Goal: Transaction & Acquisition: Purchase product/service

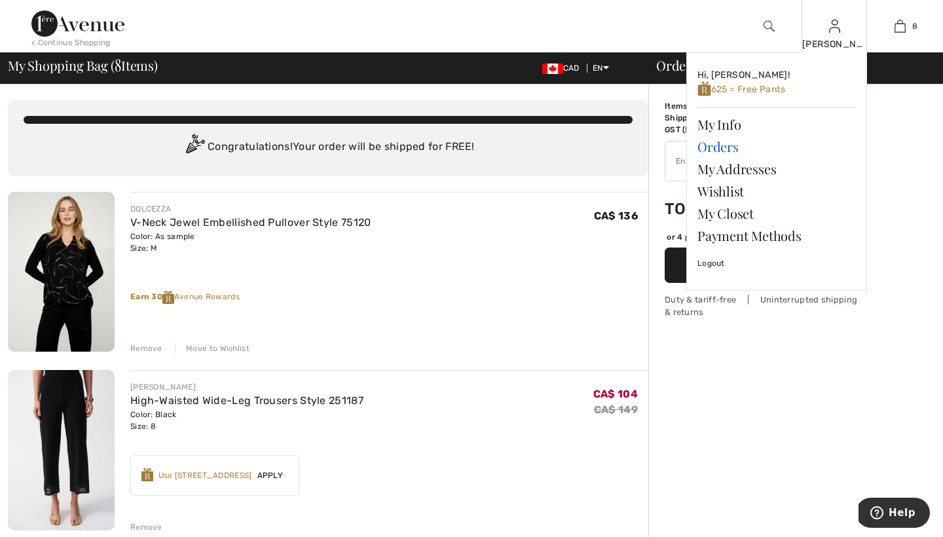
click at [726, 147] on link "Orders" at bounding box center [776, 147] width 158 height 22
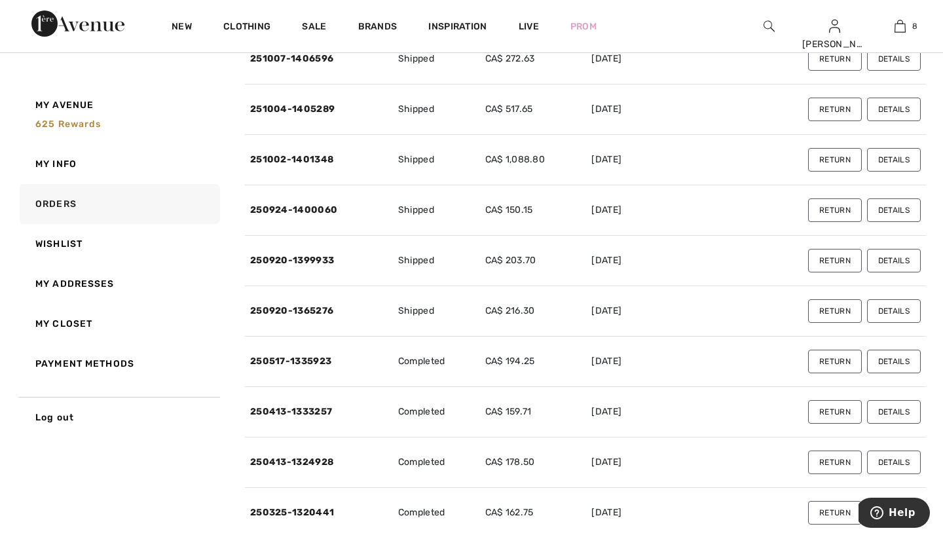
scroll to position [252, 0]
click at [895, 313] on button "Details" at bounding box center [894, 311] width 54 height 24
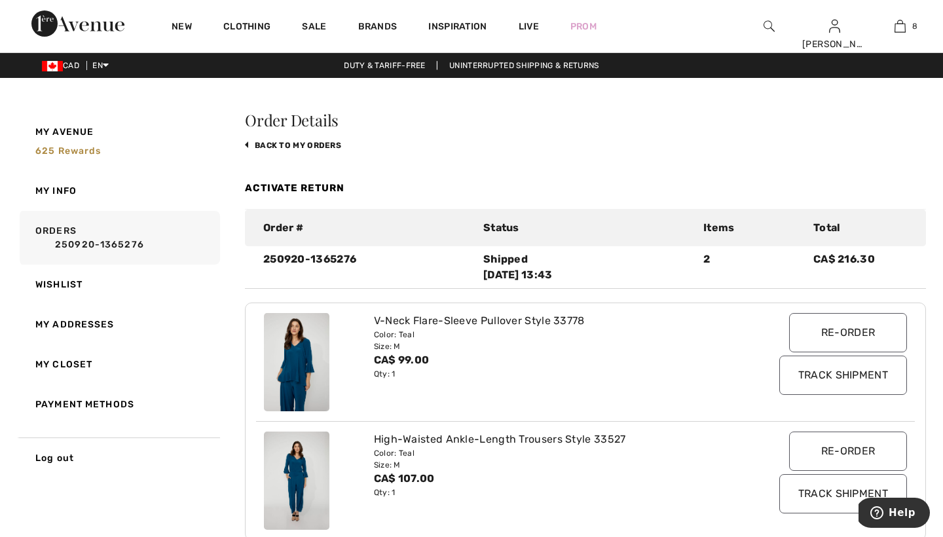
scroll to position [0, 0]
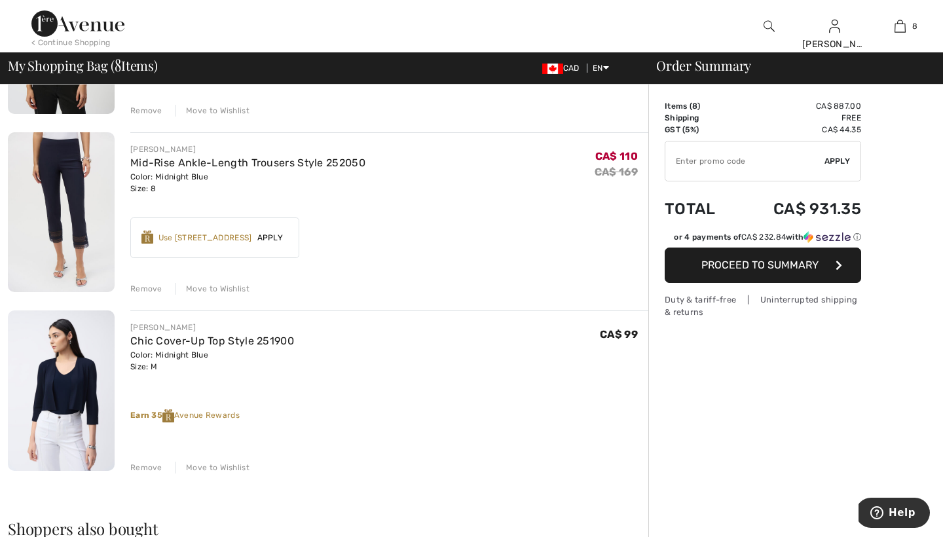
scroll to position [1052, 0]
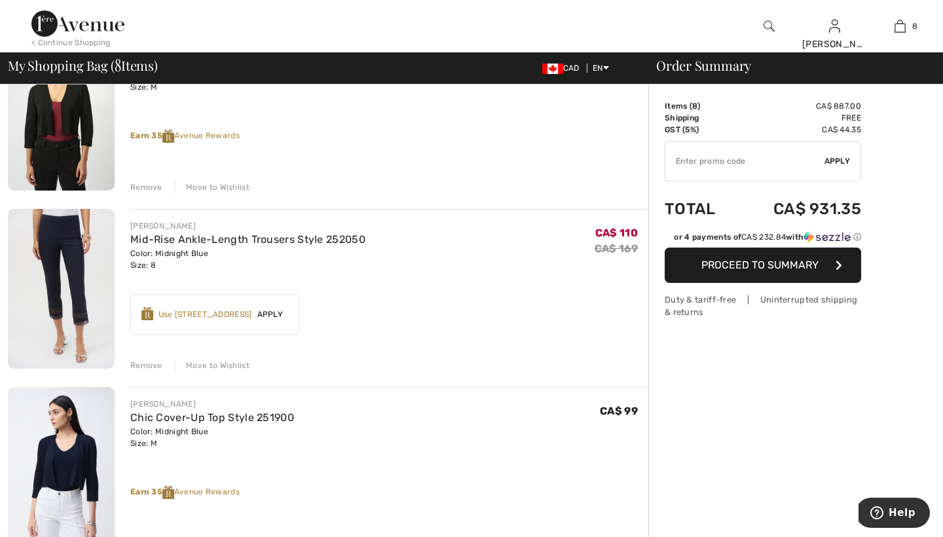
click at [149, 187] on div "Remove" at bounding box center [146, 187] width 32 height 12
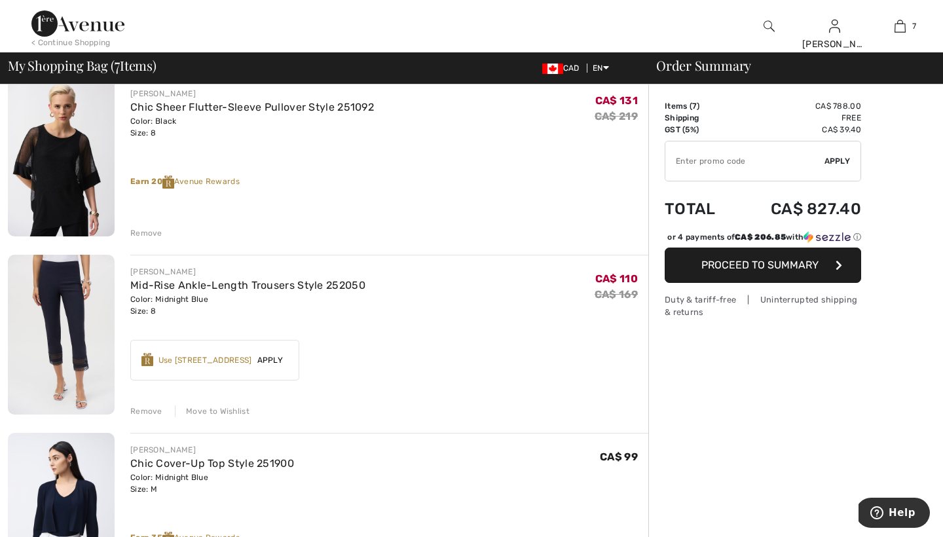
scroll to position [827, 0]
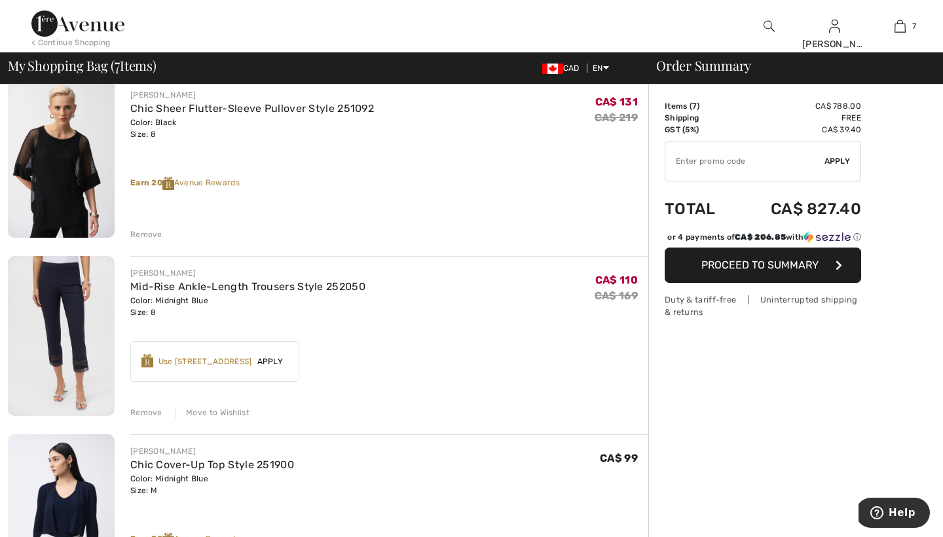
click at [151, 412] on div "Remove" at bounding box center [146, 413] width 32 height 12
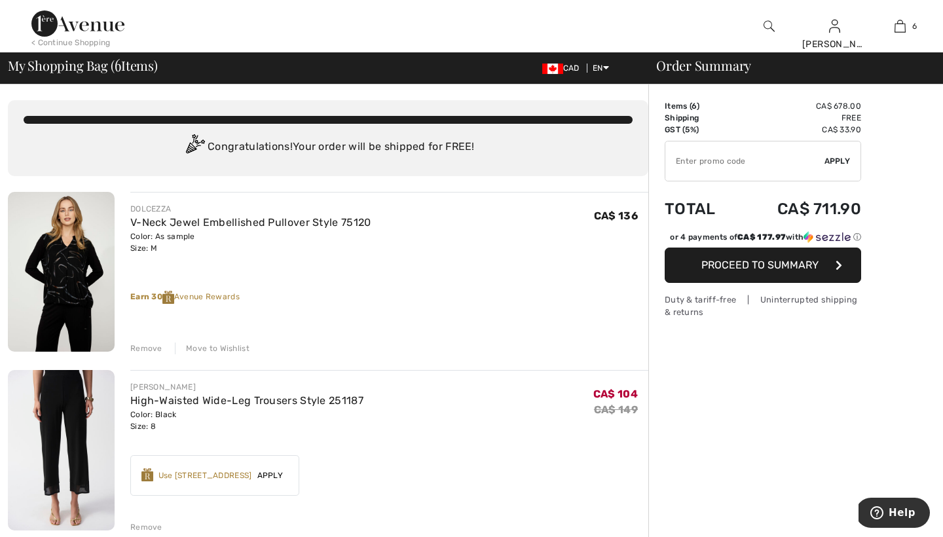
scroll to position [0, 0]
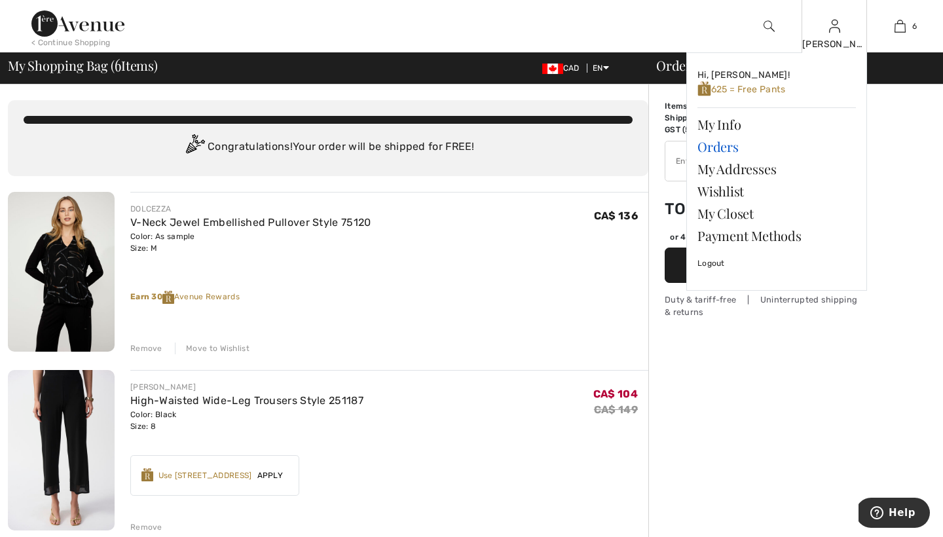
click at [723, 144] on link "Orders" at bounding box center [776, 147] width 158 height 22
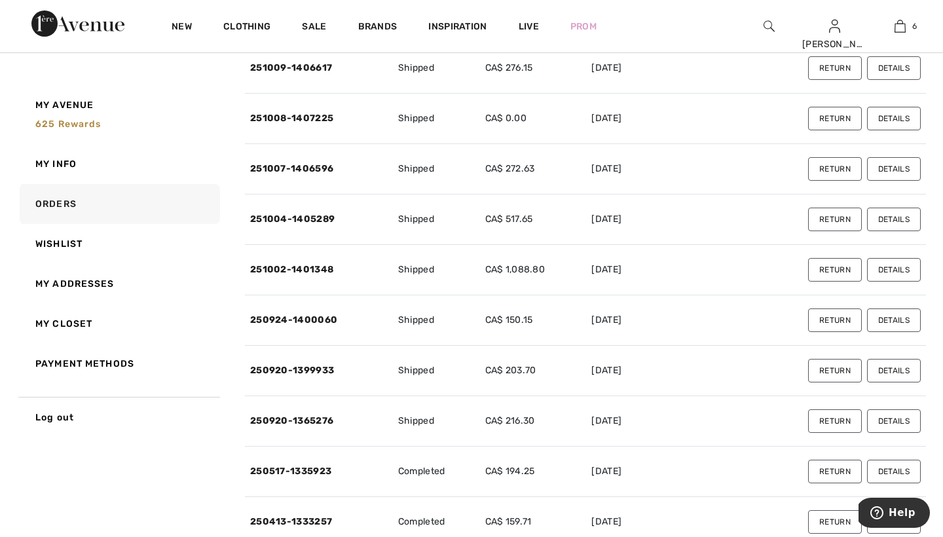
scroll to position [140, 0]
click at [886, 369] on button "Details" at bounding box center [894, 372] width 54 height 24
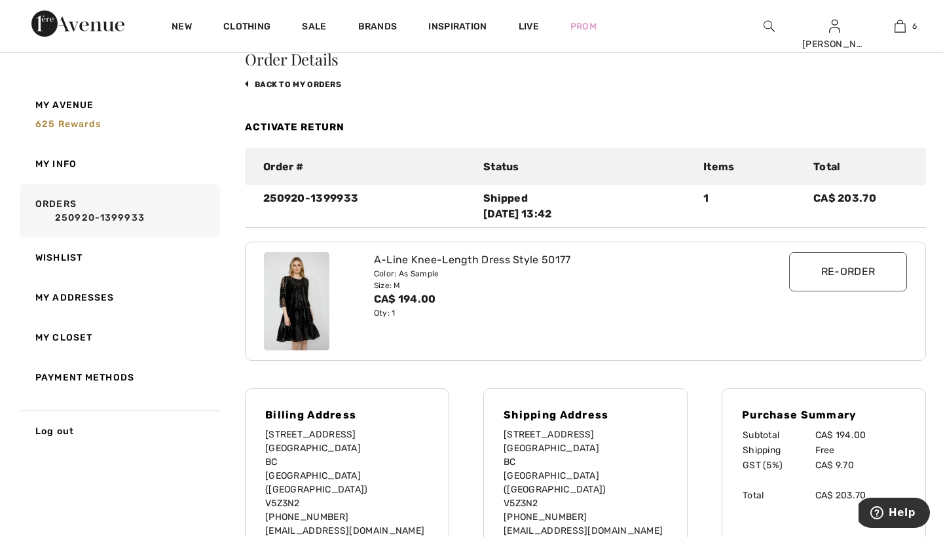
scroll to position [60, 0]
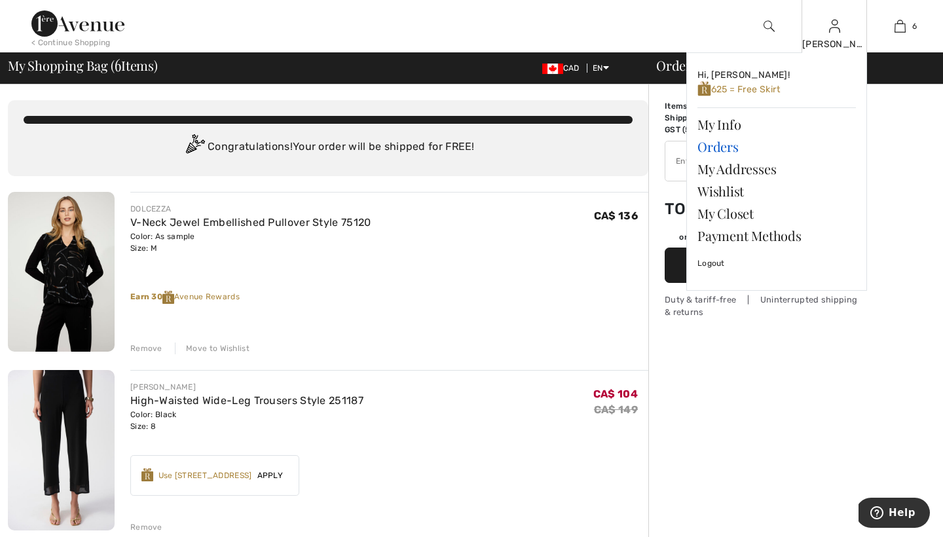
click at [720, 144] on link "Orders" at bounding box center [776, 147] width 158 height 22
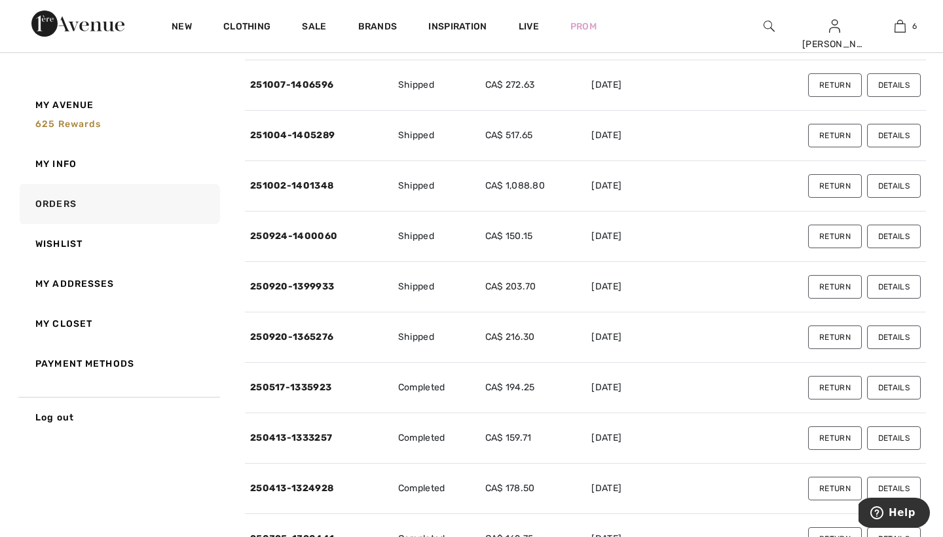
scroll to position [225, 0]
click at [884, 185] on button "Details" at bounding box center [894, 187] width 54 height 24
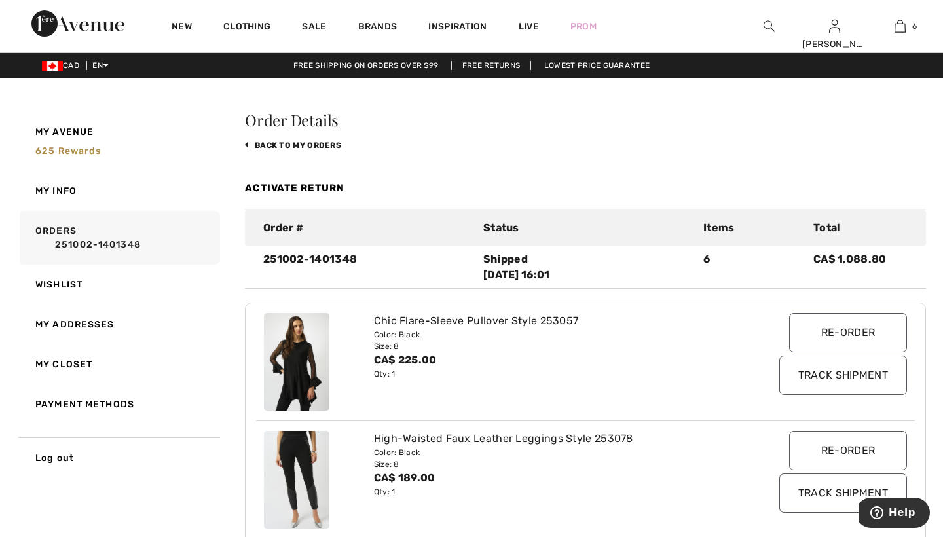
scroll to position [0, 0]
click at [273, 145] on link "back to My Orders" at bounding box center [293, 145] width 96 height 9
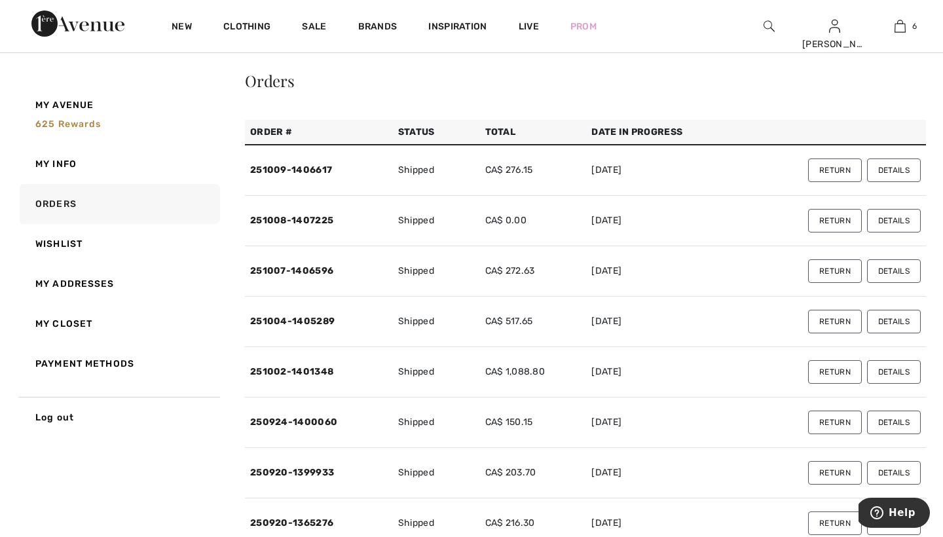
scroll to position [41, 0]
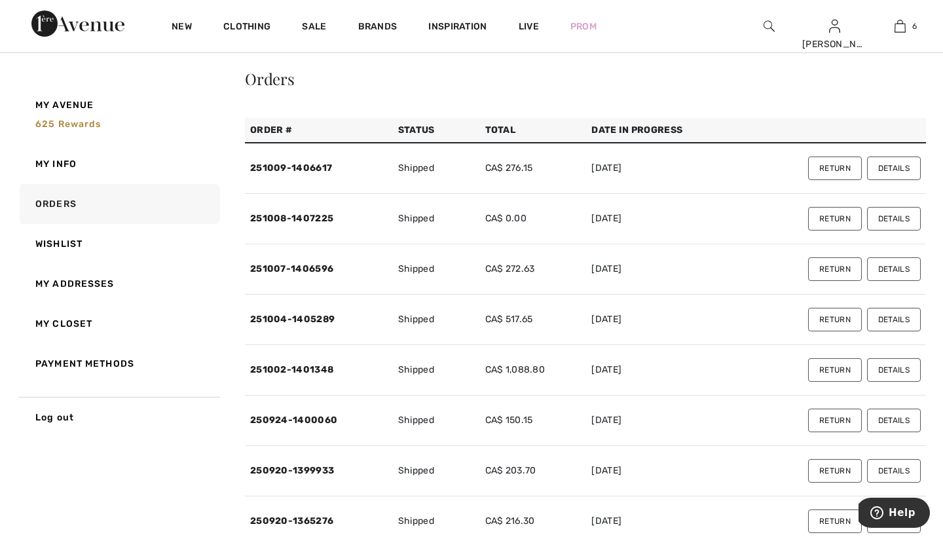
click at [900, 318] on button "Details" at bounding box center [894, 320] width 54 height 24
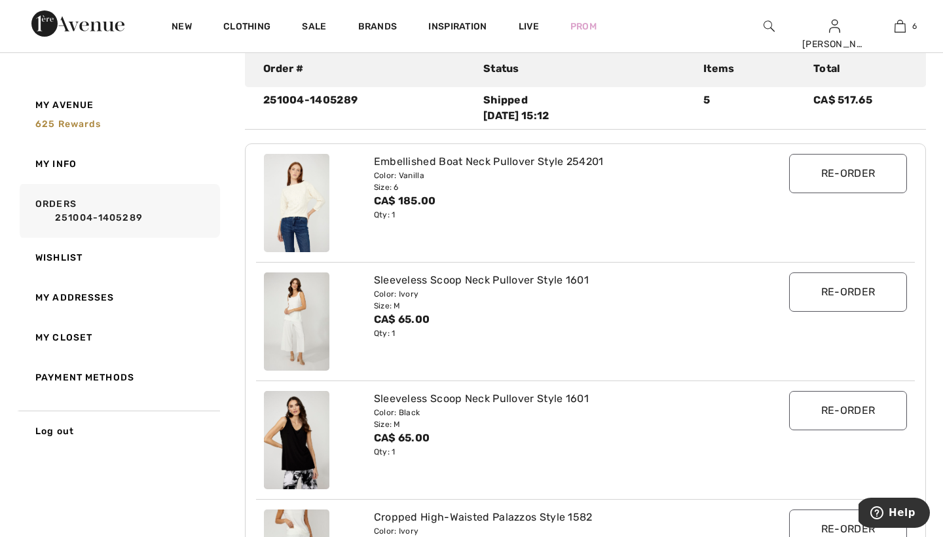
scroll to position [157, 0]
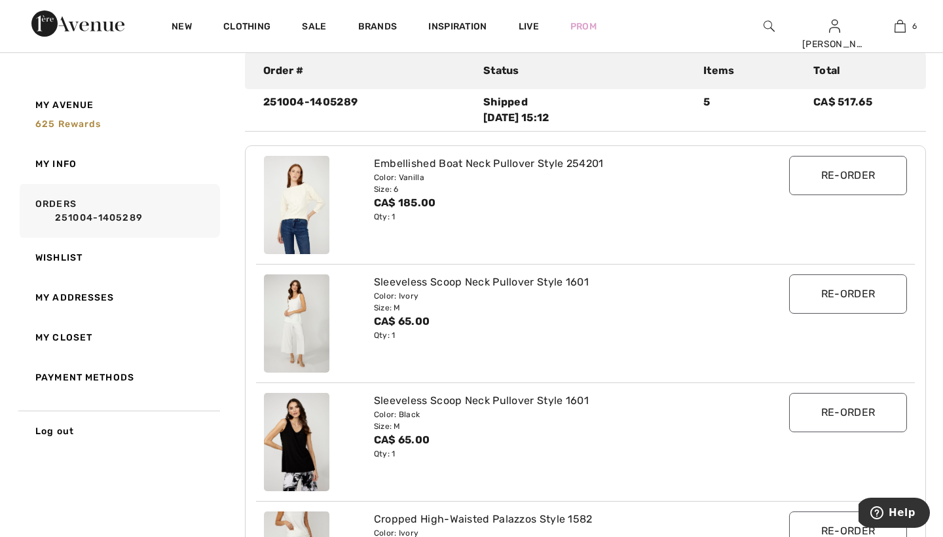
click at [297, 203] on img at bounding box center [296, 205] width 65 height 98
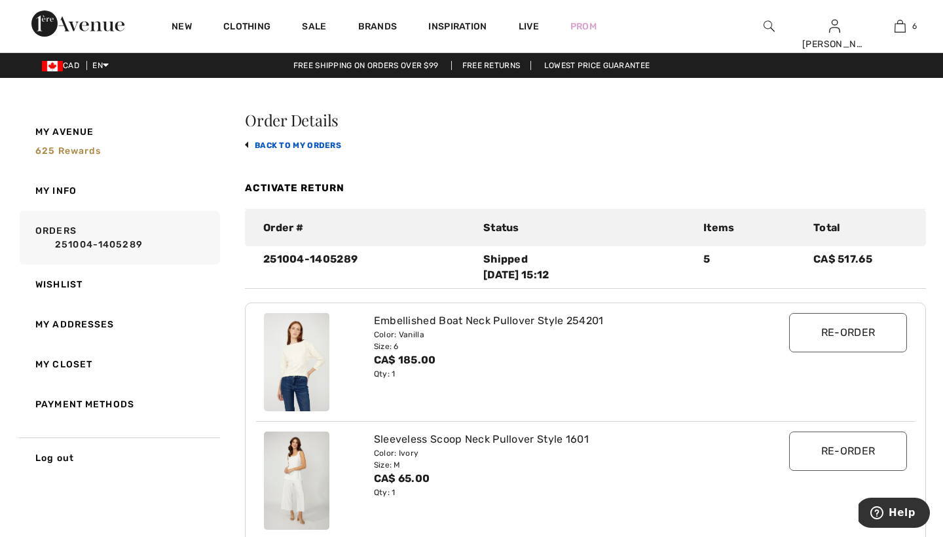
scroll to position [0, 0]
click at [268, 143] on link "back to My Orders" at bounding box center [293, 145] width 96 height 9
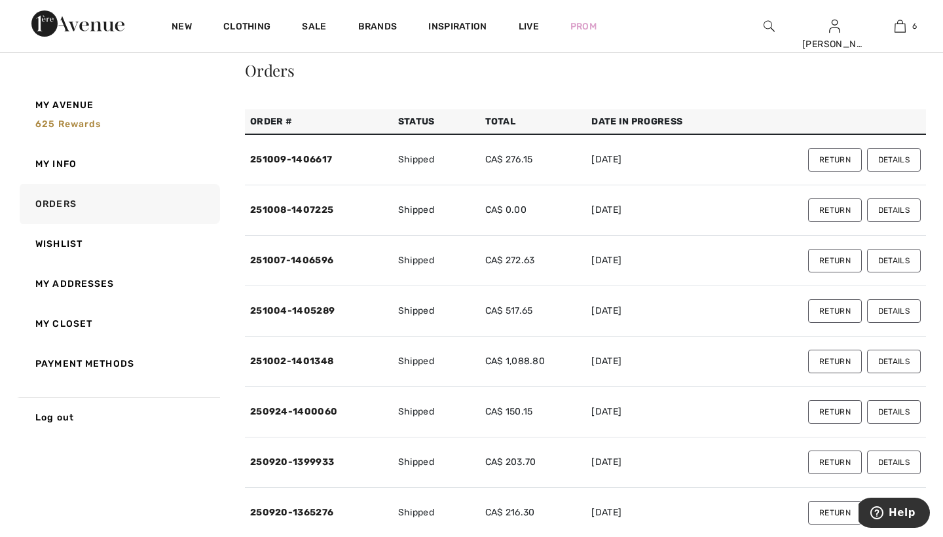
scroll to position [49, 0]
click at [890, 258] on button "Details" at bounding box center [894, 261] width 54 height 24
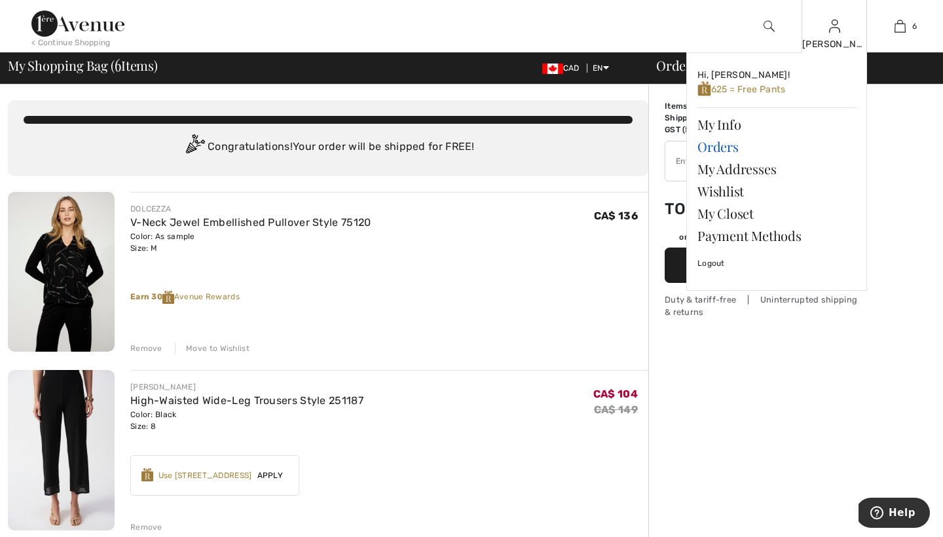
click at [718, 145] on link "Orders" at bounding box center [776, 147] width 158 height 22
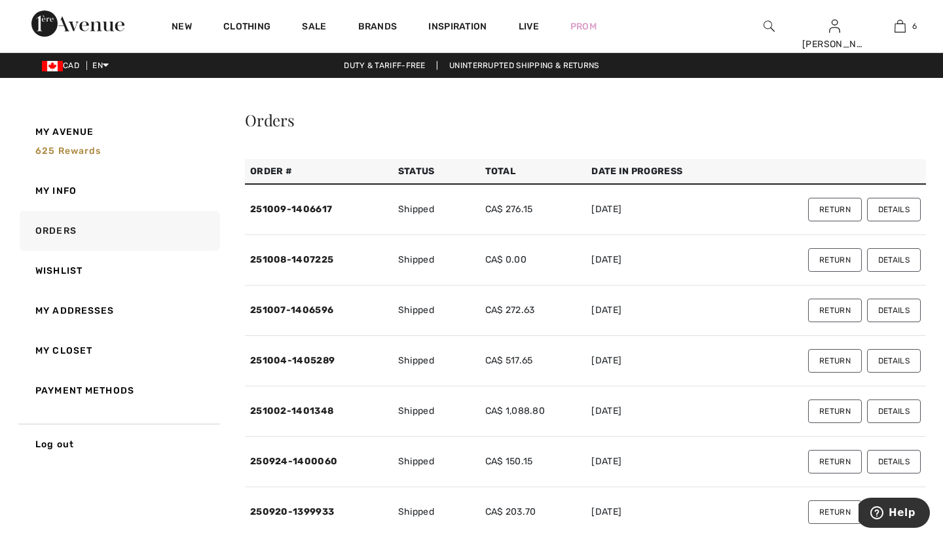
click at [882, 209] on button "Details" at bounding box center [894, 210] width 54 height 24
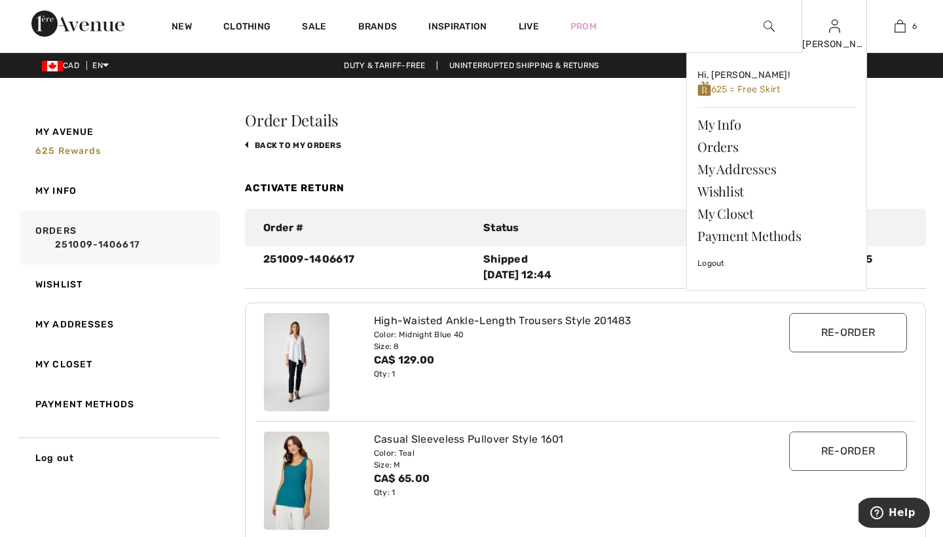
click at [832, 32] on img at bounding box center [834, 26] width 11 height 16
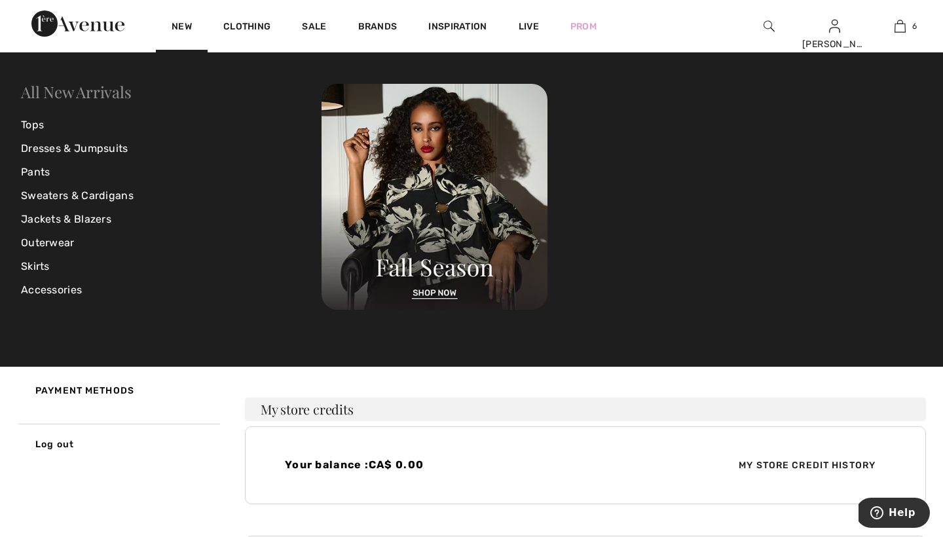
click at [71, 95] on link "All New Arrivals" at bounding box center [76, 91] width 110 height 21
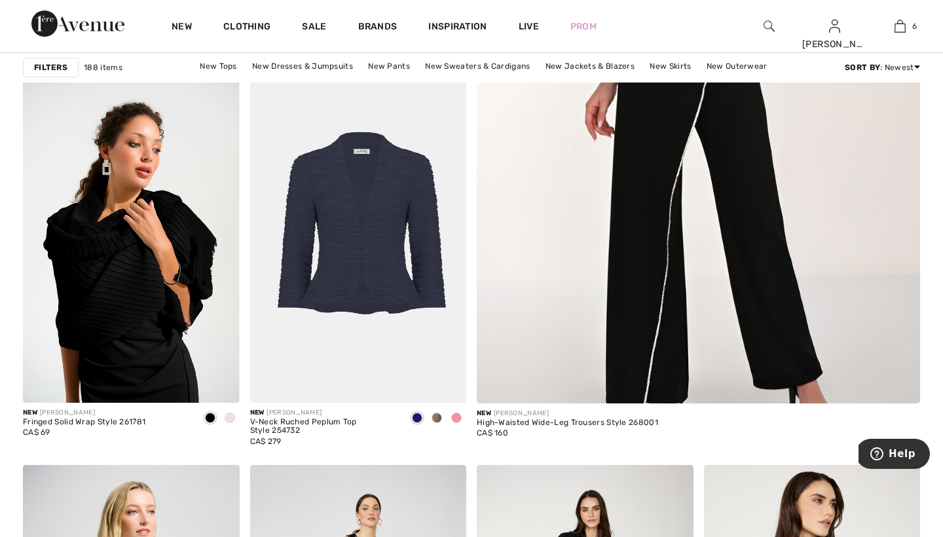
scroll to position [546, 0]
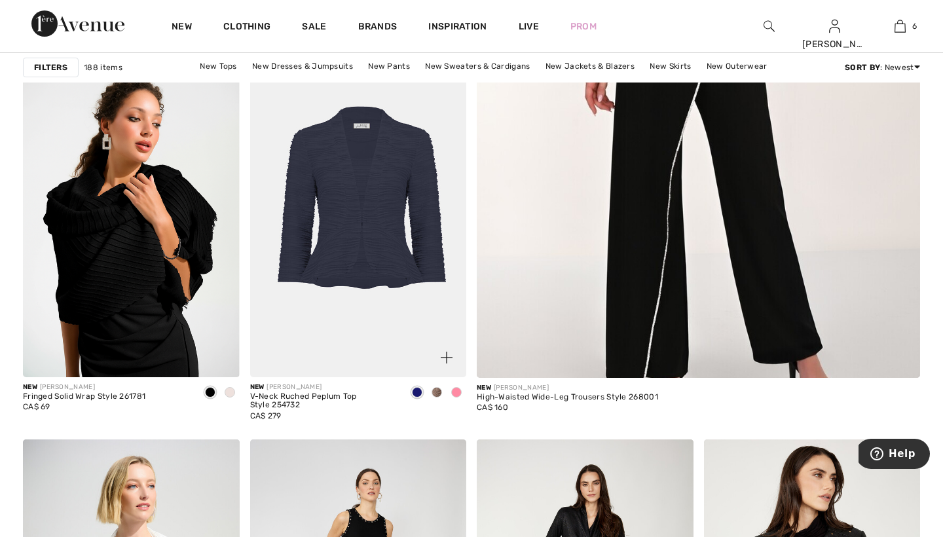
click at [457, 394] on span at bounding box center [456, 392] width 10 height 10
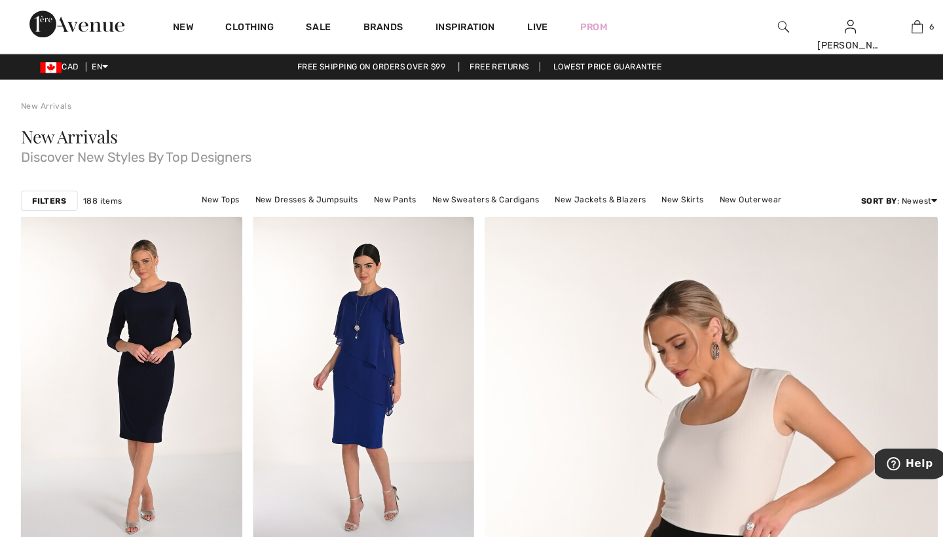
scroll to position [0, 0]
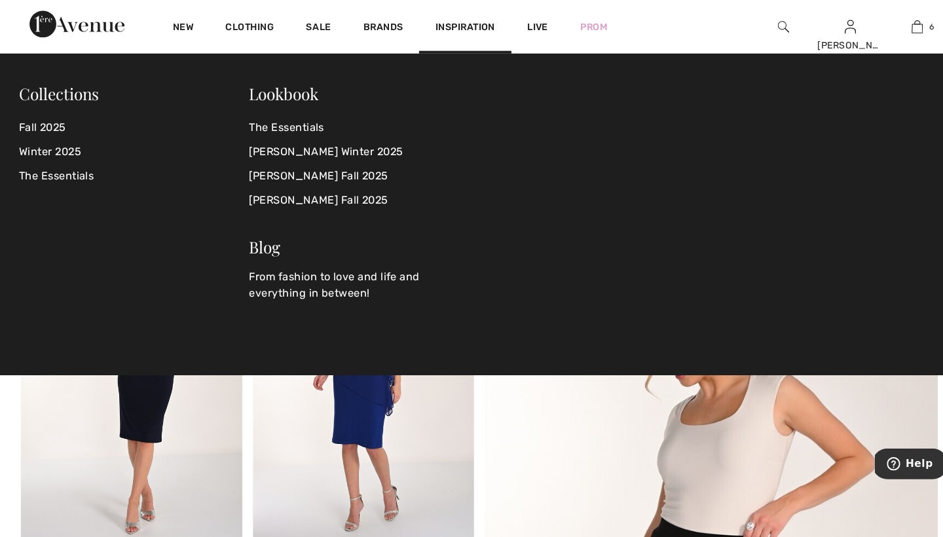
click at [765, 26] on img at bounding box center [768, 26] width 11 height 16
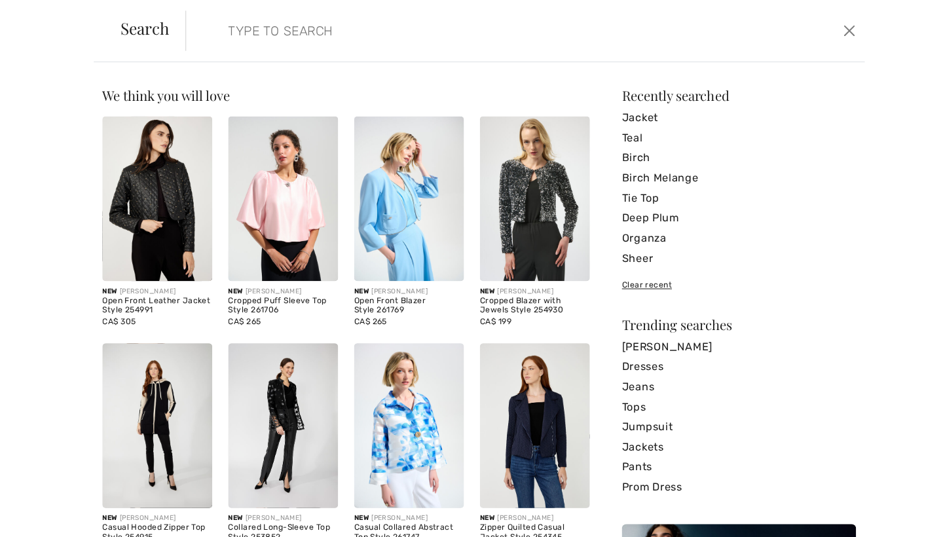
click at [753, 45] on form "Clear" at bounding box center [504, 29] width 640 height 39
click at [405, 32] on input "search" at bounding box center [444, 29] width 456 height 39
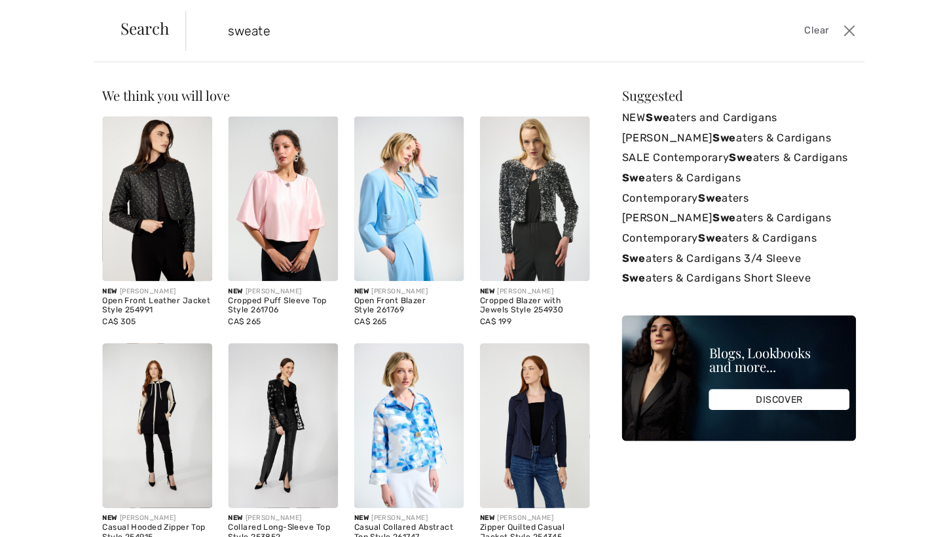
type input "sweater"
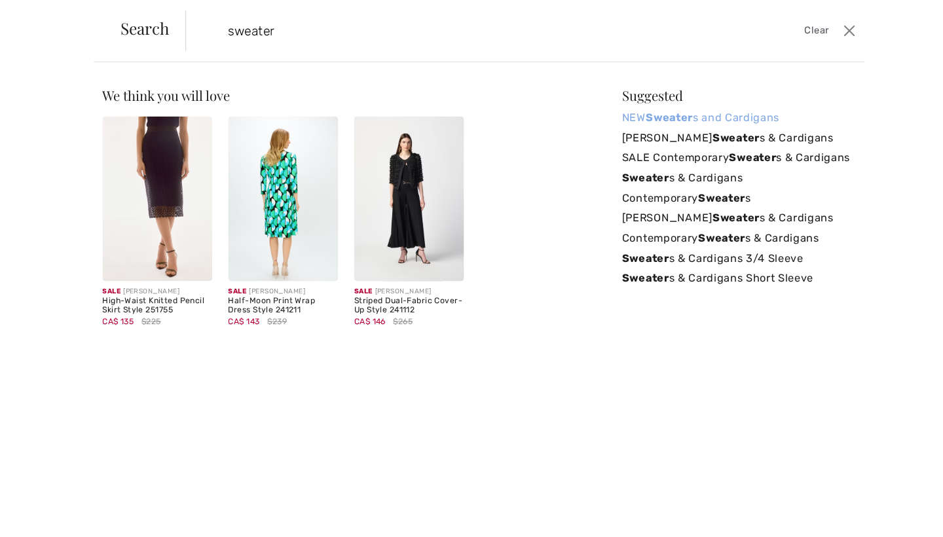
click at [649, 115] on strong "Sweater" at bounding box center [657, 115] width 46 height 12
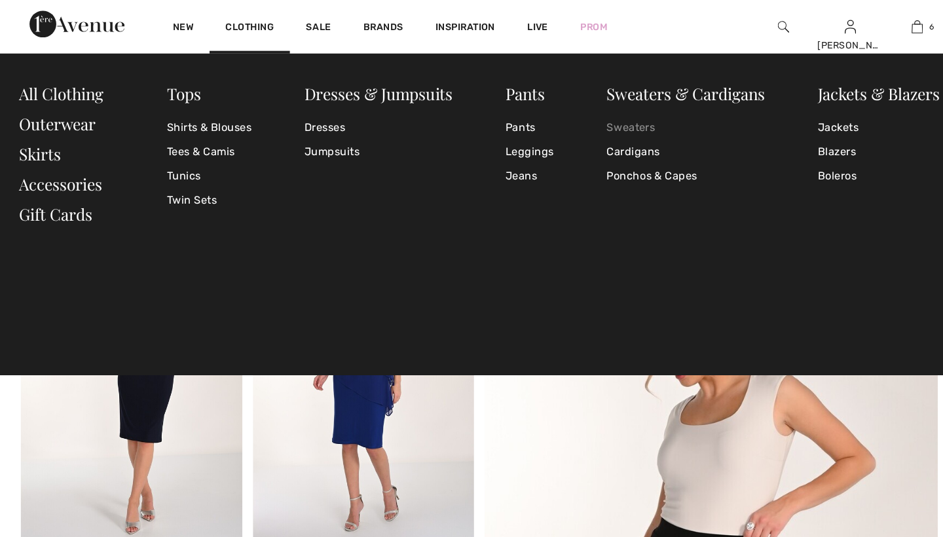
click at [611, 121] on link "Sweaters" at bounding box center [673, 125] width 155 height 24
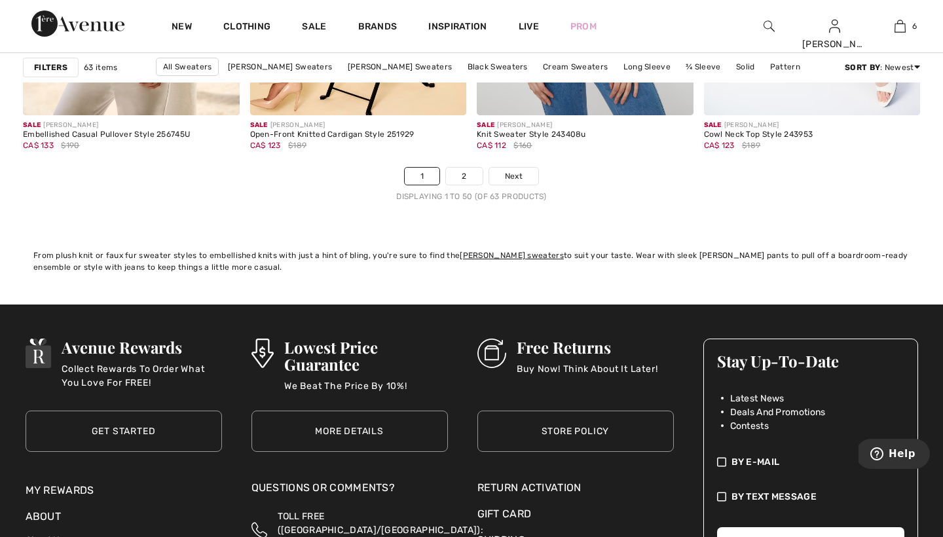
scroll to position [5880, 0]
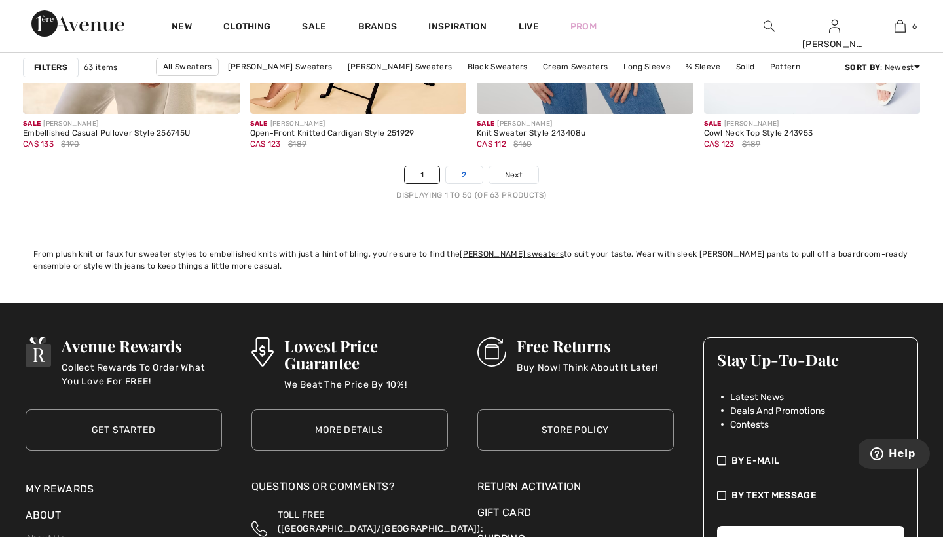
click at [463, 174] on link "2" at bounding box center [464, 174] width 36 height 17
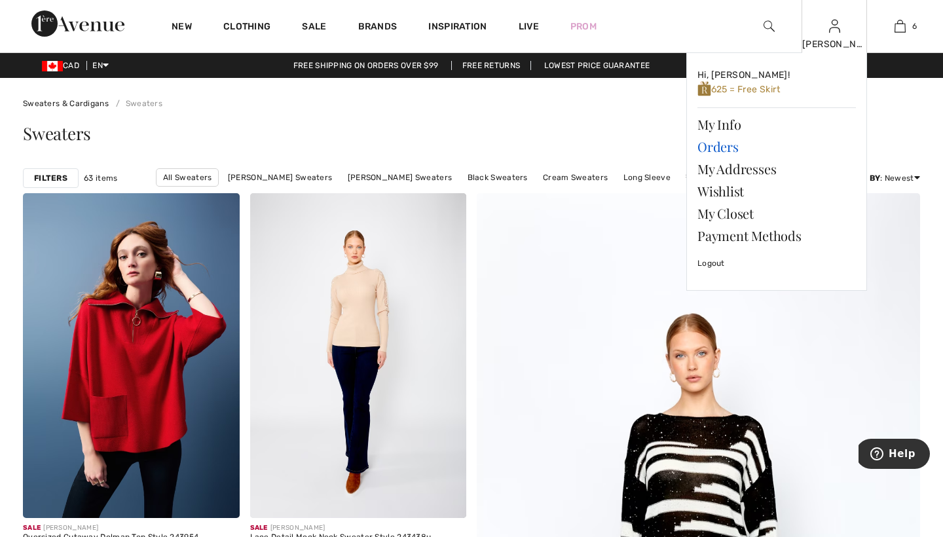
click at [722, 146] on link "Orders" at bounding box center [776, 147] width 158 height 22
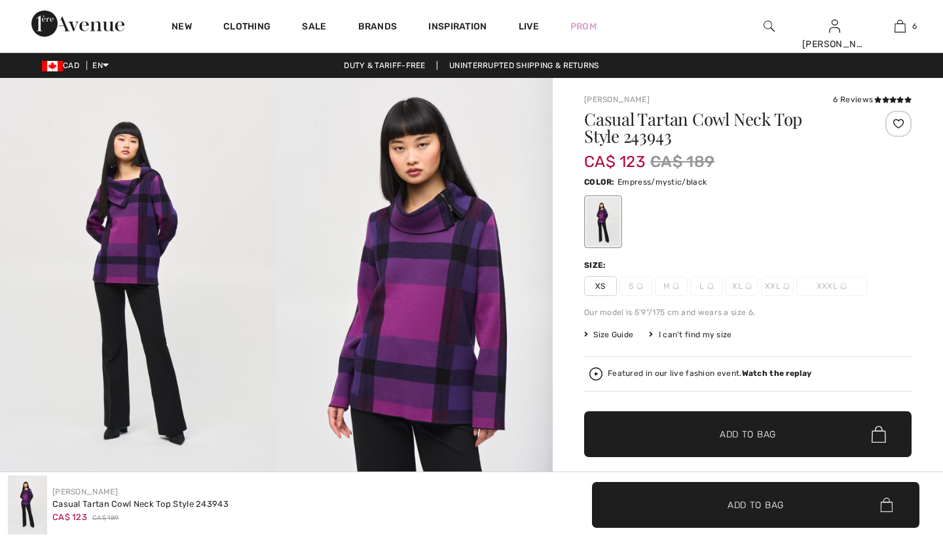
checkbox input "true"
click at [764, 27] on img at bounding box center [768, 26] width 11 height 16
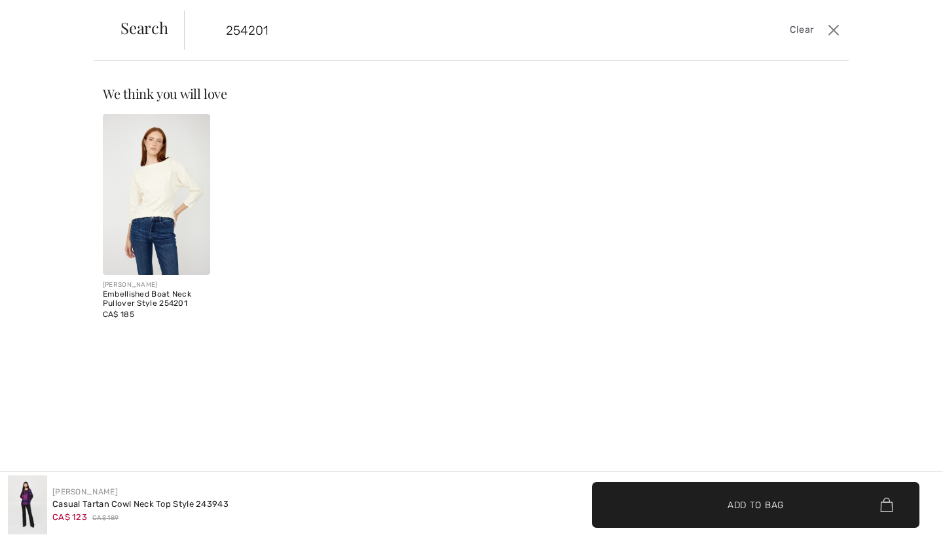
type input "254201"
click at [176, 195] on img at bounding box center [156, 194] width 107 height 161
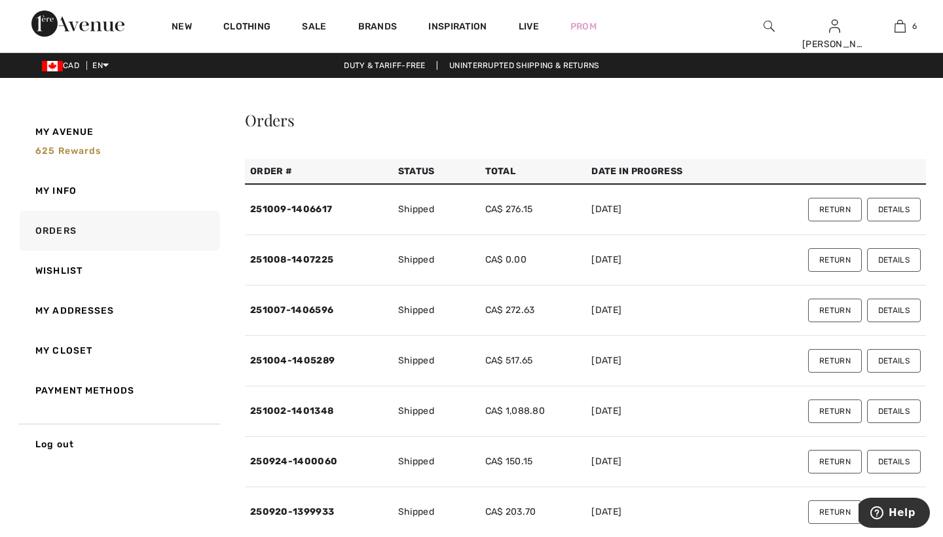
click at [891, 359] on button "Details" at bounding box center [894, 361] width 54 height 24
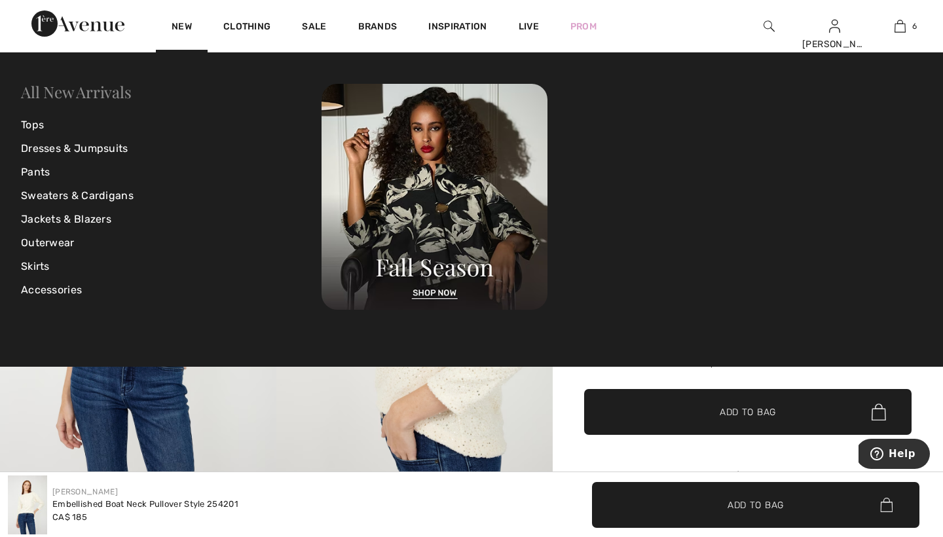
click at [105, 95] on link "All New Arrivals" at bounding box center [76, 91] width 110 height 21
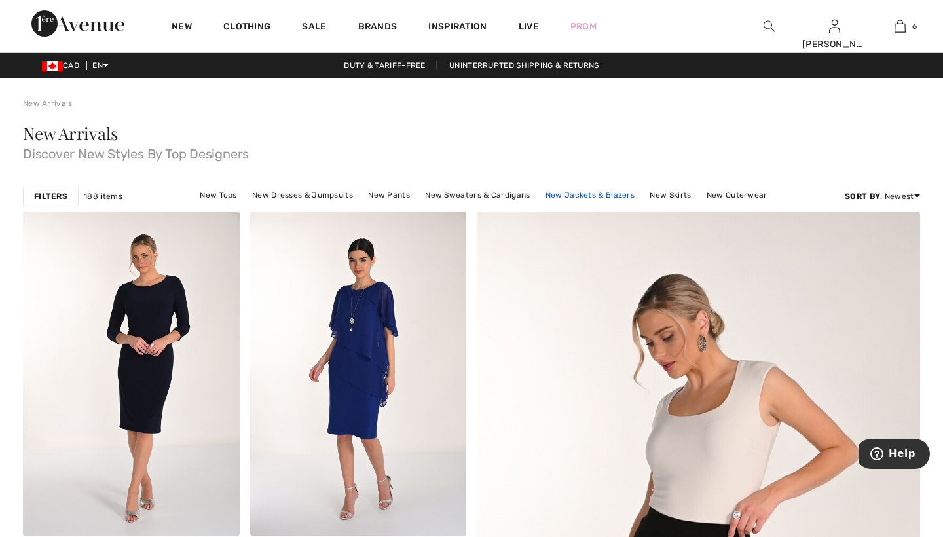
click at [568, 195] on link "New Jackets & Blazers" at bounding box center [590, 195] width 102 height 17
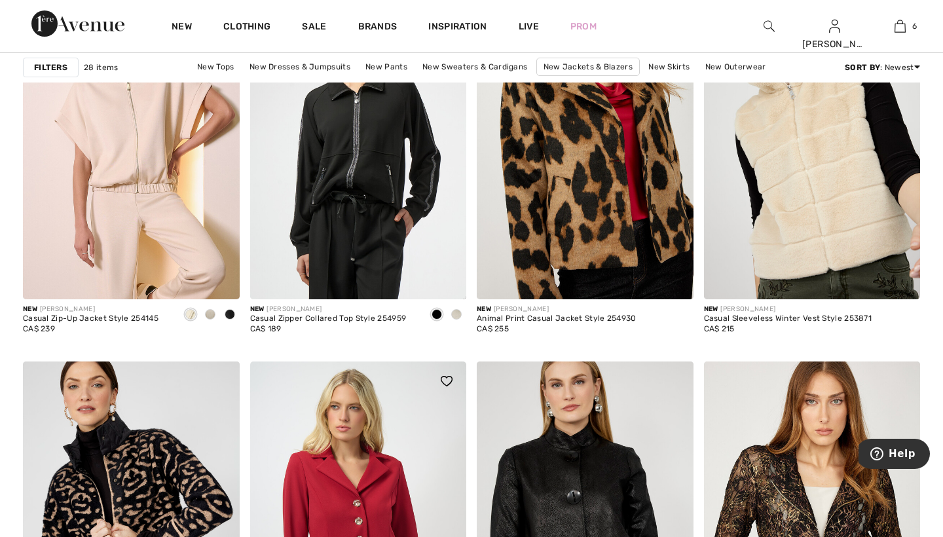
scroll to position [2212, 0]
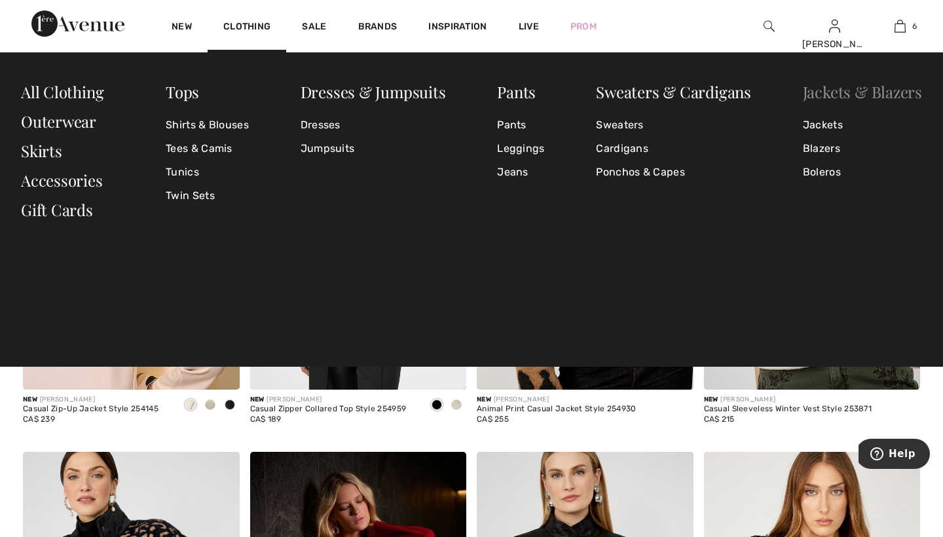
click at [837, 92] on link "Jackets & Blazers" at bounding box center [862, 91] width 119 height 21
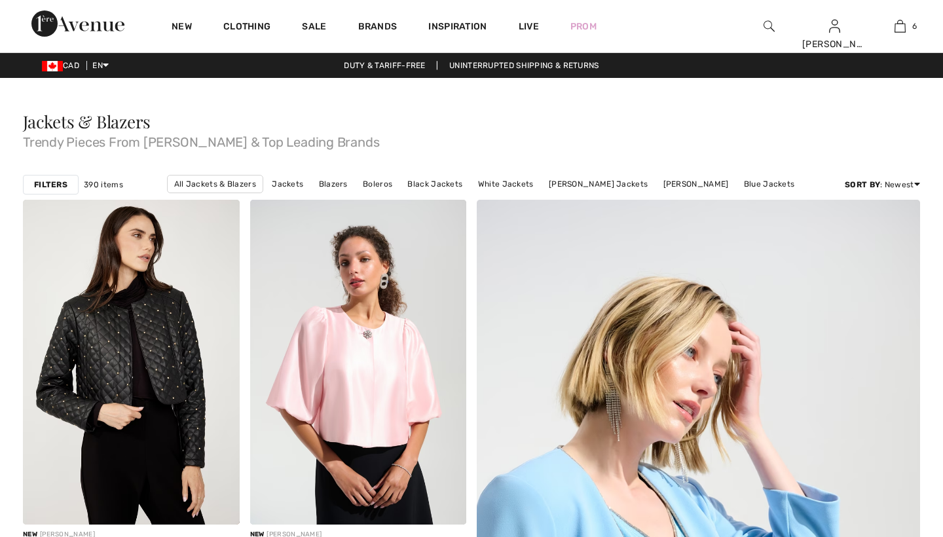
checkbox input "true"
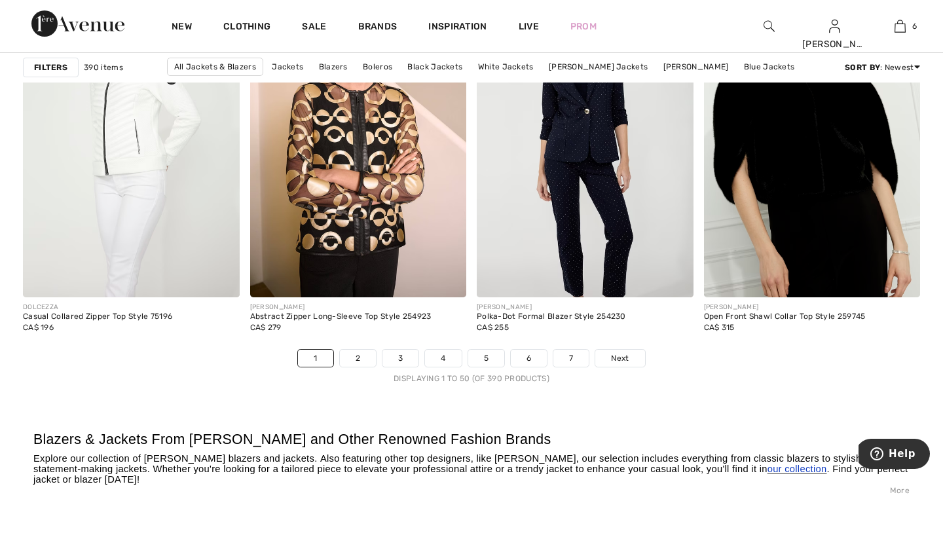
scroll to position [5698, 0]
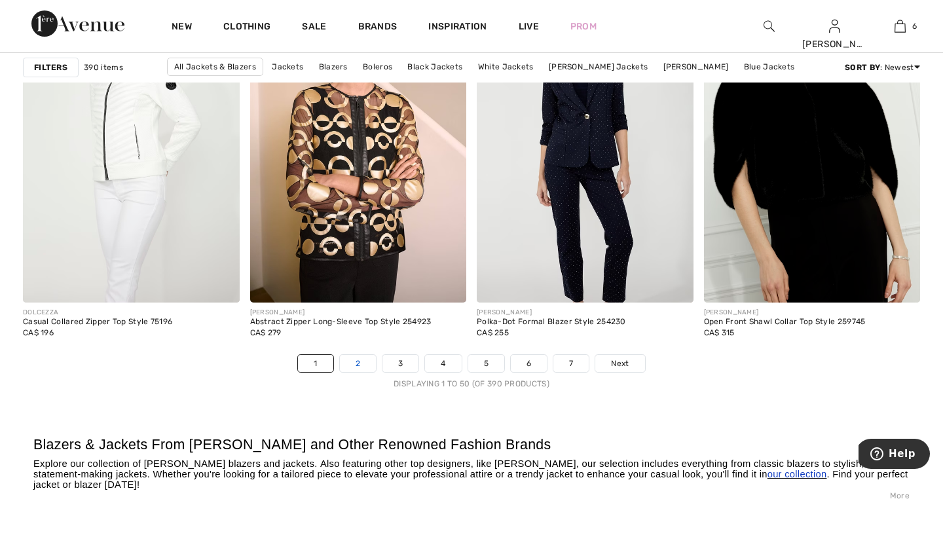
click at [357, 361] on link "2" at bounding box center [358, 363] width 36 height 17
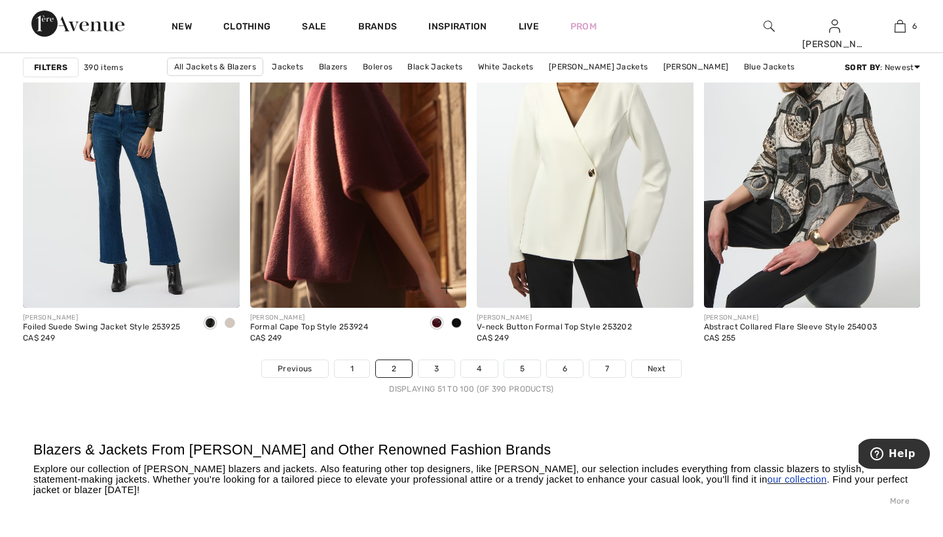
scroll to position [5696, 0]
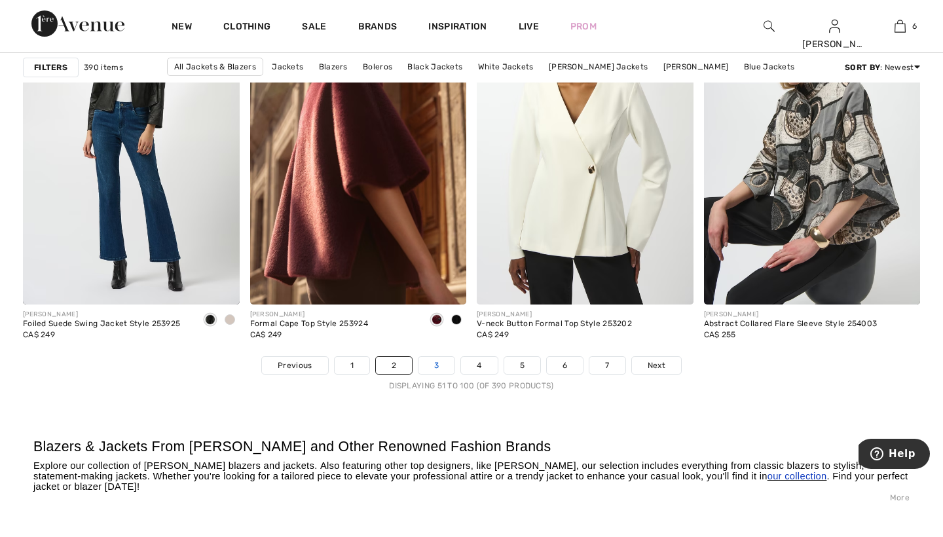
click at [437, 360] on link "3" at bounding box center [436, 365] width 36 height 17
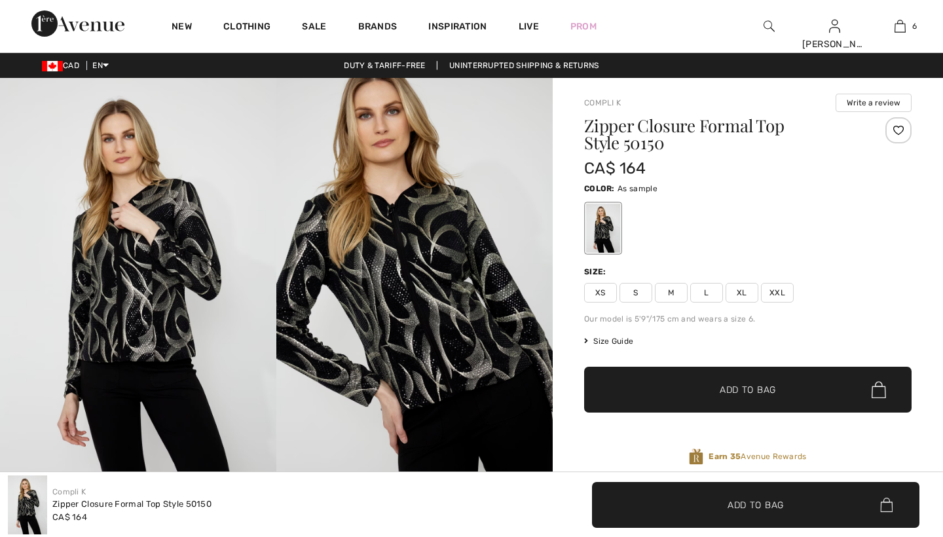
checkbox input "true"
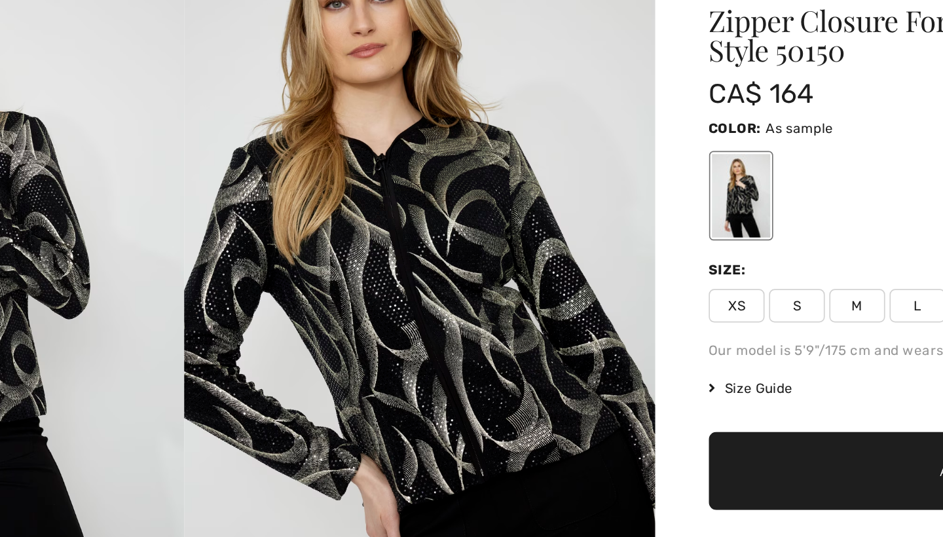
scroll to position [16, 0]
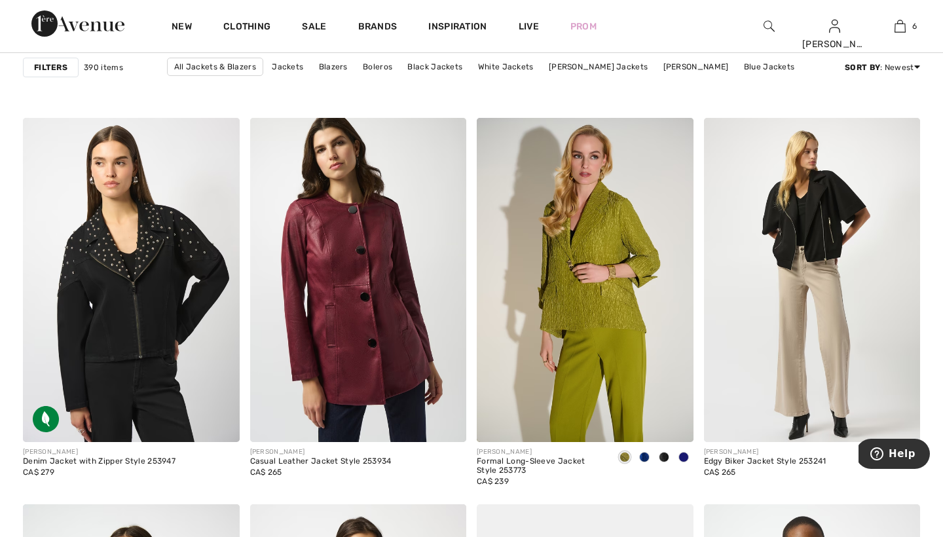
scroll to position [4785, 0]
click at [644, 457] on span at bounding box center [644, 456] width 10 height 10
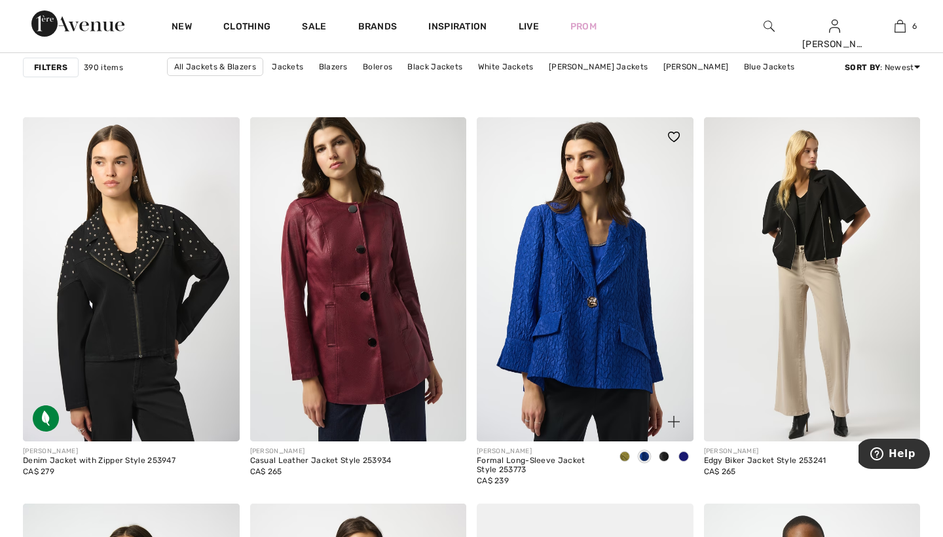
click at [683, 457] on span at bounding box center [683, 456] width 10 height 10
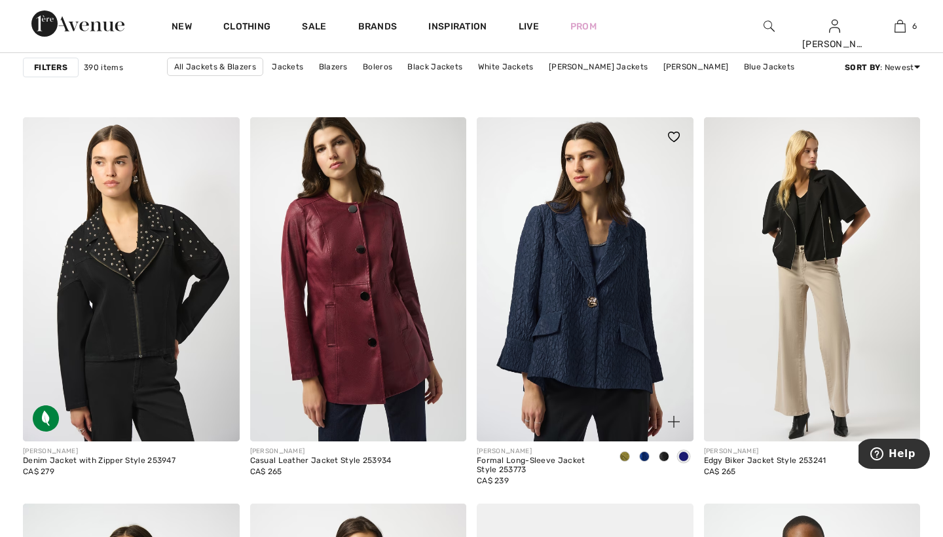
click at [665, 458] on span at bounding box center [664, 456] width 10 height 10
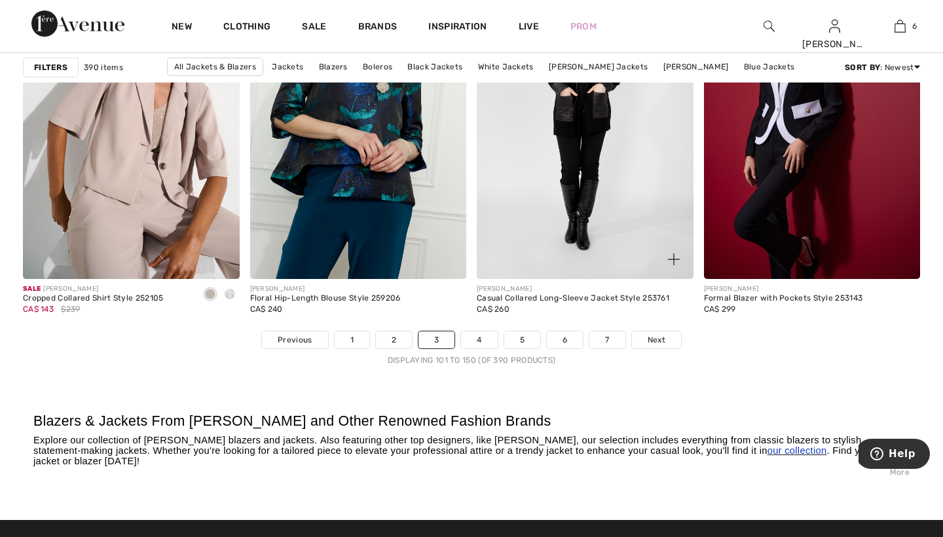
scroll to position [5723, 0]
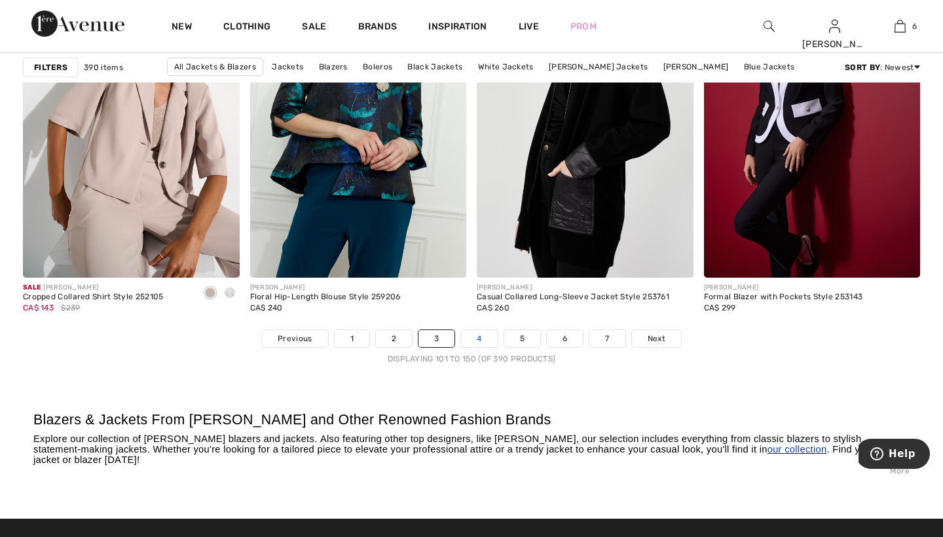
click at [479, 336] on link "4" at bounding box center [479, 338] width 36 height 17
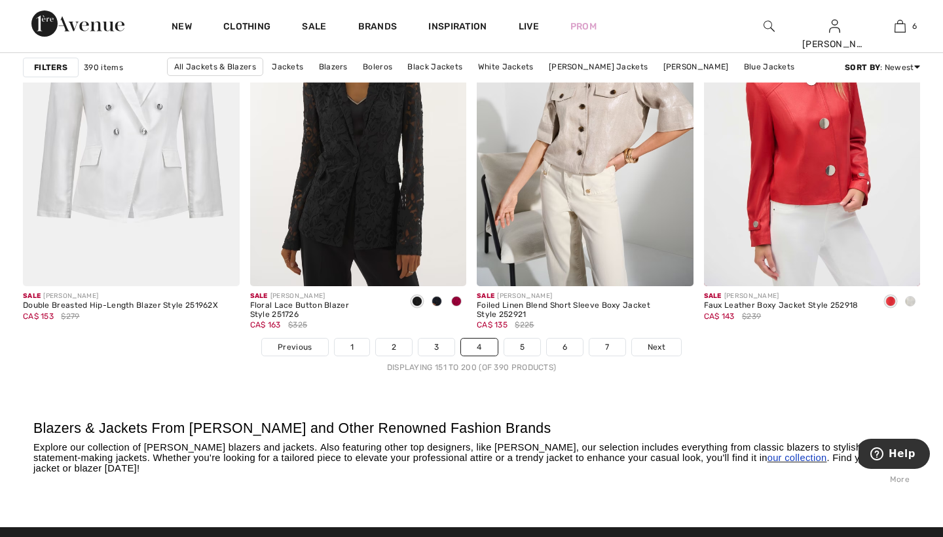
scroll to position [5781, 0]
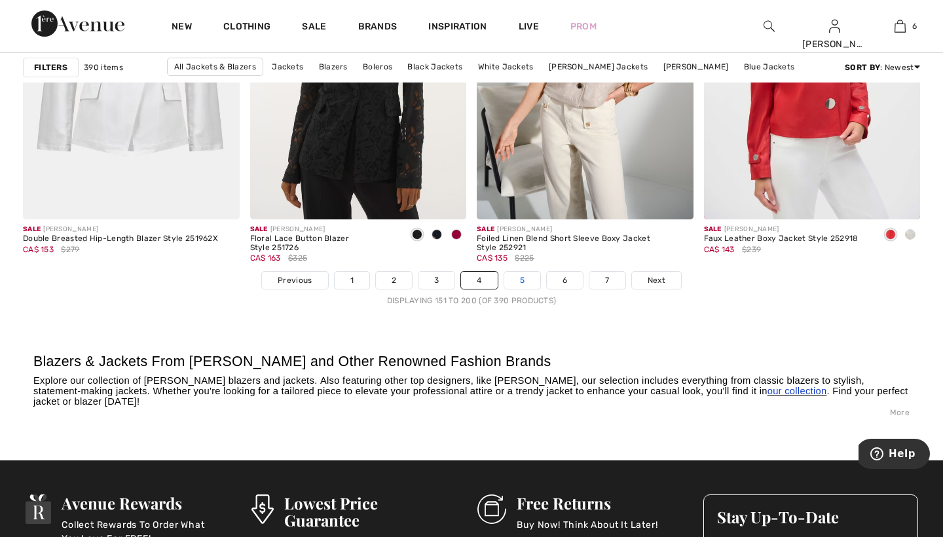
click at [523, 280] on link "5" at bounding box center [522, 280] width 36 height 17
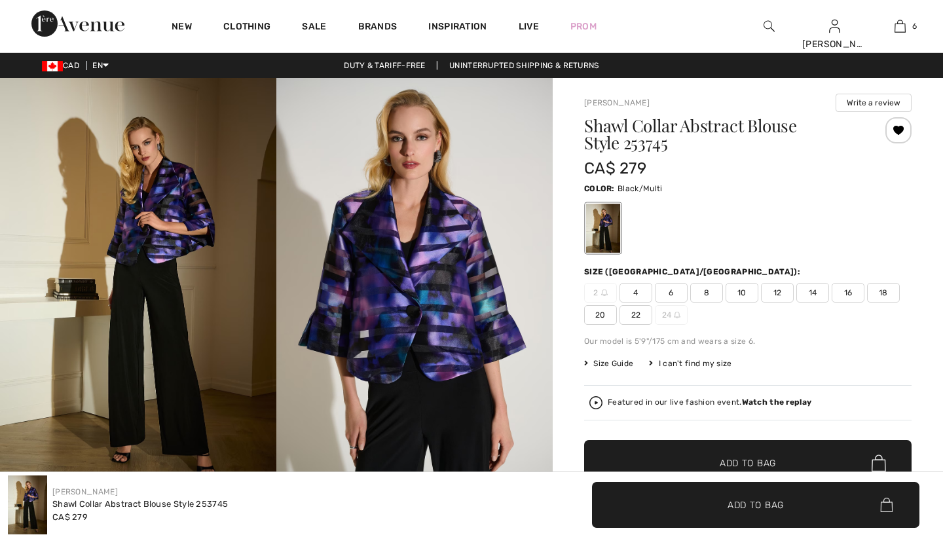
checkbox input "true"
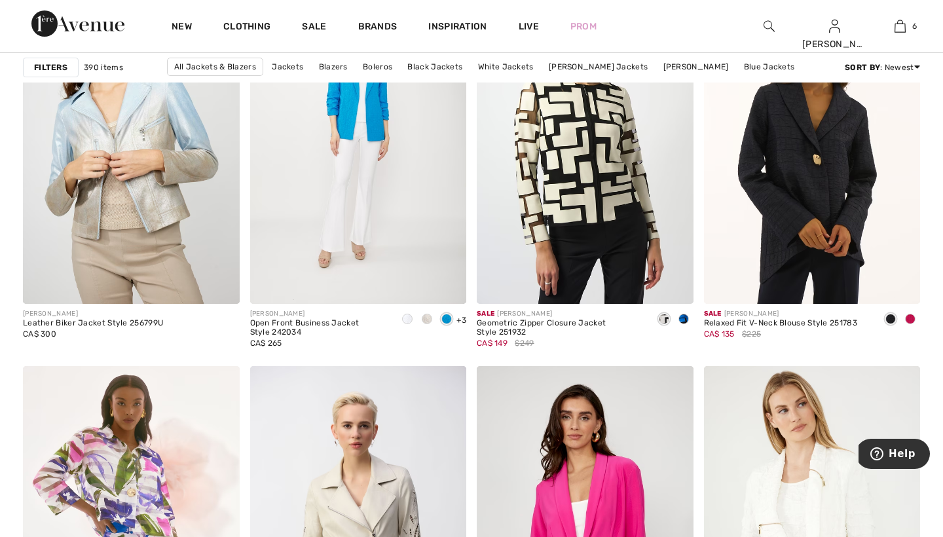
scroll to position [4924, 0]
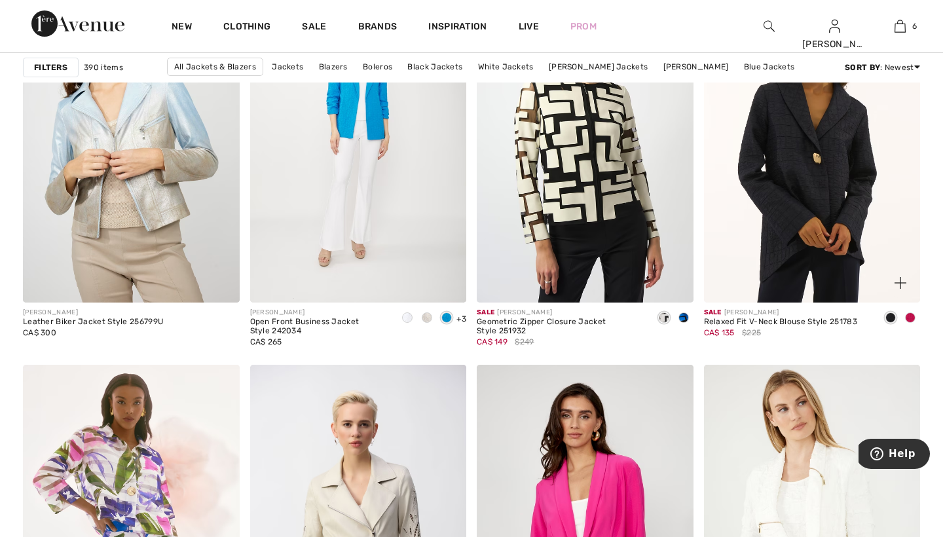
click at [914, 318] on span at bounding box center [910, 317] width 10 height 10
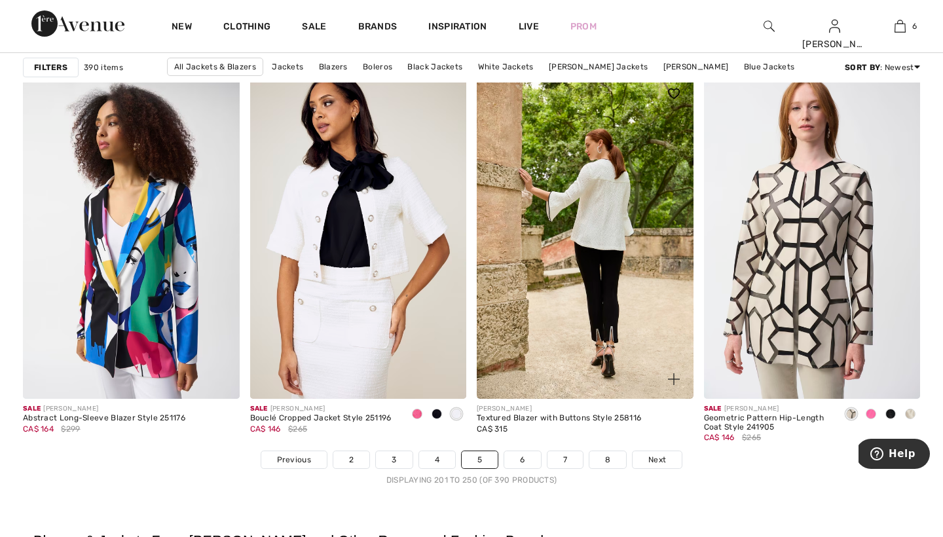
scroll to position [5602, 0]
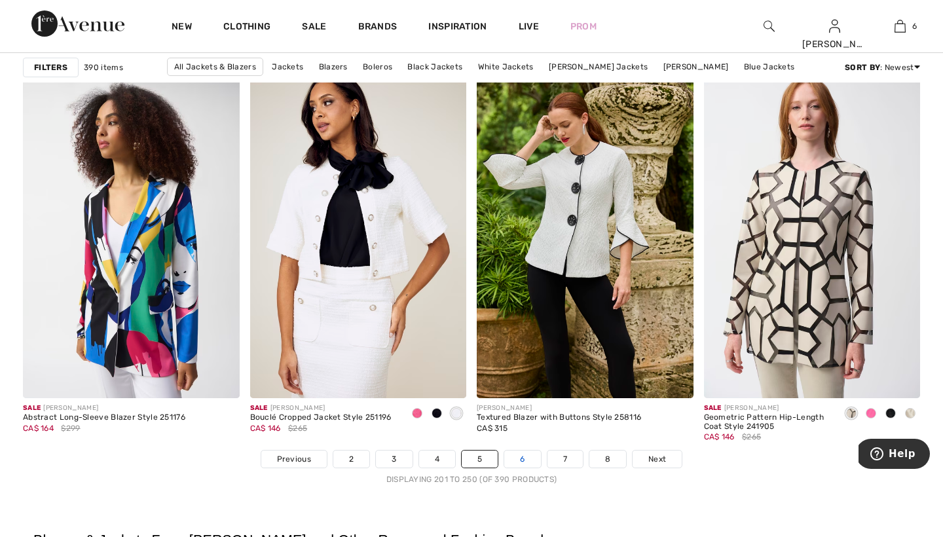
click at [523, 456] on link "6" at bounding box center [522, 458] width 36 height 17
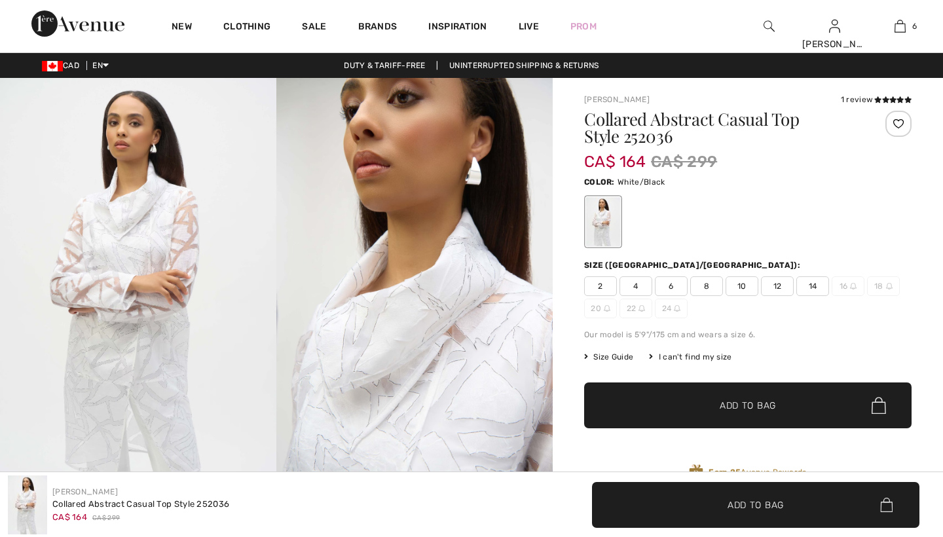
checkbox input "true"
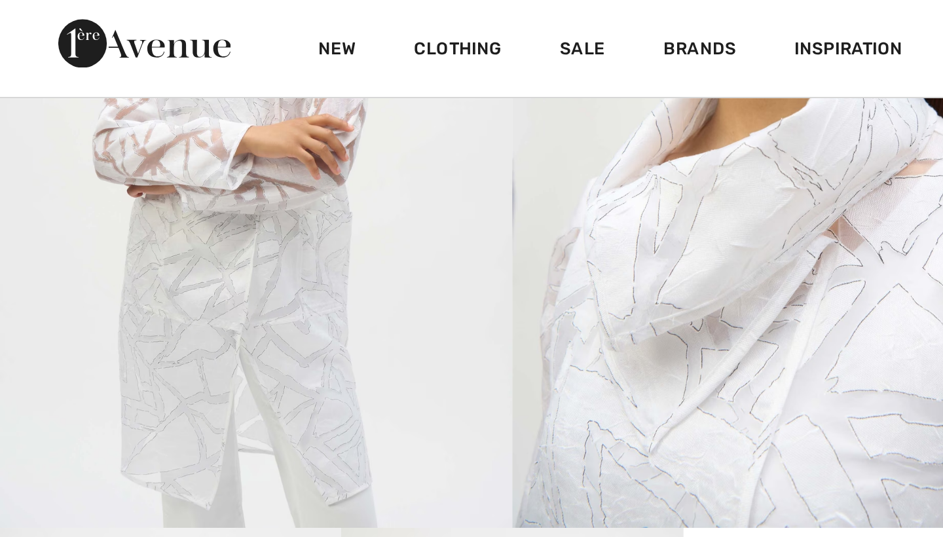
scroll to position [104, 0]
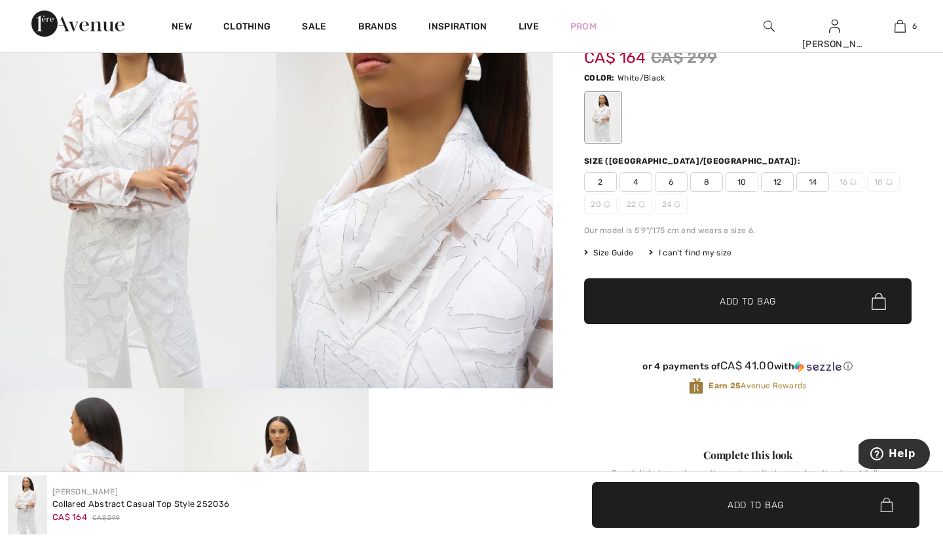
click at [707, 181] on span "8" at bounding box center [706, 182] width 33 height 20
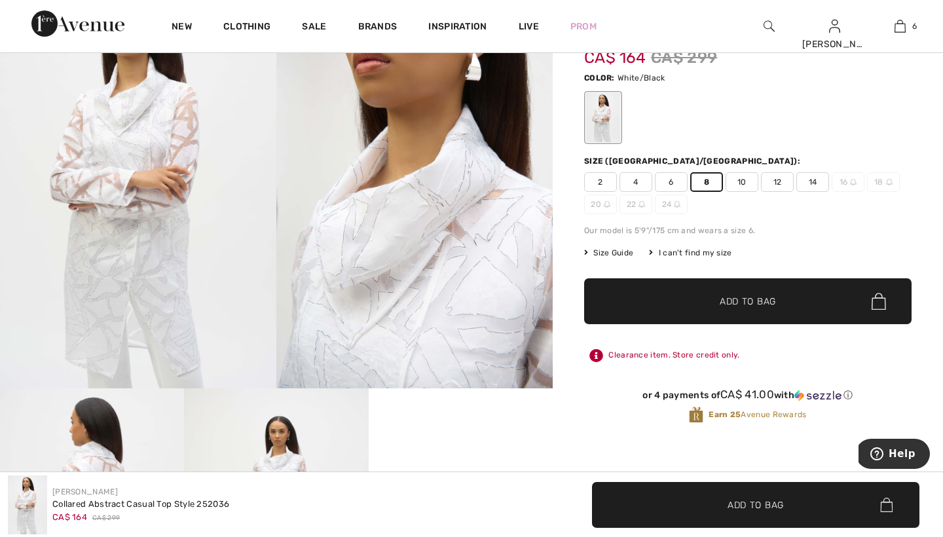
click at [730, 297] on span "Add to Bag" at bounding box center [747, 302] width 56 height 14
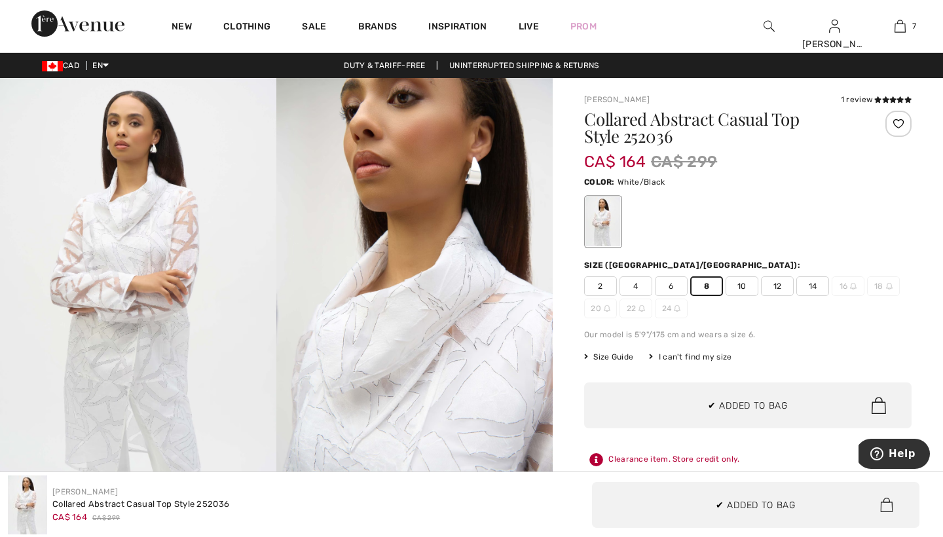
scroll to position [0, 0]
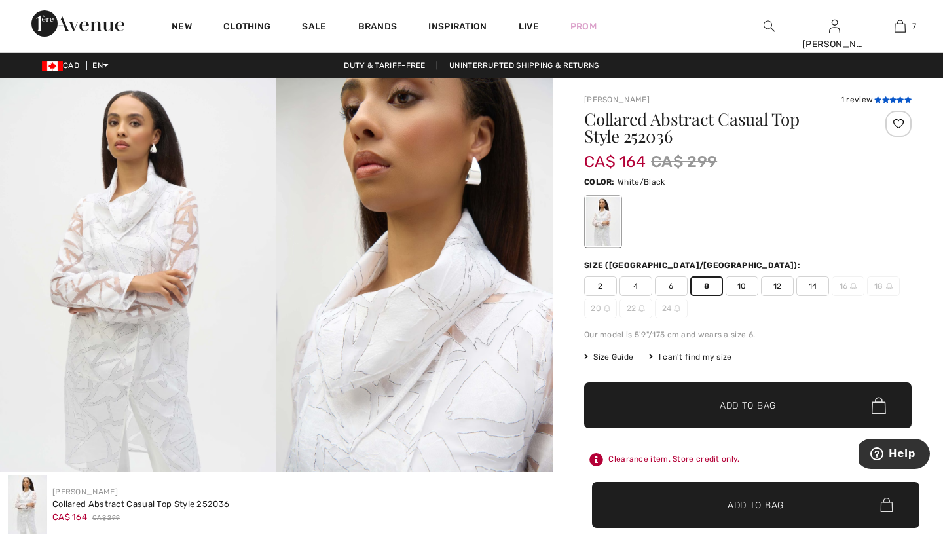
click at [889, 98] on icon at bounding box center [892, 99] width 7 height 7
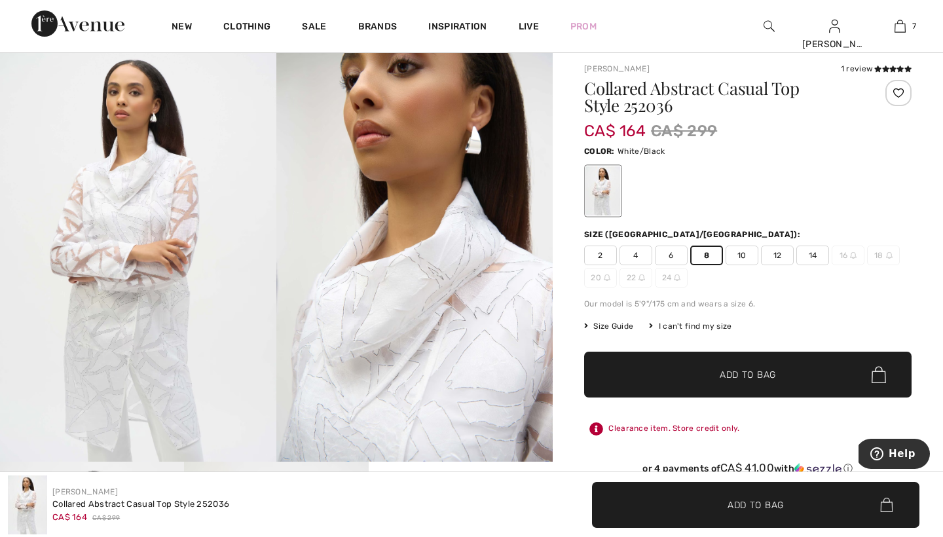
scroll to position [24, 0]
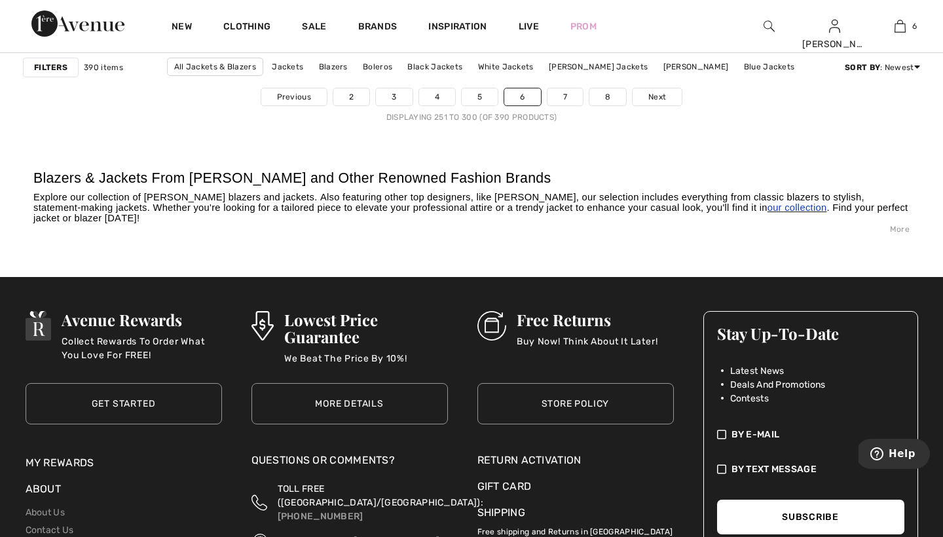
scroll to position [5965, 0]
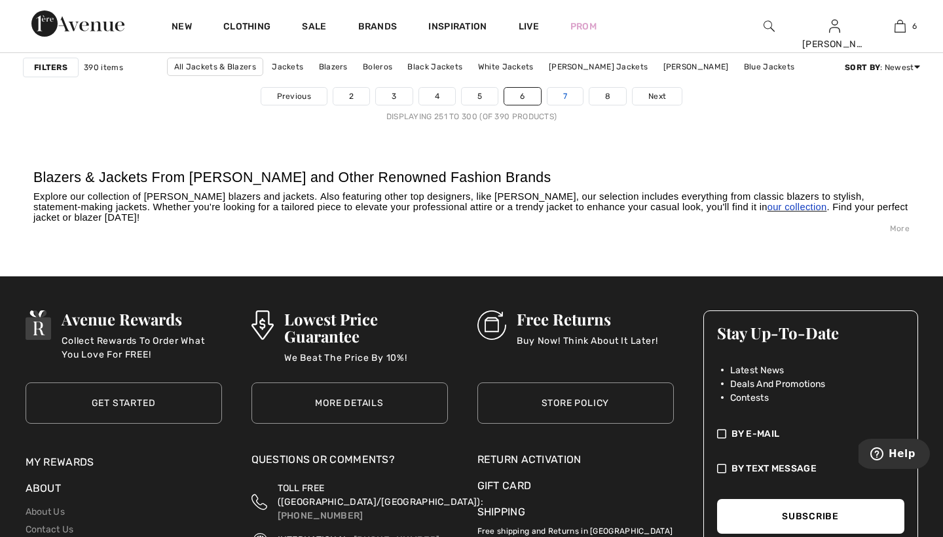
click at [563, 98] on link "7" at bounding box center [564, 96] width 35 height 17
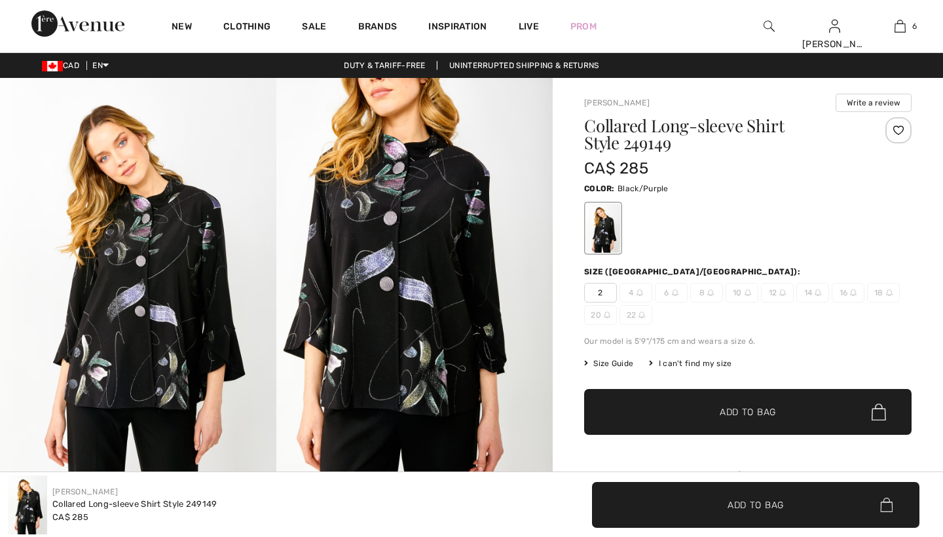
checkbox input "true"
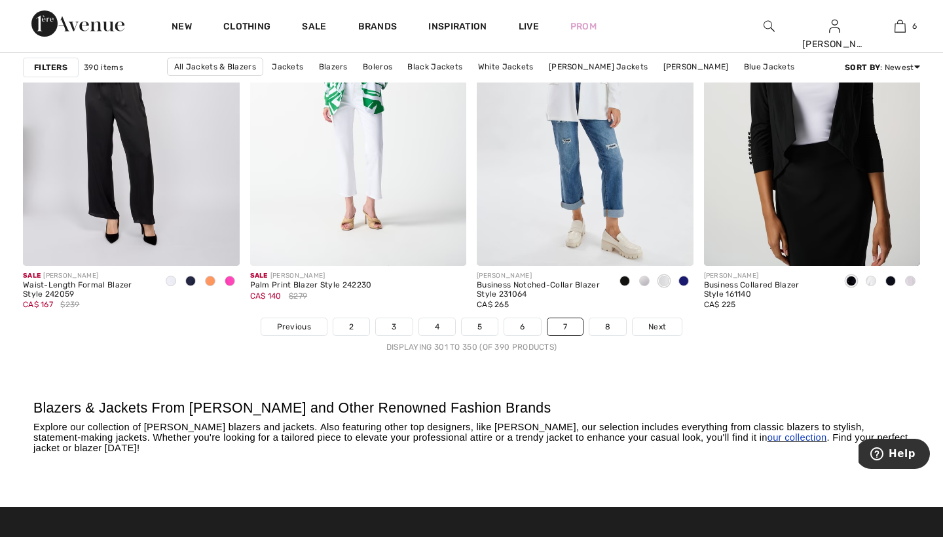
scroll to position [5761, 0]
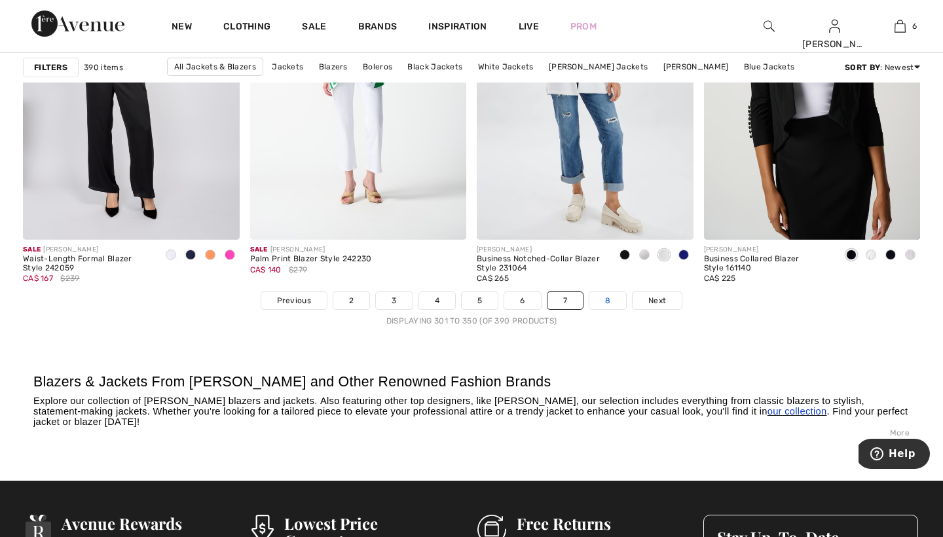
click at [605, 297] on link "8" at bounding box center [607, 300] width 37 height 17
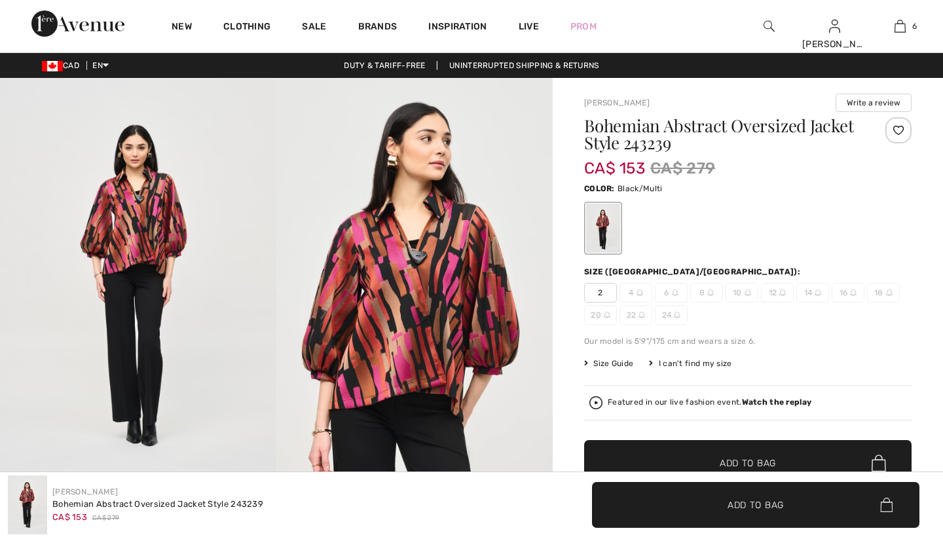
checkbox input "true"
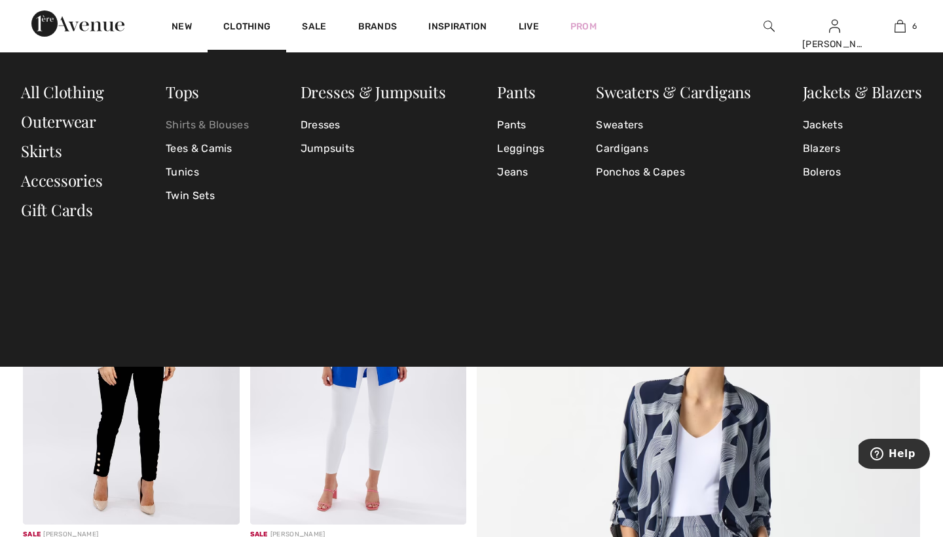
click at [193, 126] on link "Shirts & Blouses" at bounding box center [207, 125] width 83 height 24
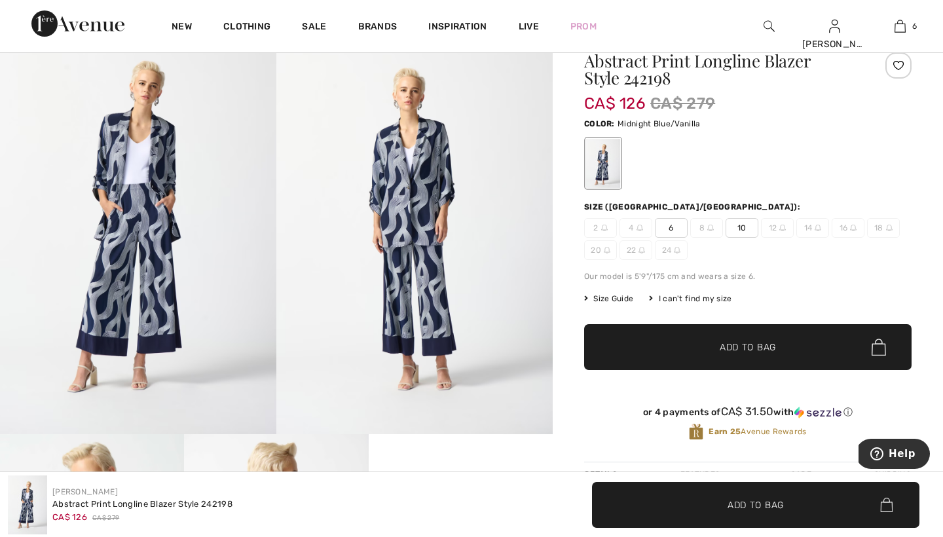
scroll to position [19, 0]
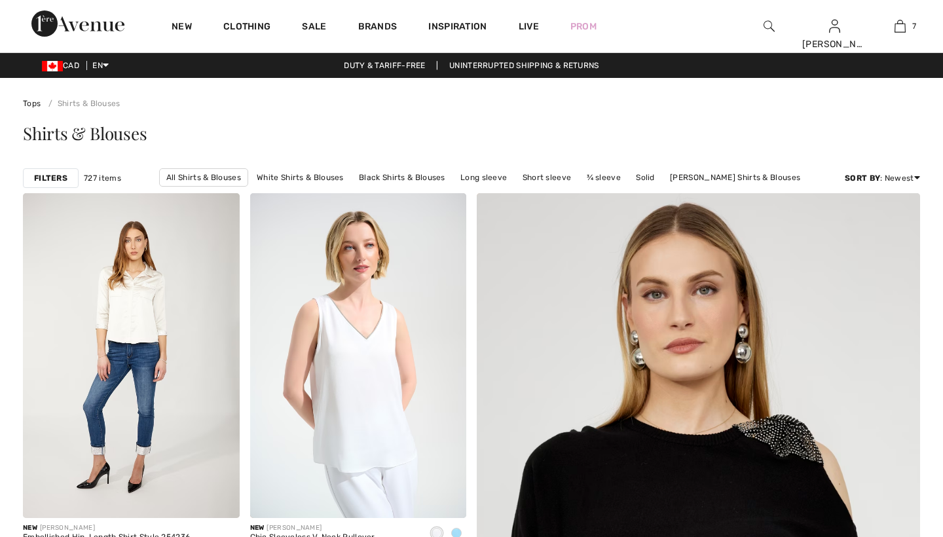
checkbox input "true"
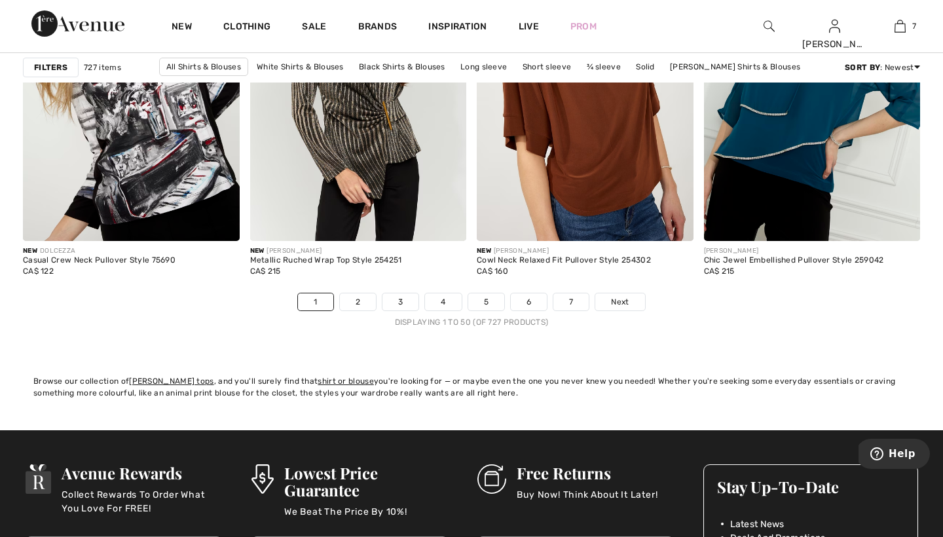
scroll to position [5759, 0]
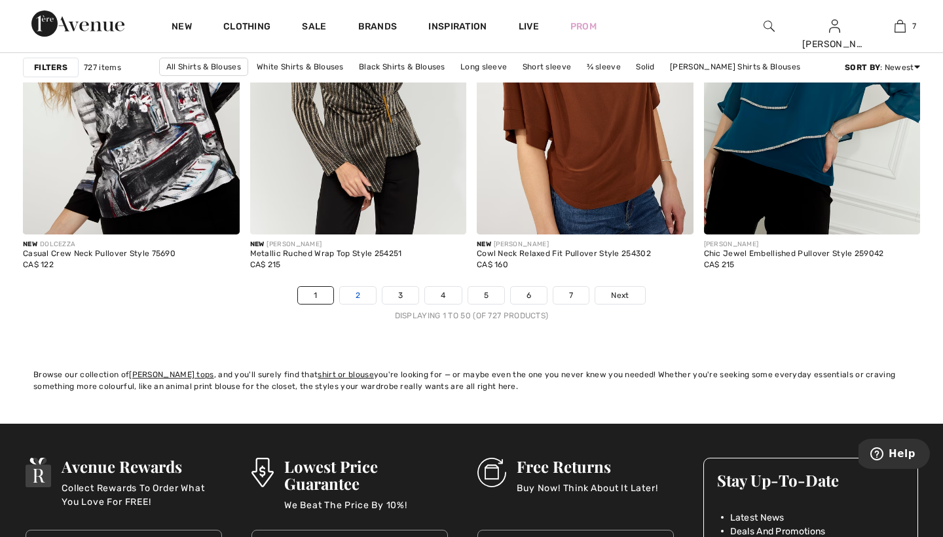
click at [358, 292] on link "2" at bounding box center [358, 295] width 36 height 17
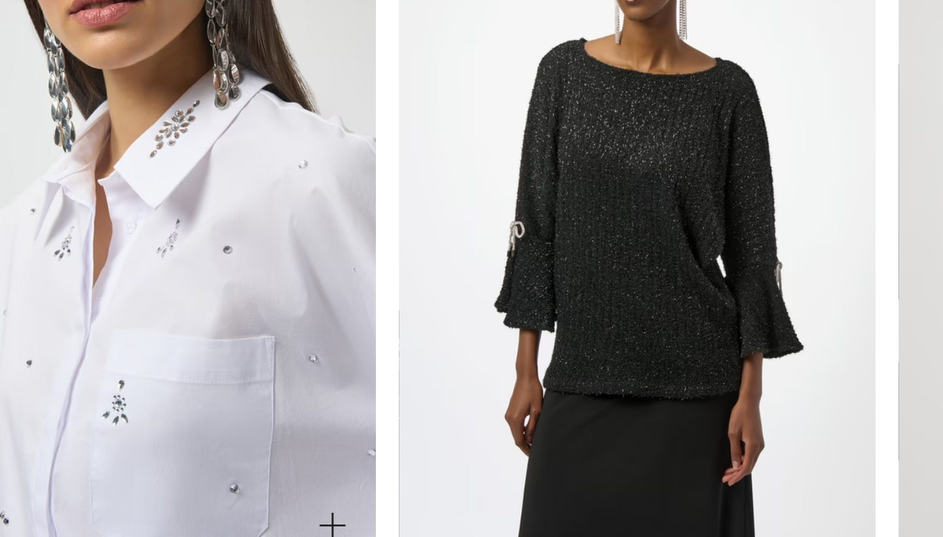
scroll to position [1248, 0]
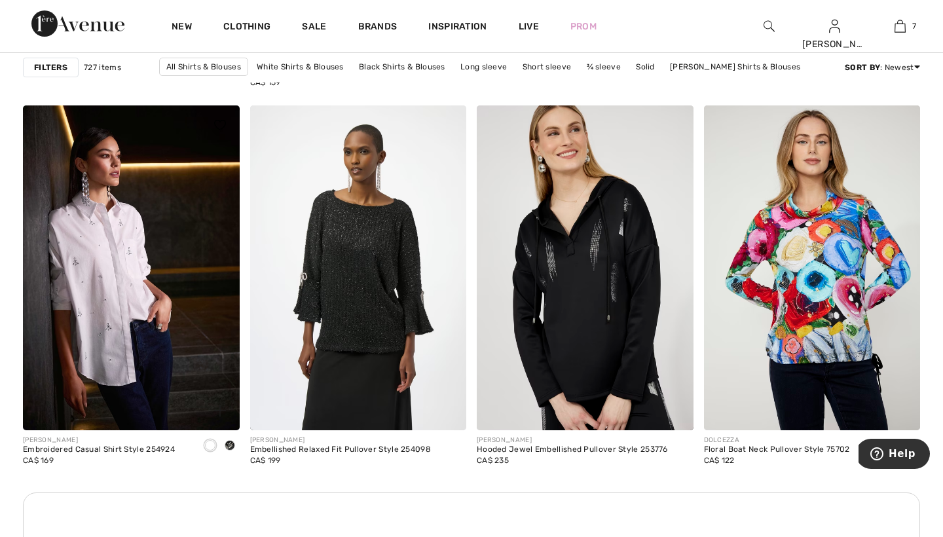
click at [230, 445] on span at bounding box center [230, 445] width 10 height 10
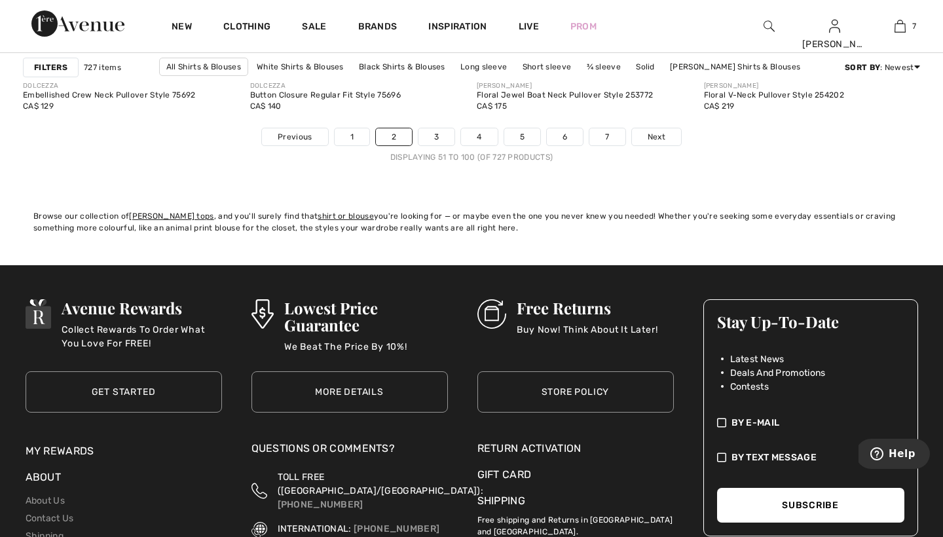
scroll to position [5922, 0]
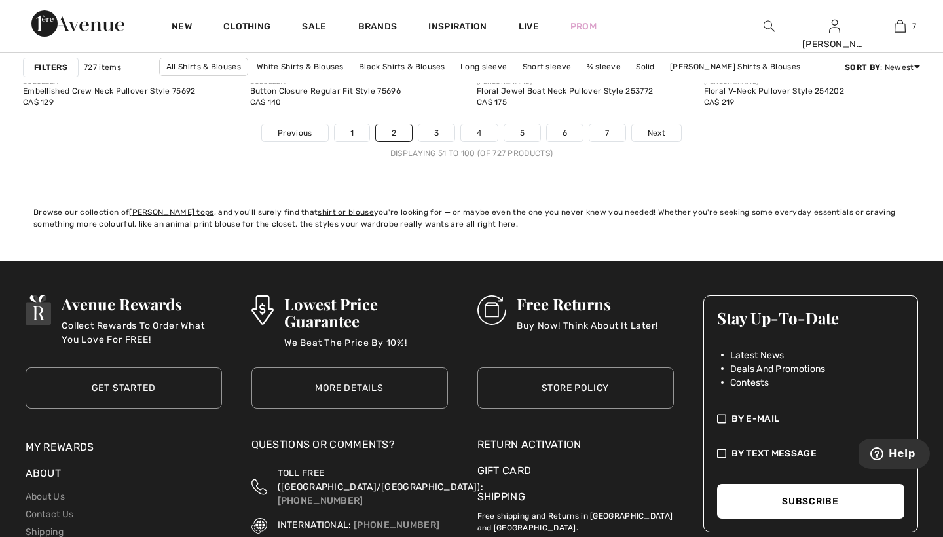
click at [436, 136] on link "3" at bounding box center [436, 132] width 36 height 17
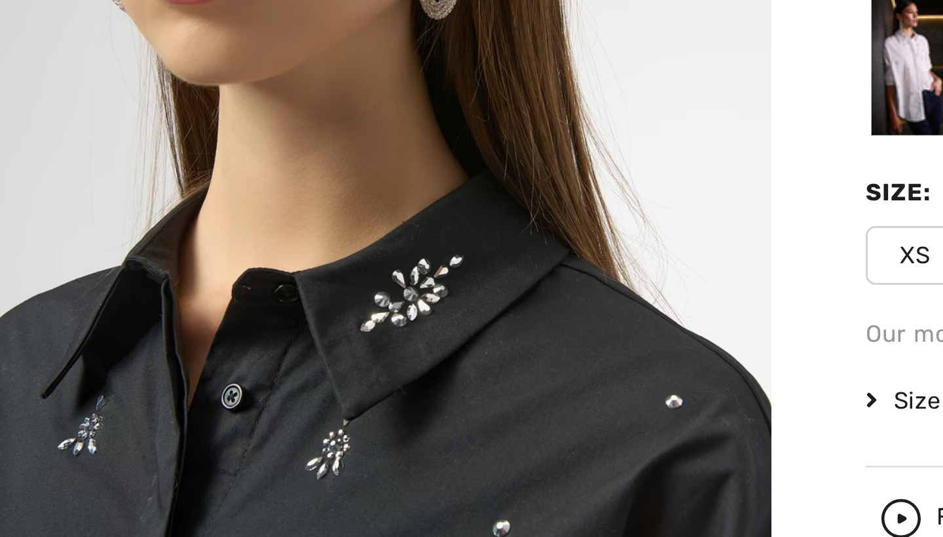
scroll to position [8, 0]
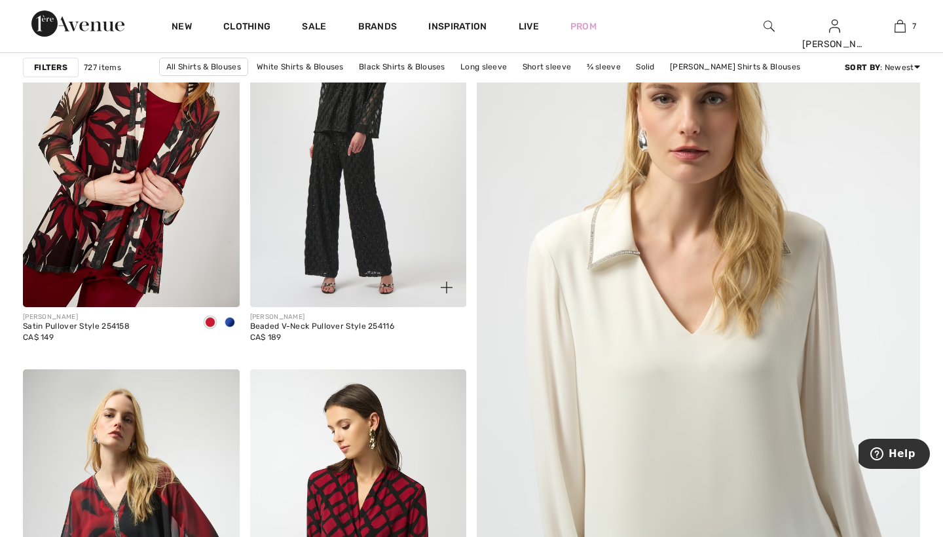
scroll to position [211, 0]
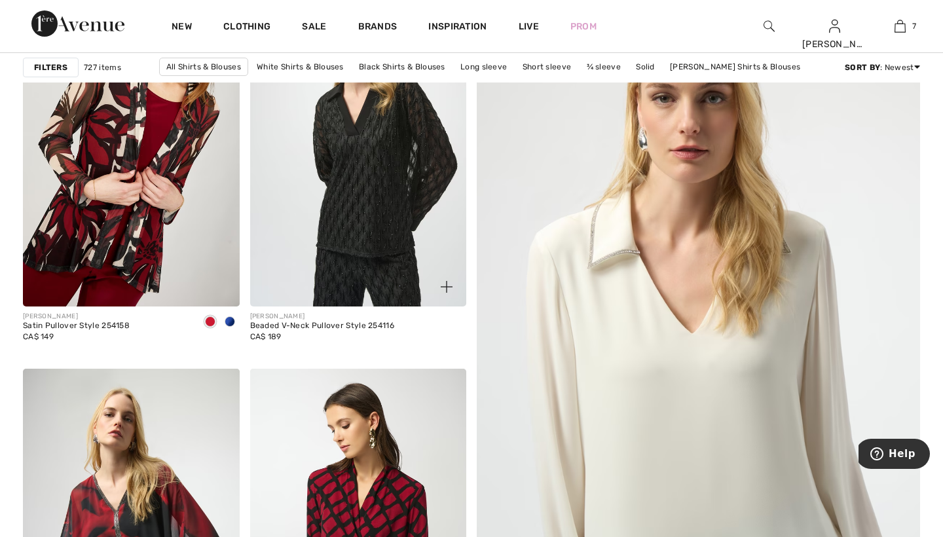
click at [156, 346] on div "[PERSON_NAME] Satin Pullover Style 254158 CA$ 149" at bounding box center [131, 332] width 217 height 52
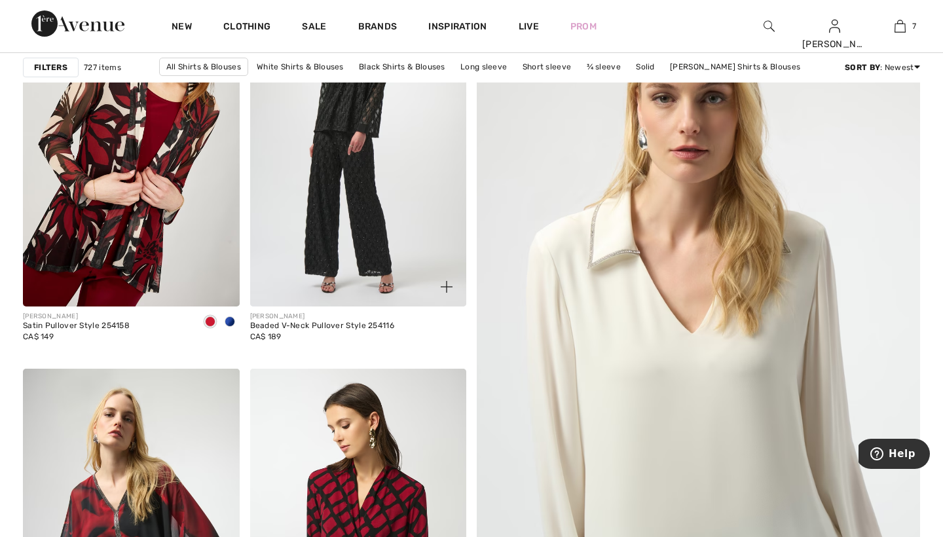
click at [230, 323] on span at bounding box center [230, 321] width 10 height 10
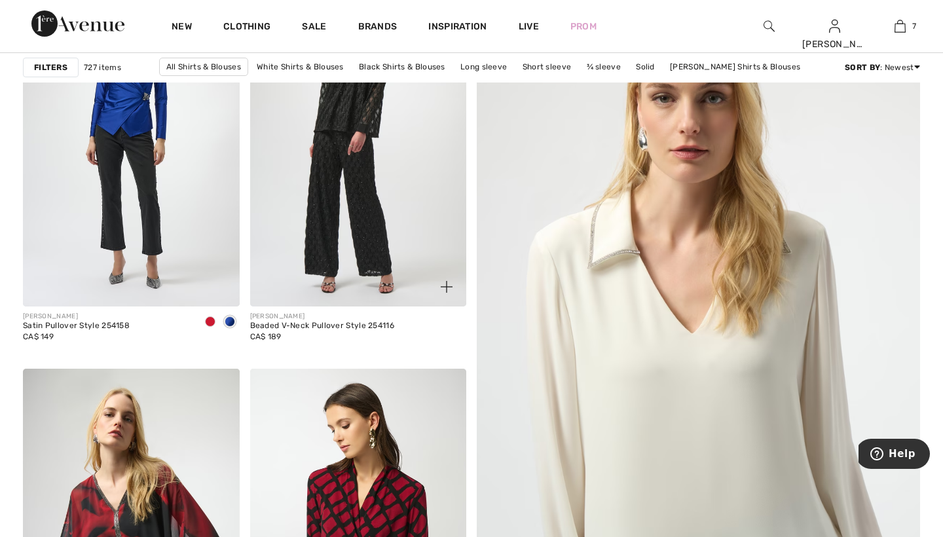
click at [230, 323] on span at bounding box center [230, 321] width 10 height 10
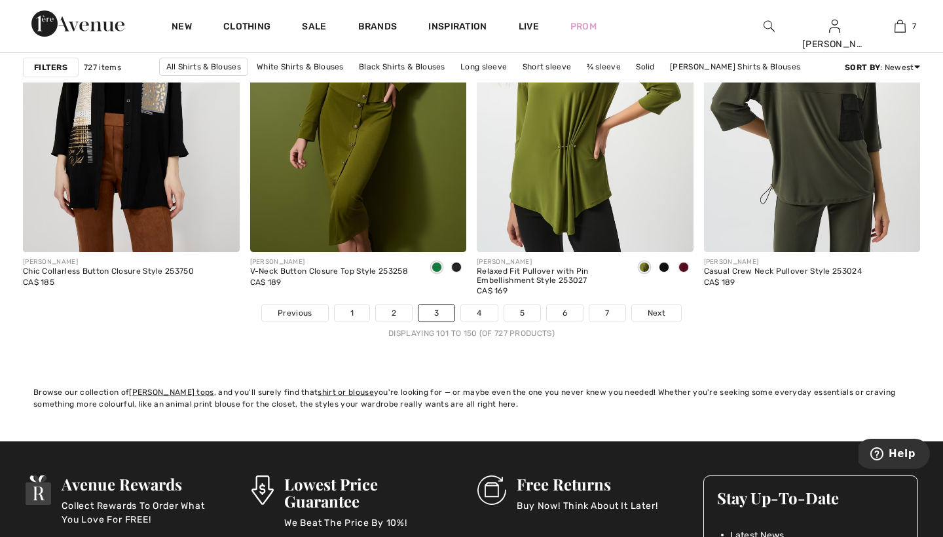
scroll to position [5727, 0]
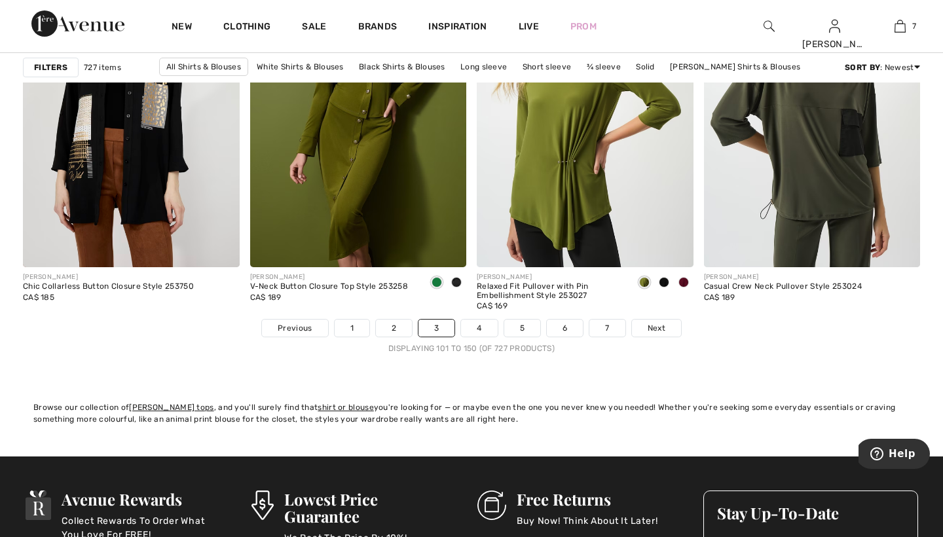
click at [479, 330] on link "4" at bounding box center [479, 327] width 36 height 17
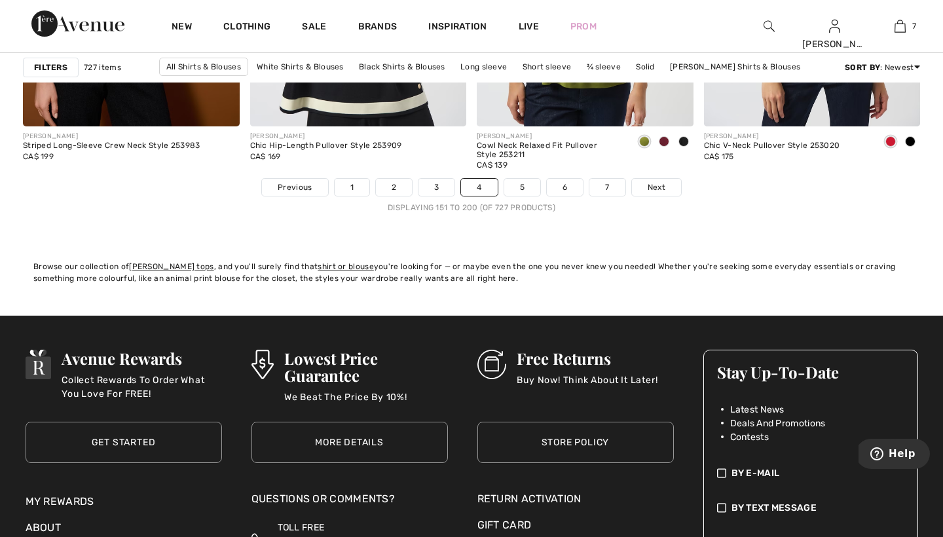
scroll to position [5852, 0]
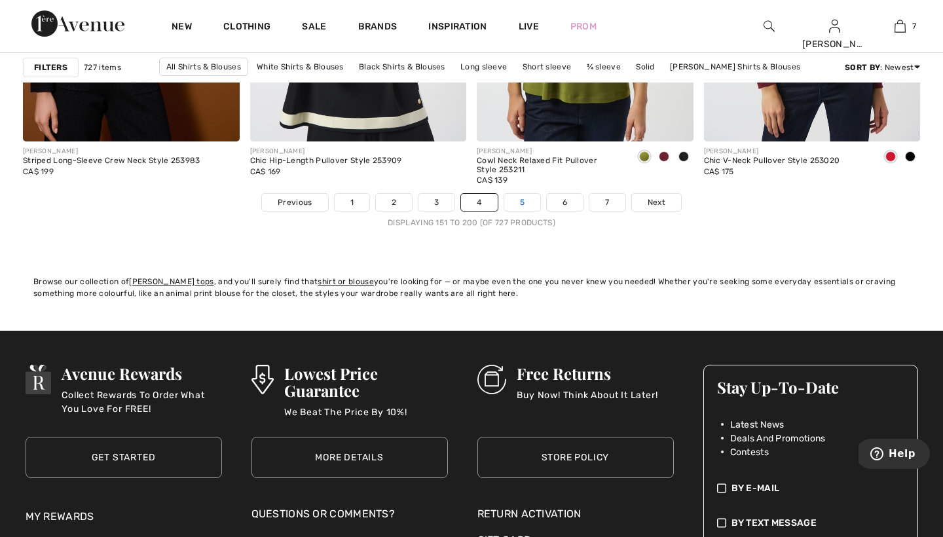
click at [523, 204] on link "5" at bounding box center [522, 202] width 36 height 17
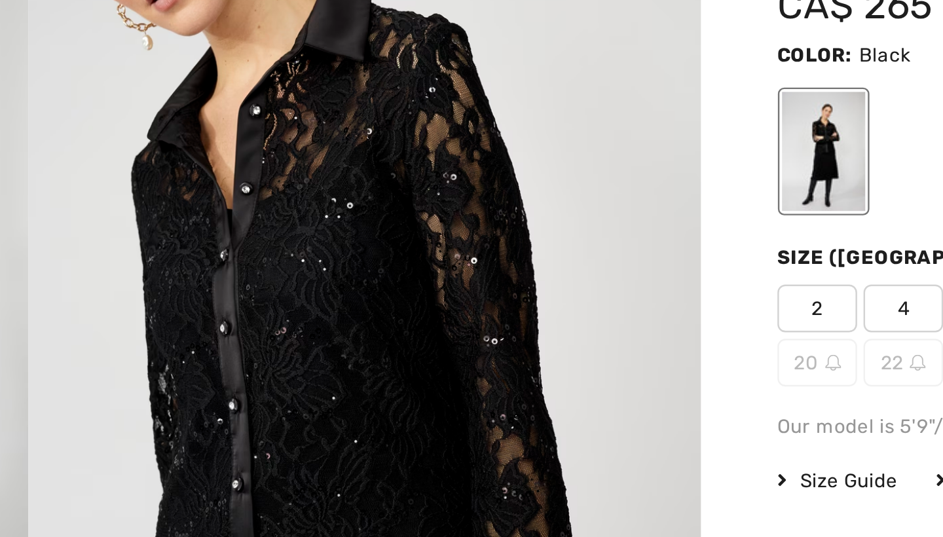
scroll to position [6, 0]
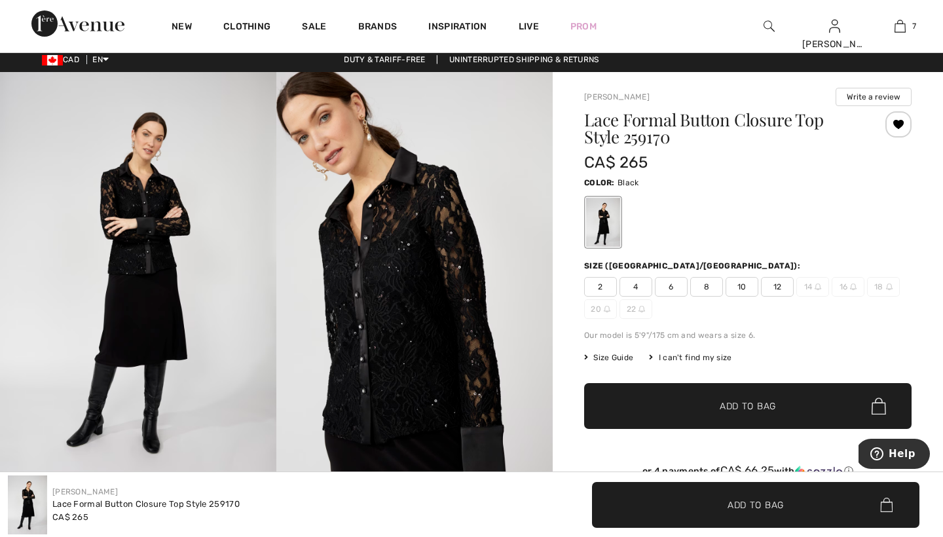
click at [709, 287] on span "8" at bounding box center [706, 287] width 33 height 20
click at [735, 403] on span "Add to Bag" at bounding box center [747, 406] width 56 height 14
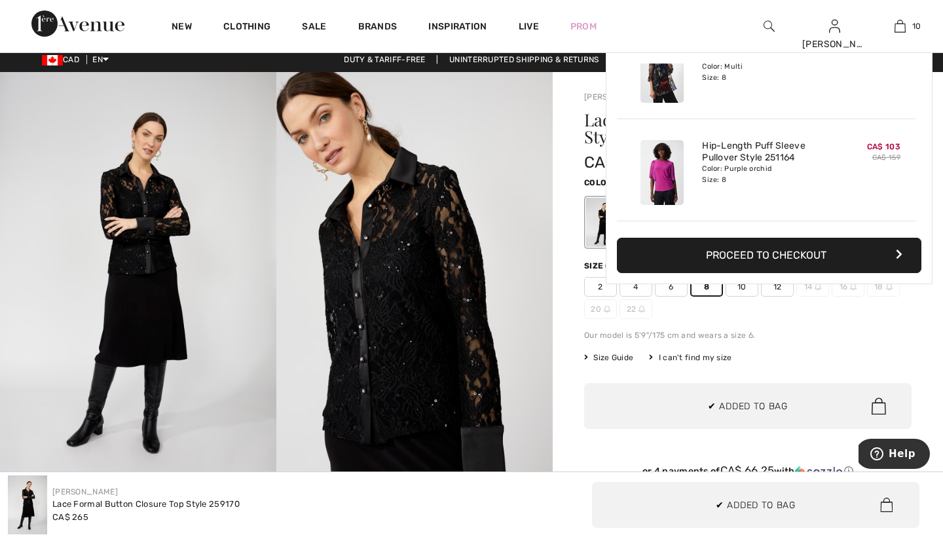
scroll to position [858, 0]
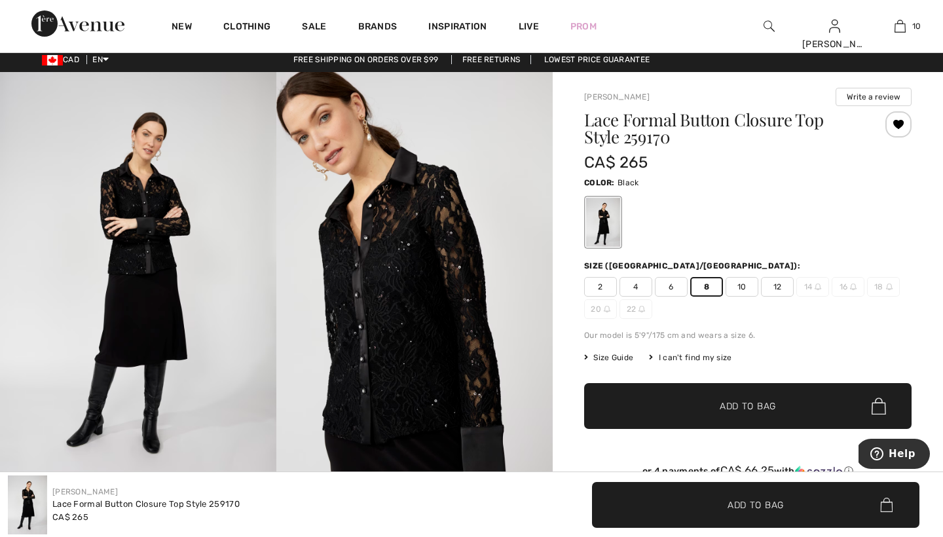
click at [733, 405] on span "Add to Bag" at bounding box center [747, 406] width 56 height 14
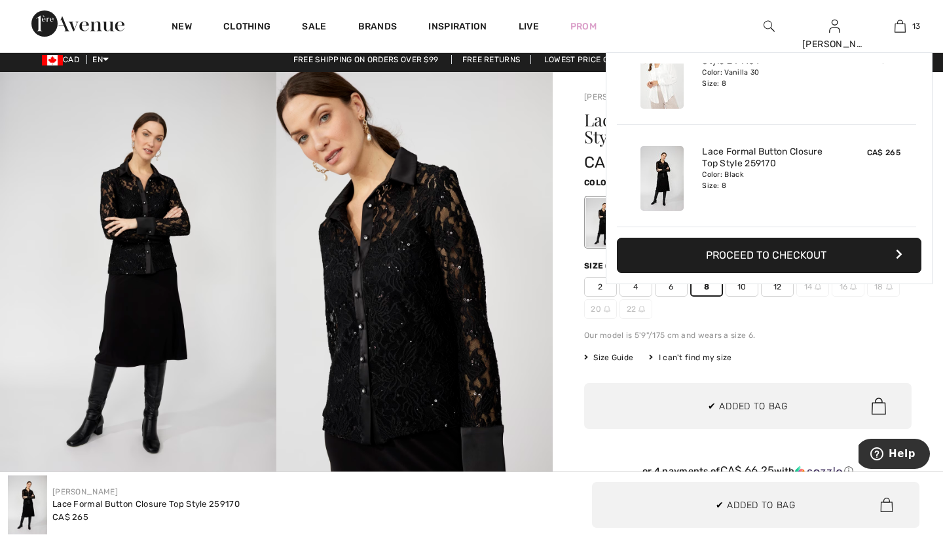
scroll to position [1164, 0]
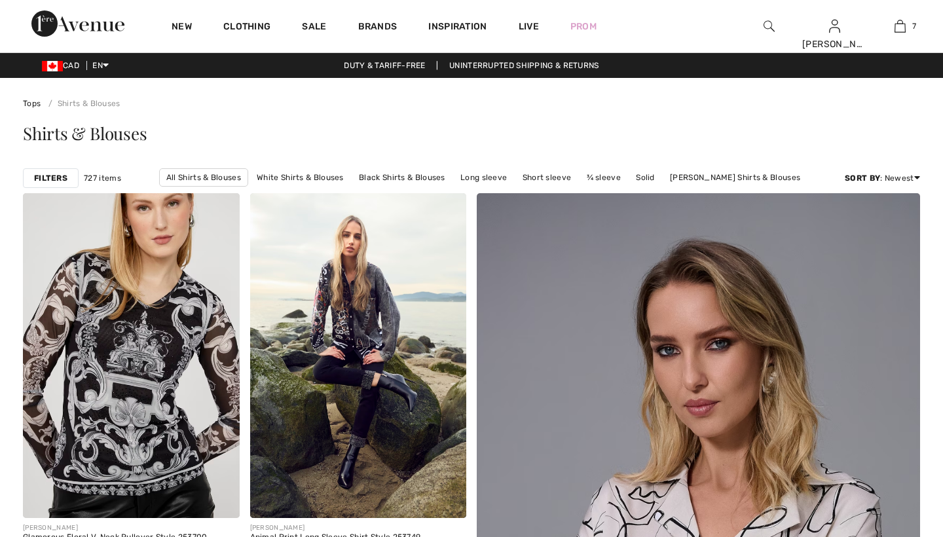
checkbox input "true"
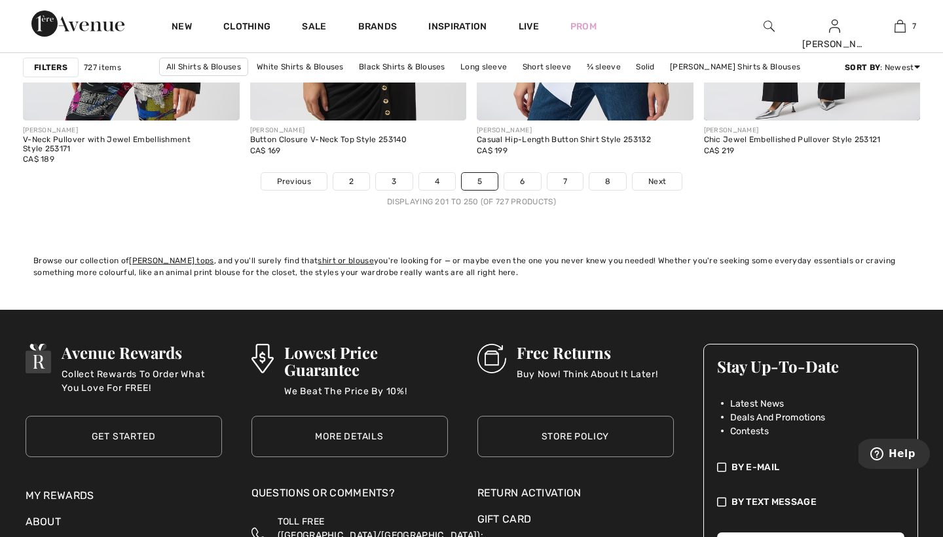
scroll to position [5875, 0]
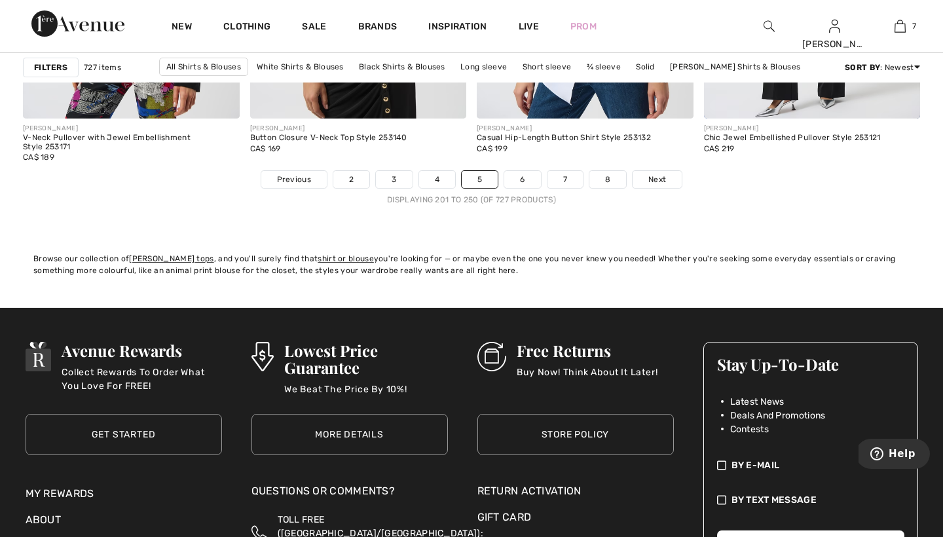
click at [524, 179] on link "6" at bounding box center [522, 179] width 36 height 17
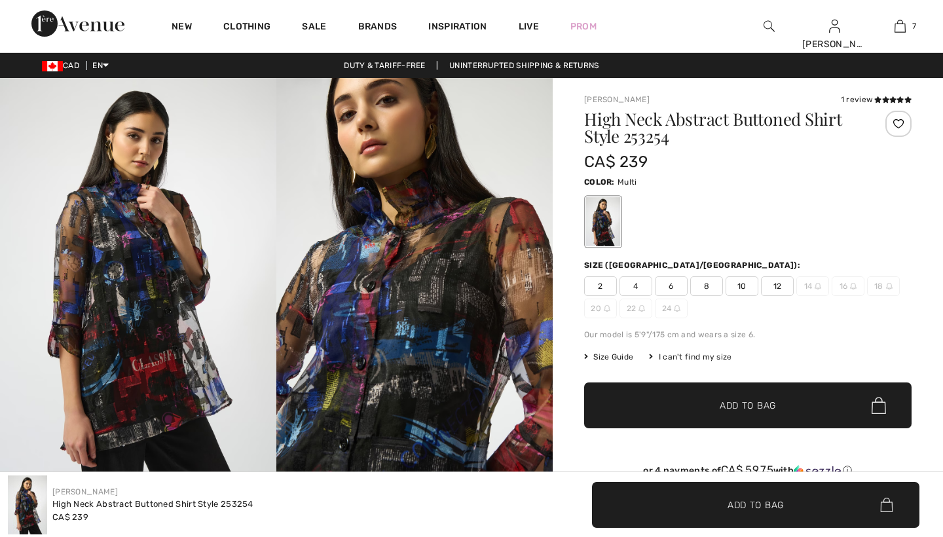
checkbox input "true"
click at [888, 98] on icon at bounding box center [885, 99] width 7 height 7
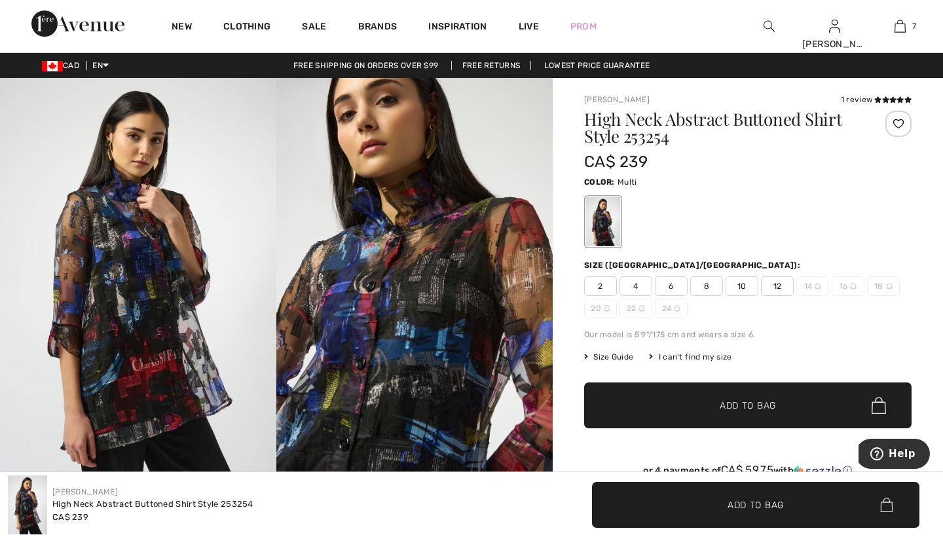
click at [708, 285] on span "8" at bounding box center [706, 286] width 33 height 20
click at [730, 403] on span "Add to Bag" at bounding box center [747, 406] width 56 height 14
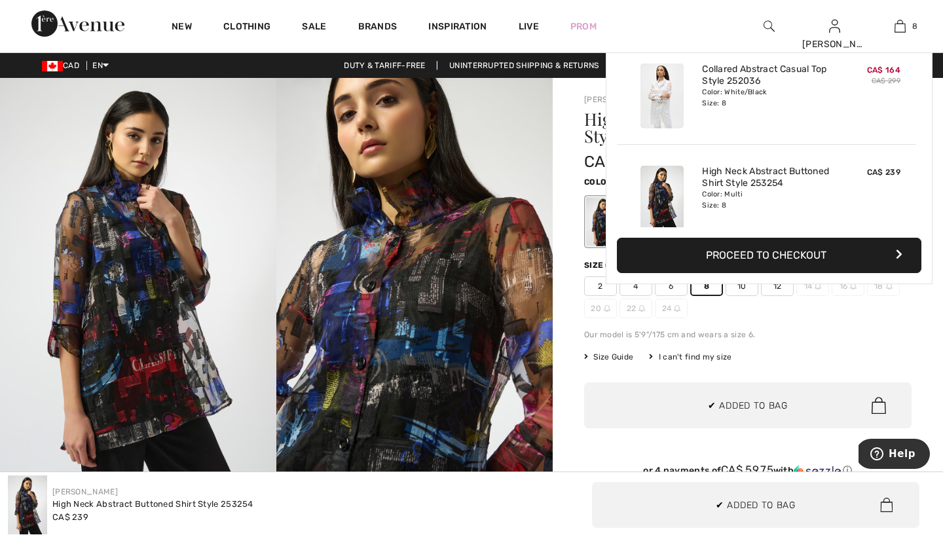
scroll to position [653, 0]
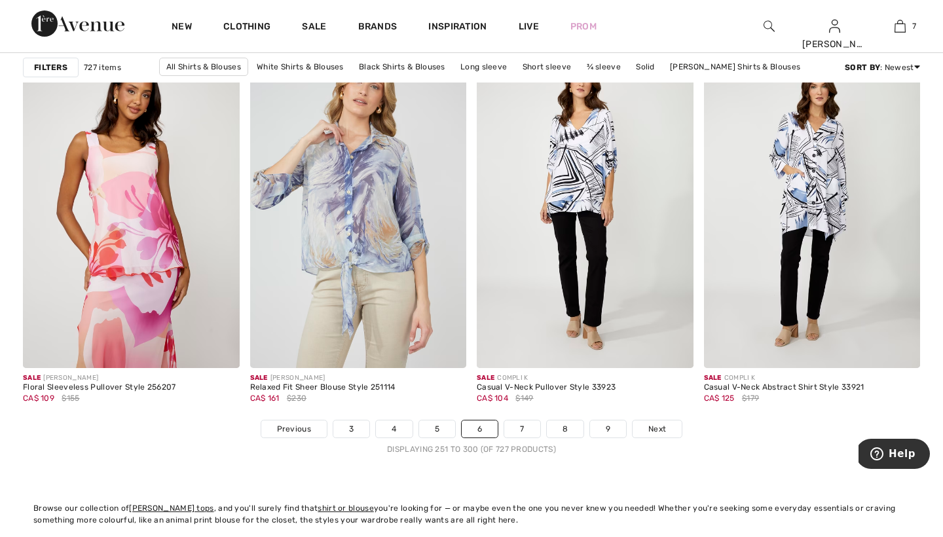
scroll to position [5625, 0]
click at [523, 431] on link "7" at bounding box center [521, 429] width 35 height 17
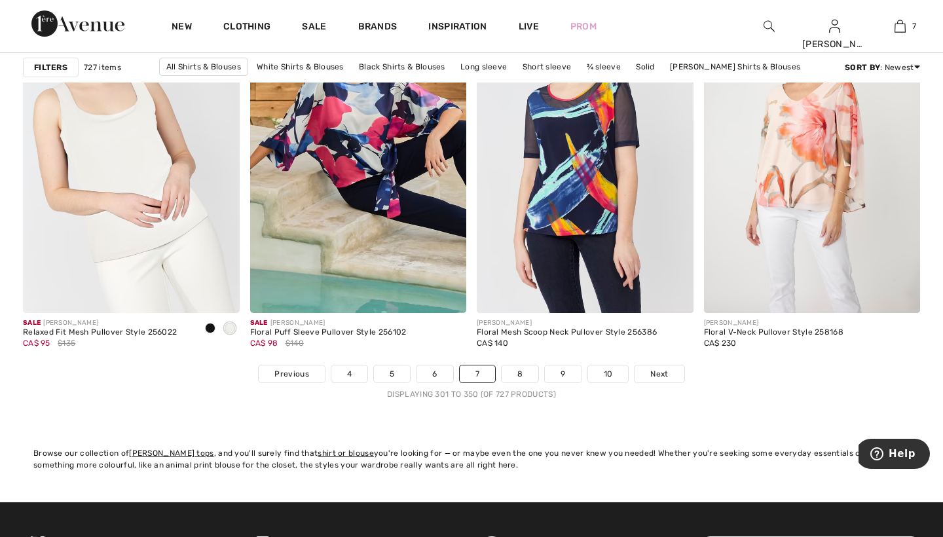
scroll to position [5672, 0]
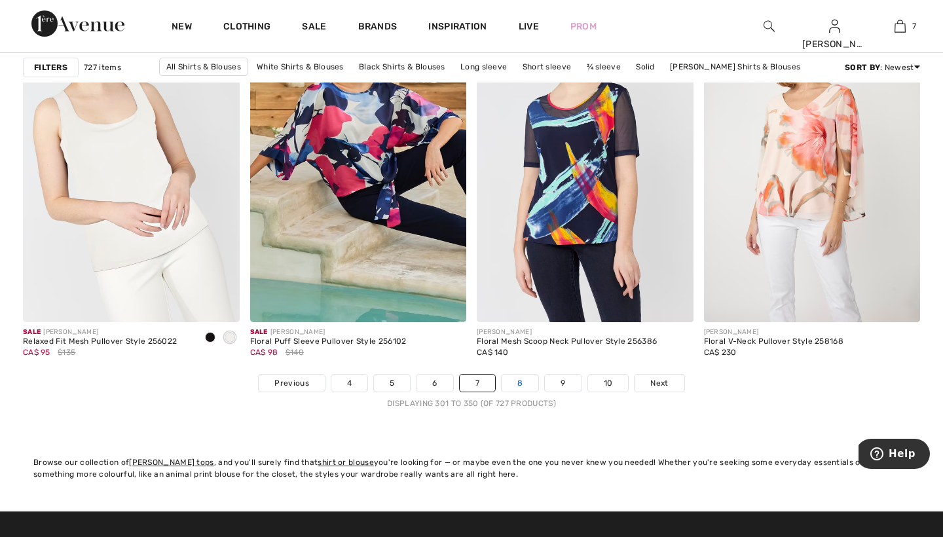
click at [519, 382] on link "8" at bounding box center [519, 382] width 37 height 17
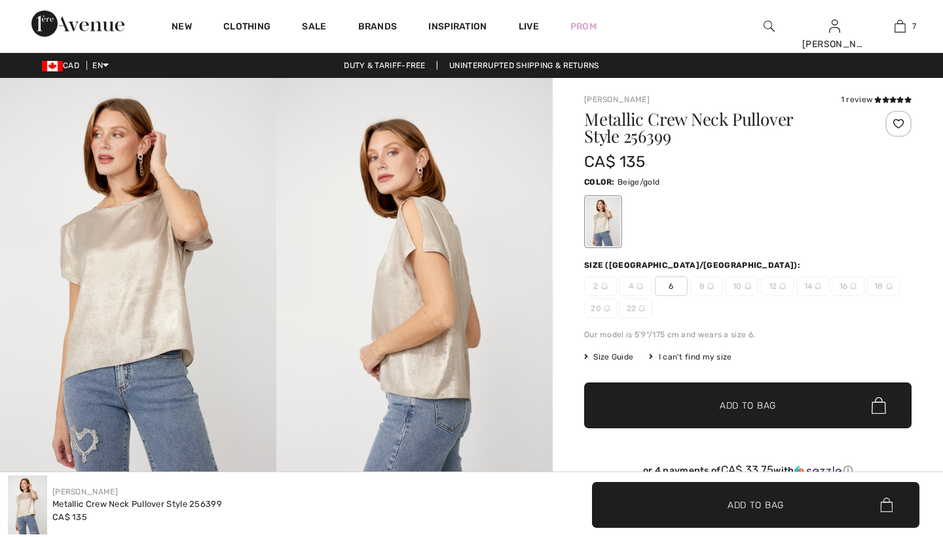
checkbox input "true"
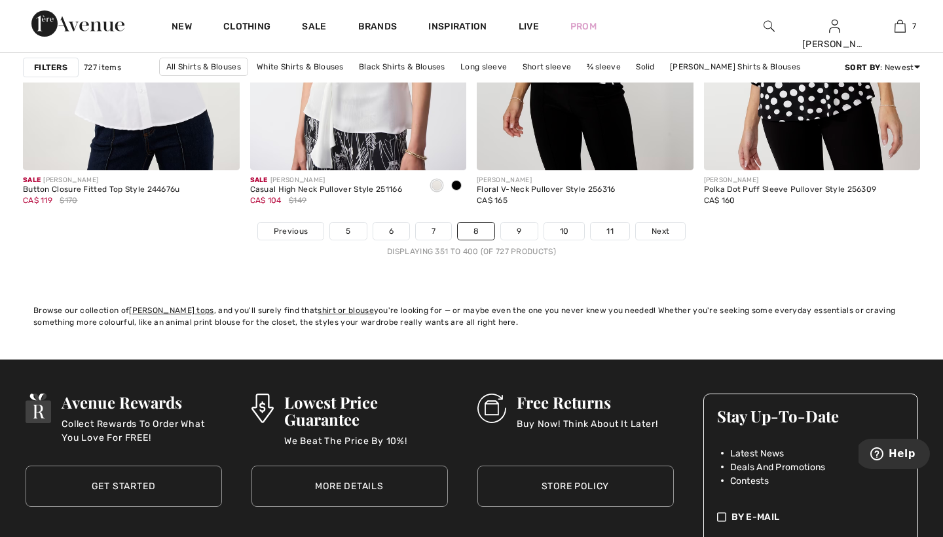
scroll to position [5827, 0]
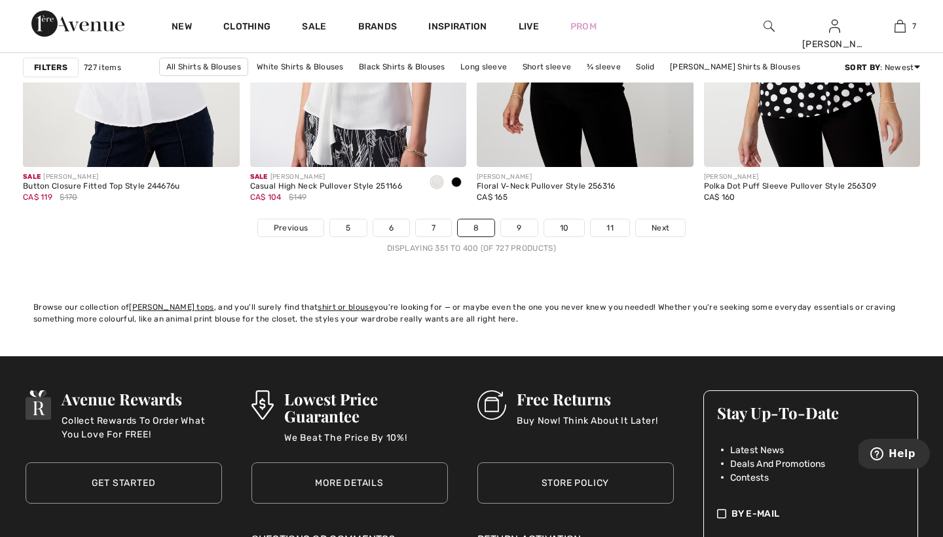
click at [520, 228] on link "9" at bounding box center [519, 227] width 36 height 17
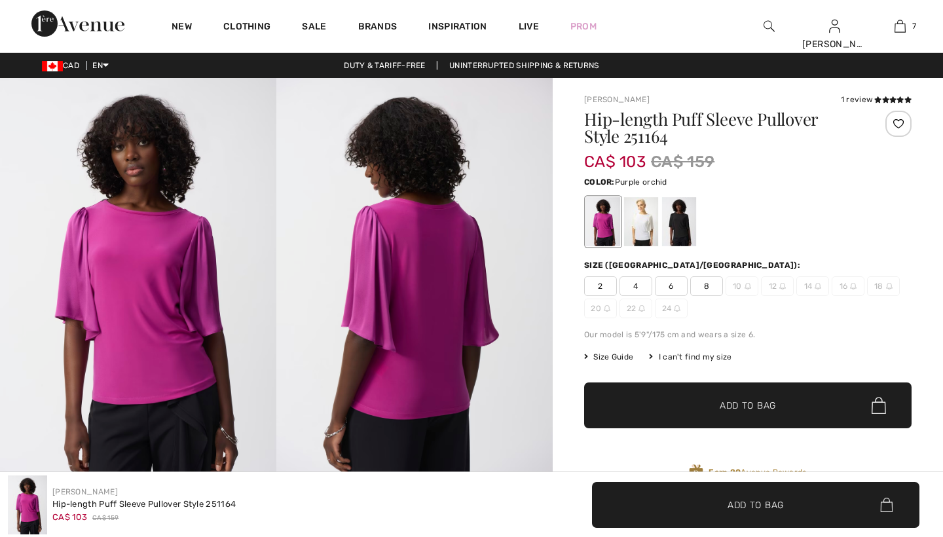
checkbox input "true"
click at [606, 222] on div at bounding box center [603, 221] width 34 height 49
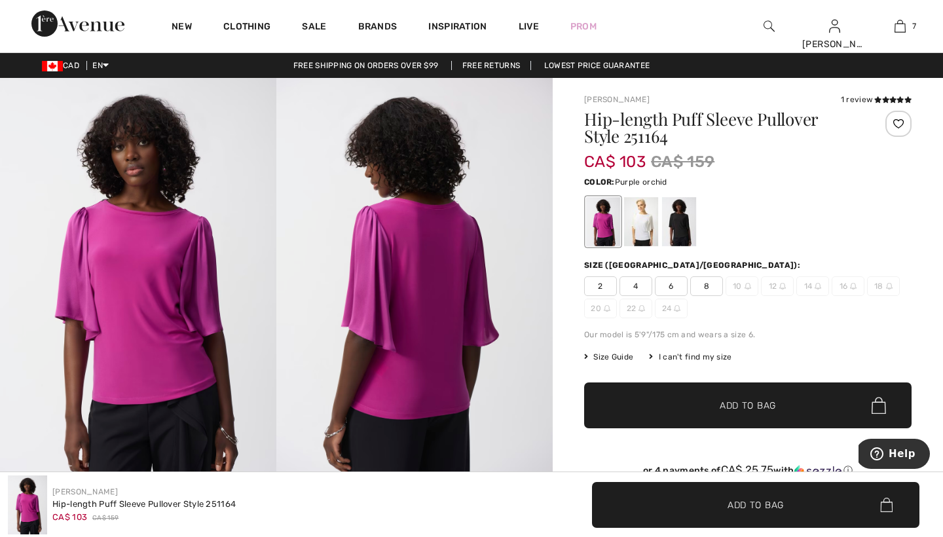
click at [706, 282] on span "8" at bounding box center [706, 286] width 33 height 20
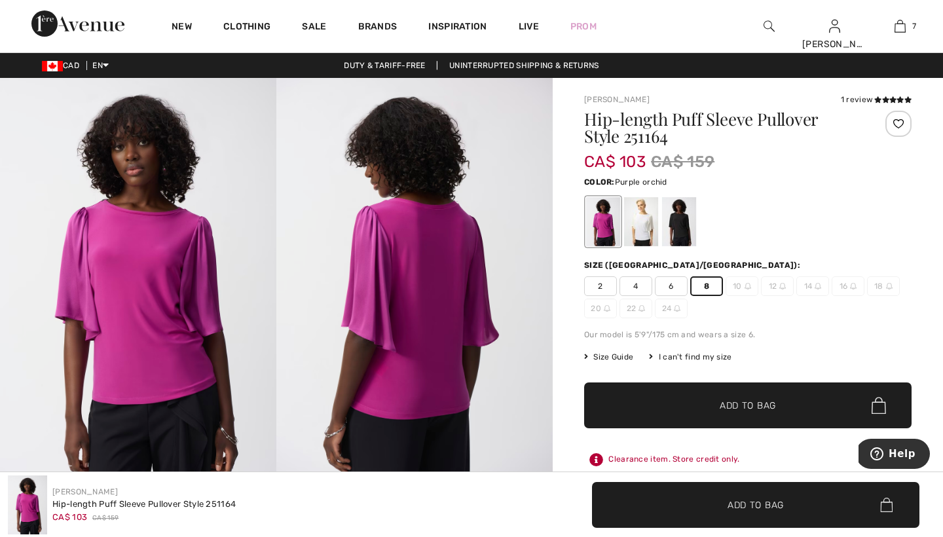
click at [729, 405] on span "Add to Bag" at bounding box center [747, 406] width 56 height 14
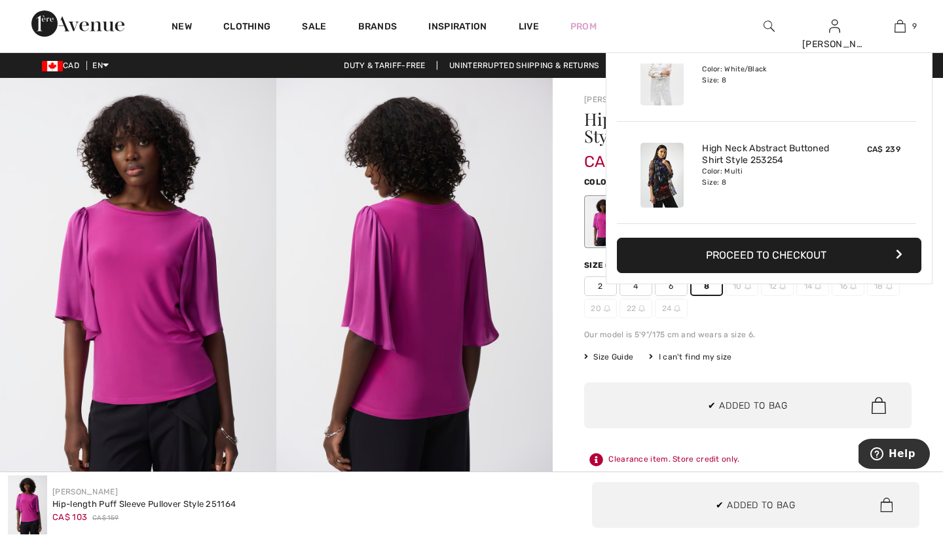
scroll to position [756, 0]
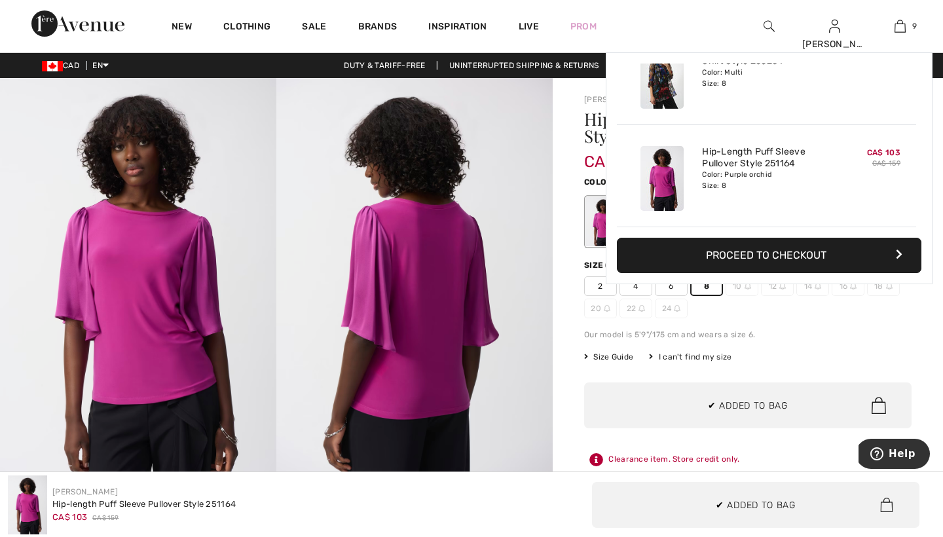
click at [778, 339] on div "Our model is 5'9"/175 cm and wears a size 6." at bounding box center [747, 335] width 327 height 12
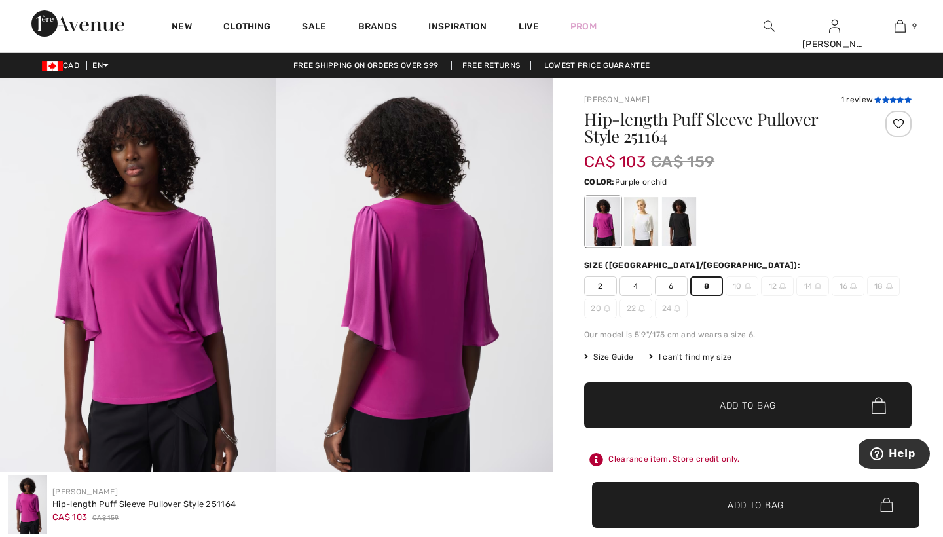
click at [878, 98] on icon at bounding box center [877, 99] width 7 height 7
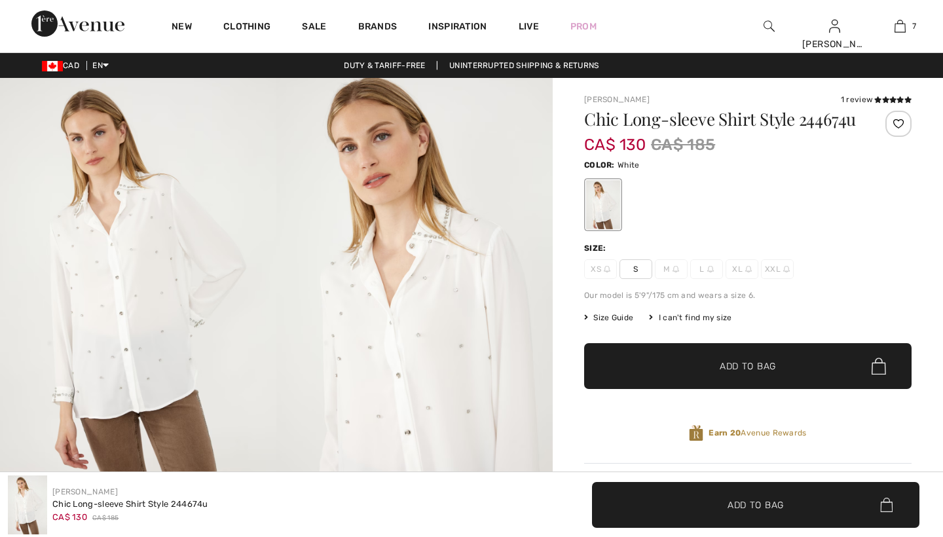
checkbox input "true"
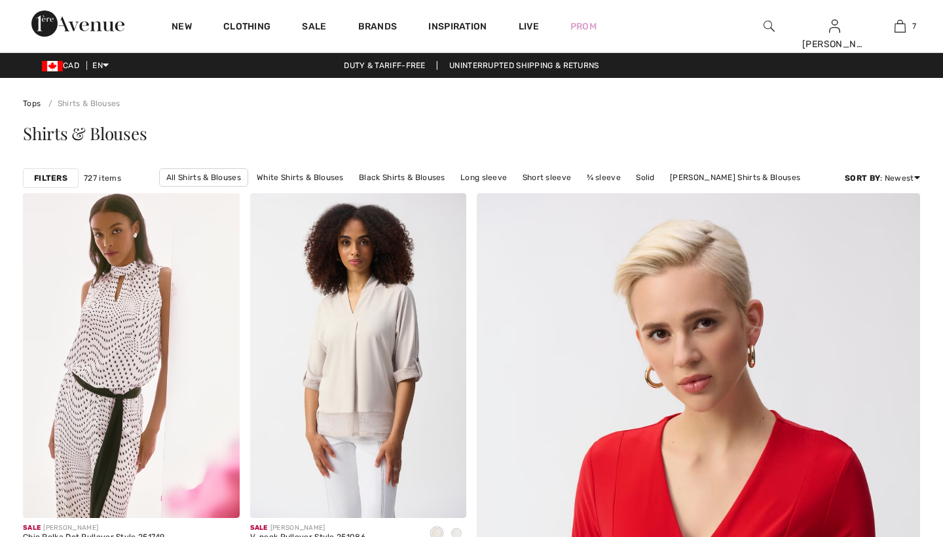
checkbox input "true"
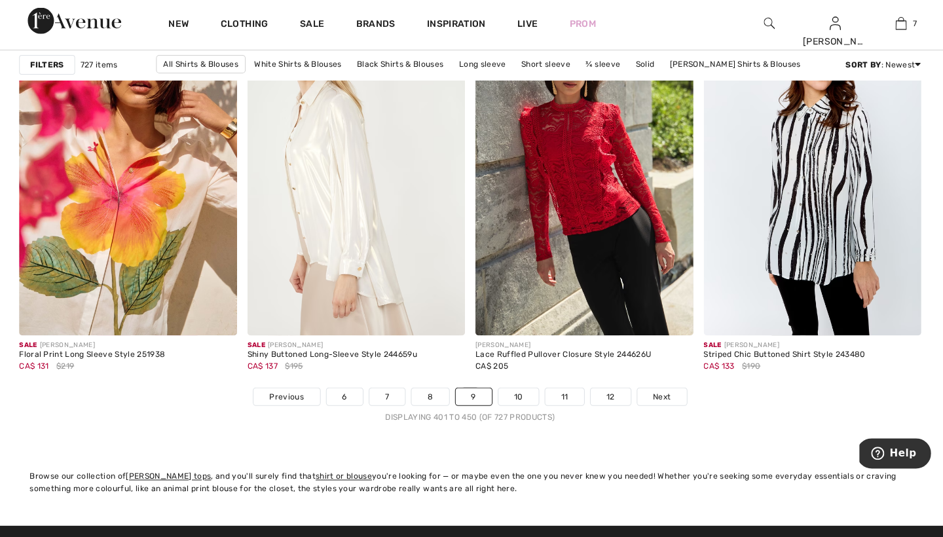
scroll to position [5663, 0]
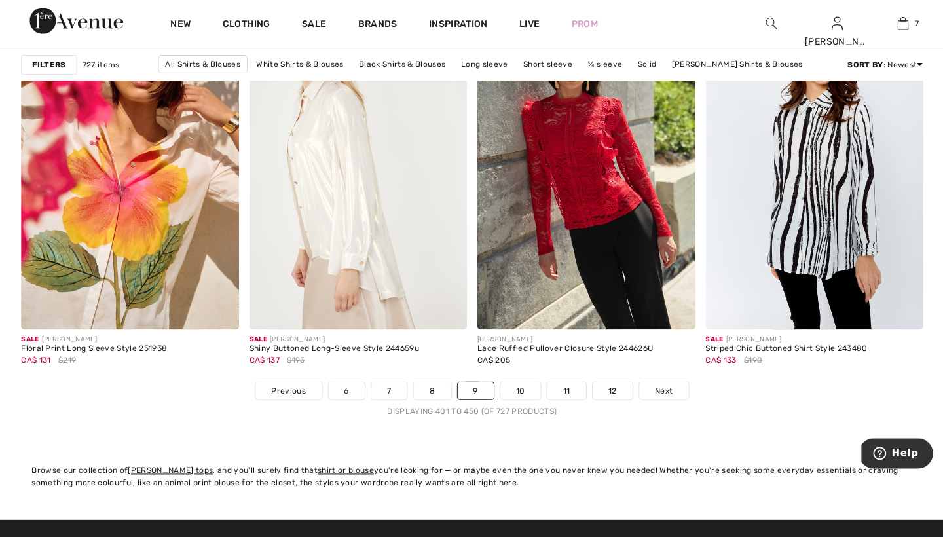
click at [522, 386] on link "10" at bounding box center [520, 391] width 41 height 17
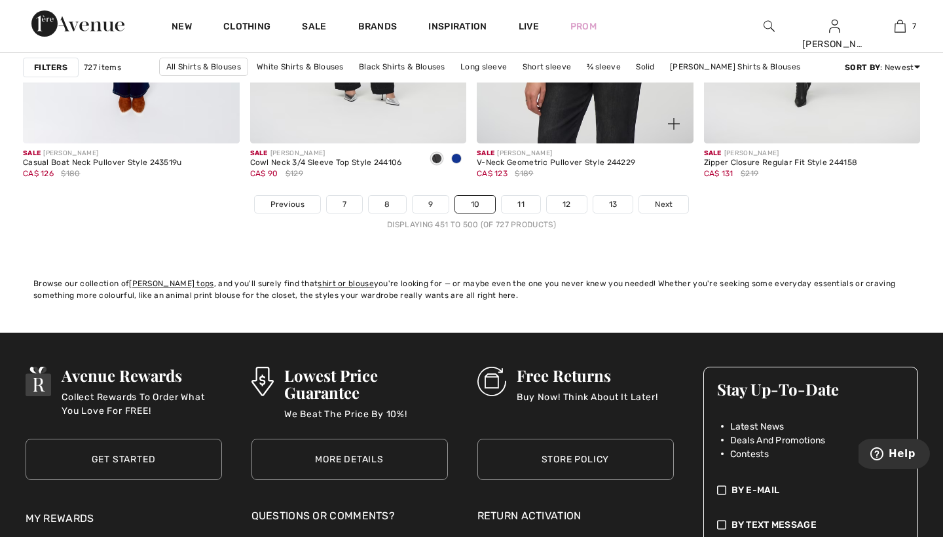
scroll to position [5759, 0]
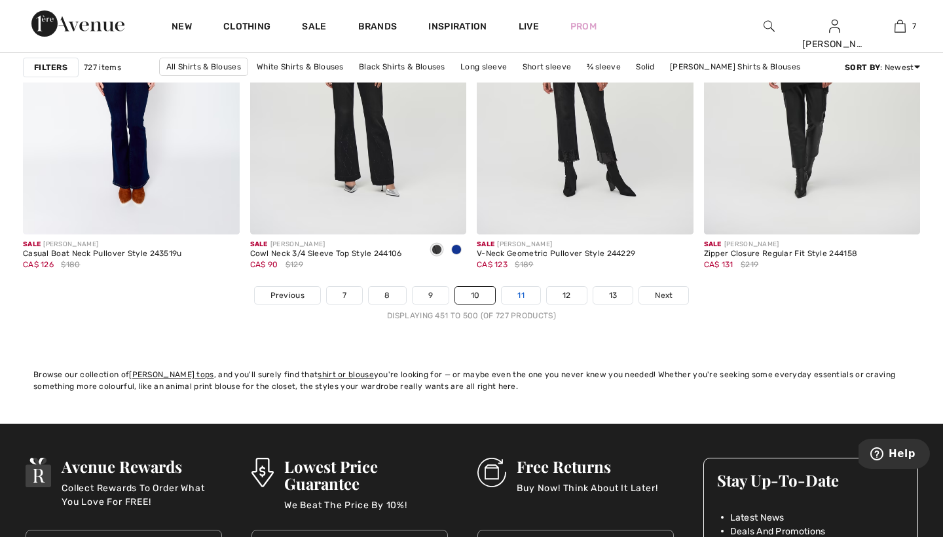
click at [522, 296] on link "11" at bounding box center [520, 295] width 39 height 17
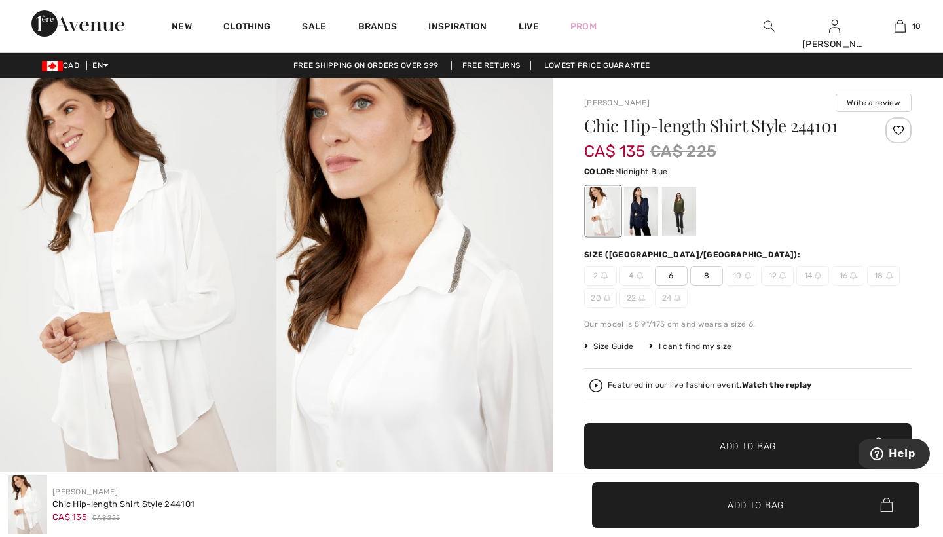
click at [642, 212] on div at bounding box center [641, 211] width 34 height 49
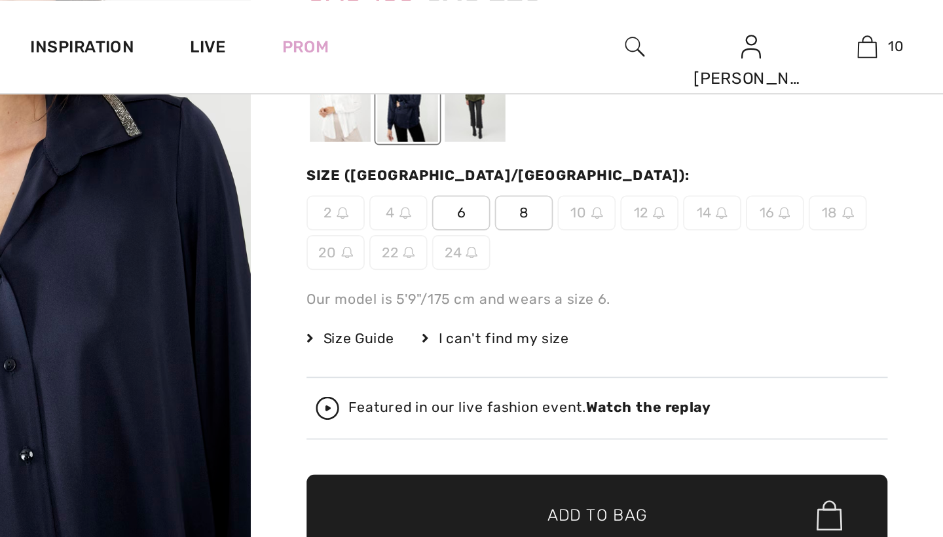
scroll to position [153, 0]
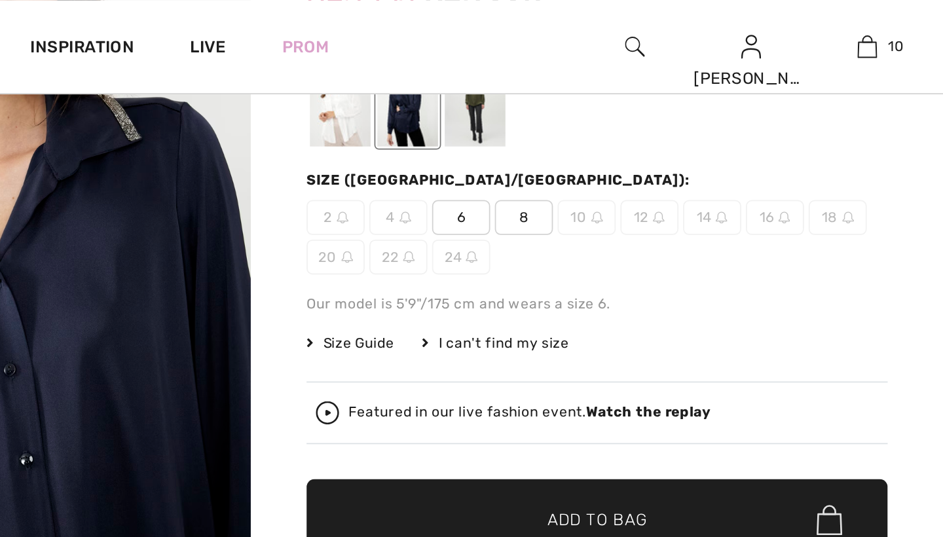
click at [690, 122] on span "8" at bounding box center [706, 123] width 33 height 20
click at [719, 287] on span "Add to Bag" at bounding box center [747, 293] width 56 height 14
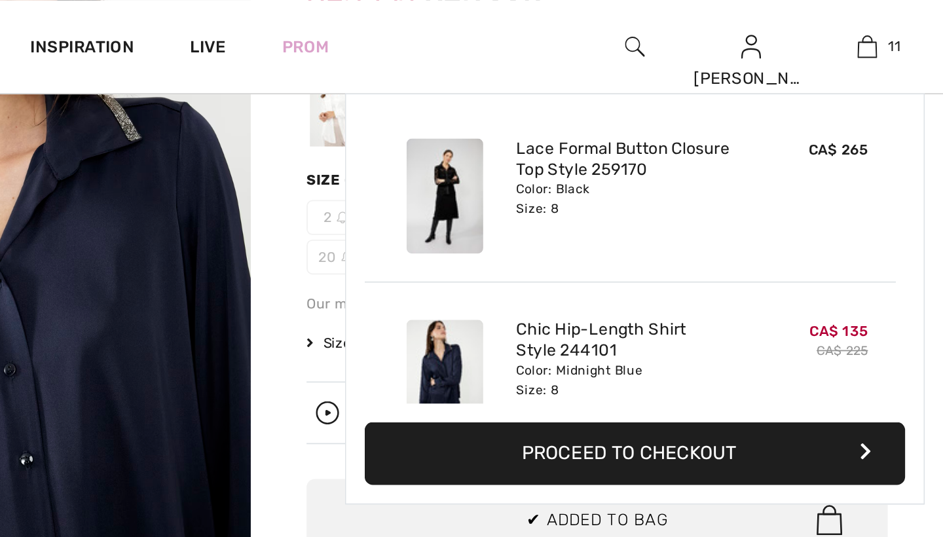
scroll to position [960, 0]
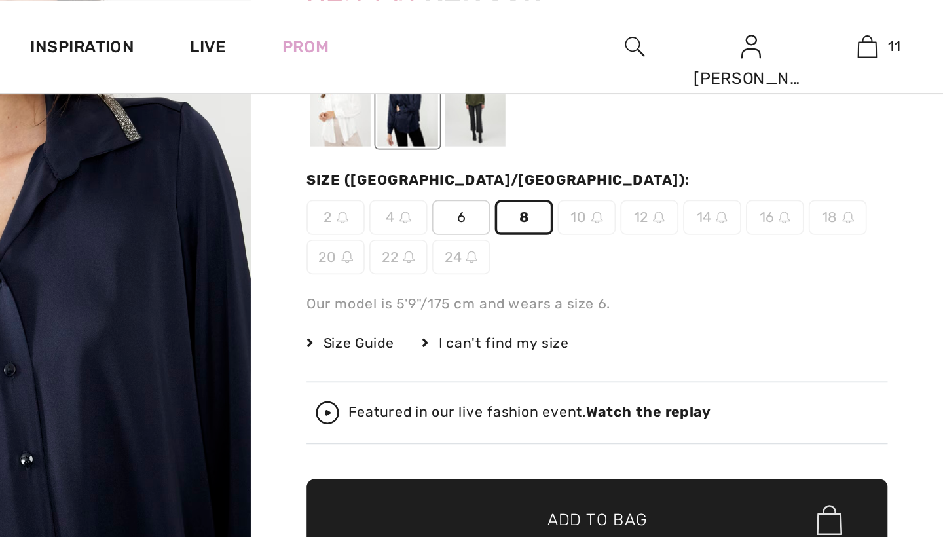
click at [553, 236] on div "Joseph Ribkoff Write a review Chic Hip-length Shirt Style 244101 CA$ 135 CA$ 22…" at bounding box center [748, 356] width 390 height 862
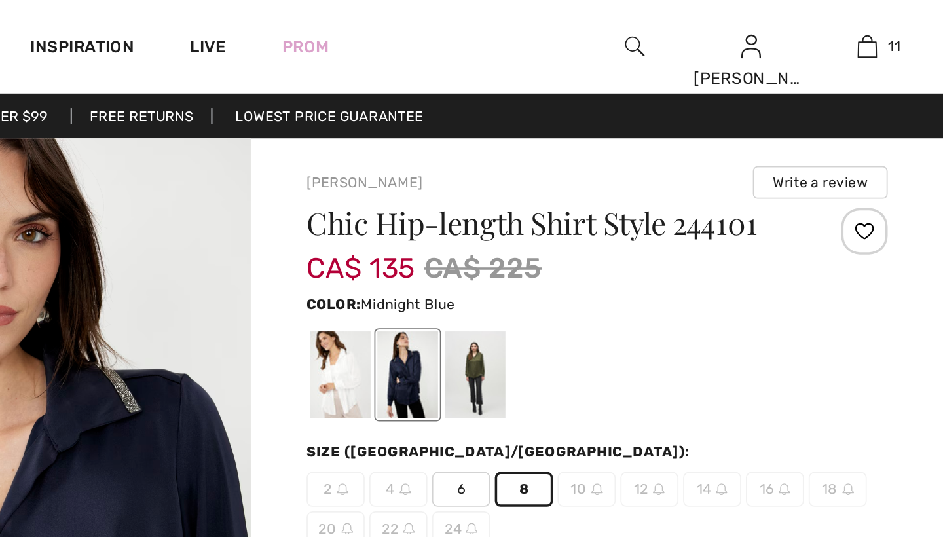
scroll to position [0, 0]
click at [586, 214] on div at bounding box center [603, 211] width 34 height 49
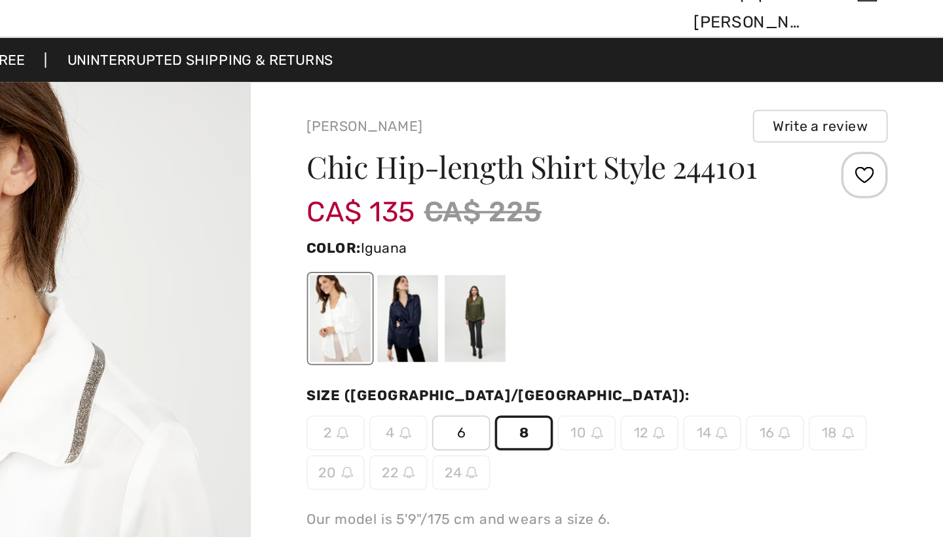
click at [662, 187] on div at bounding box center [679, 211] width 34 height 49
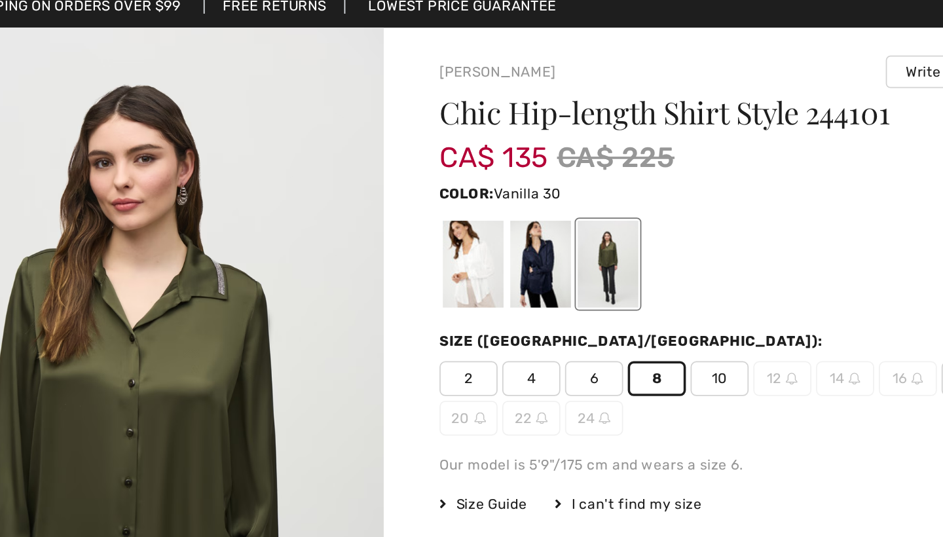
click at [586, 187] on div at bounding box center [603, 211] width 34 height 49
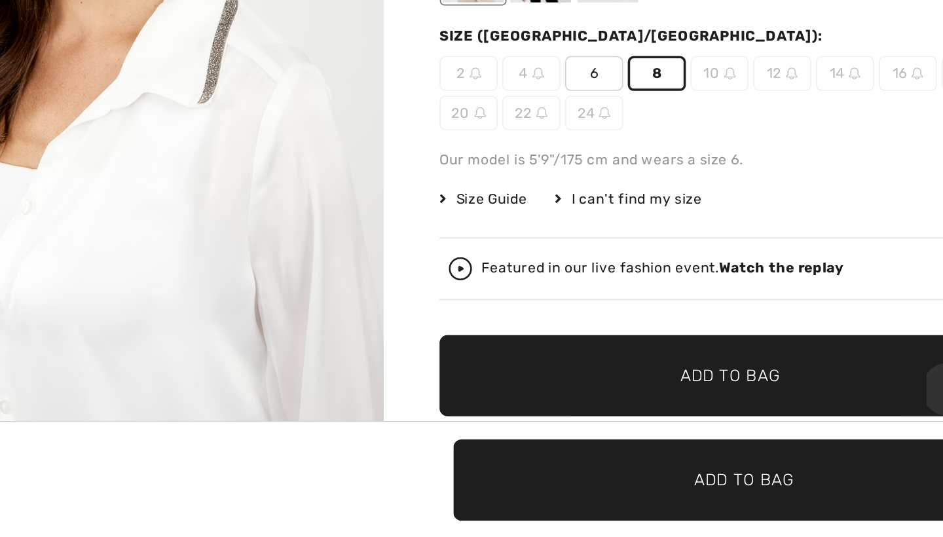
click at [719, 439] on span "Add to Bag" at bounding box center [747, 446] width 56 height 14
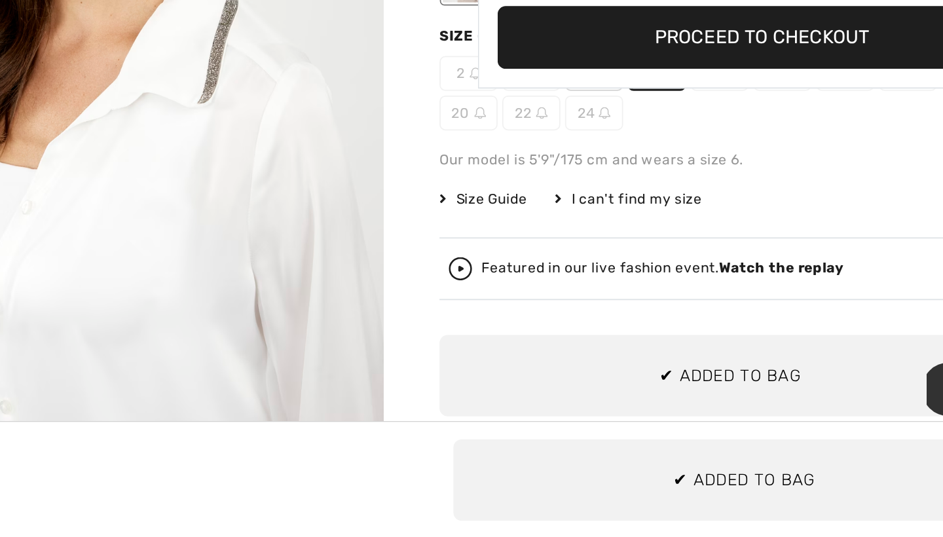
scroll to position [1062, 0]
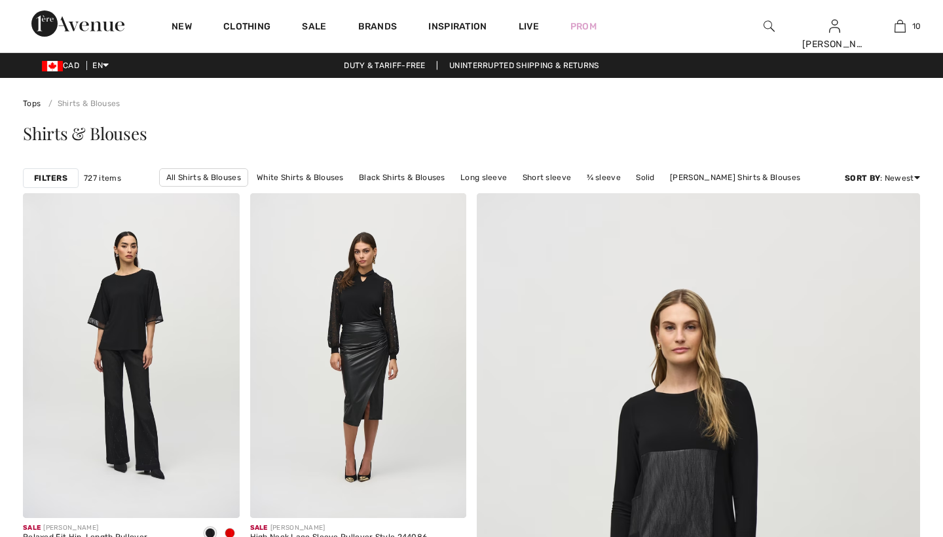
checkbox input "true"
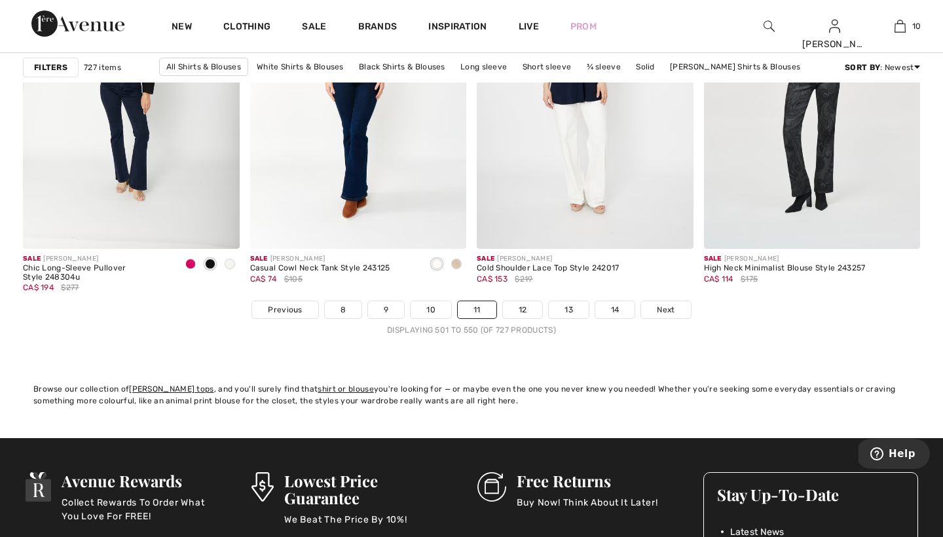
scroll to position [5753, 0]
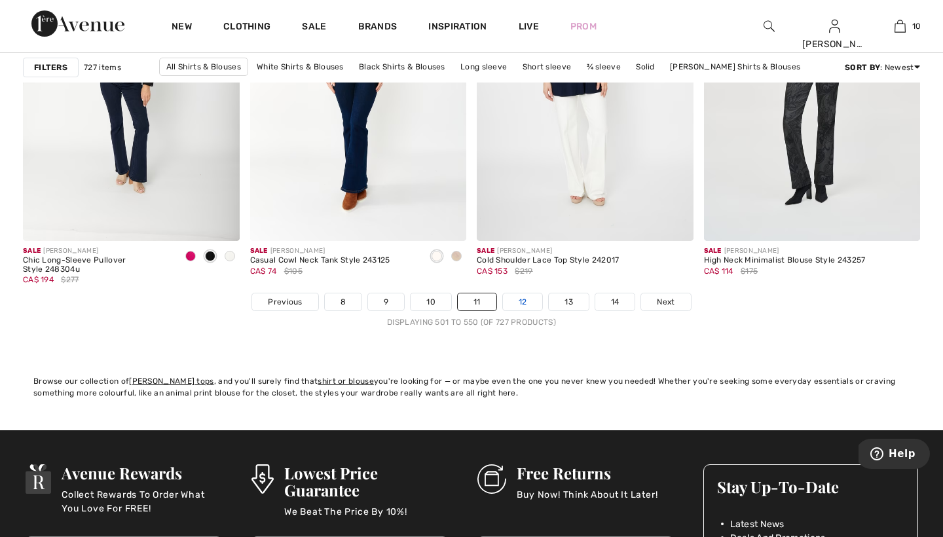
click at [526, 300] on link "12" at bounding box center [523, 301] width 40 height 17
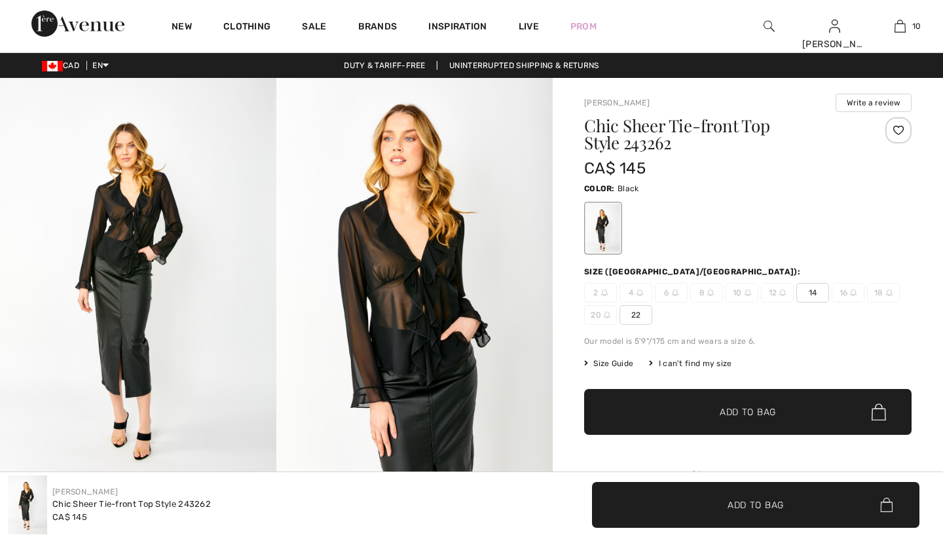
checkbox input "true"
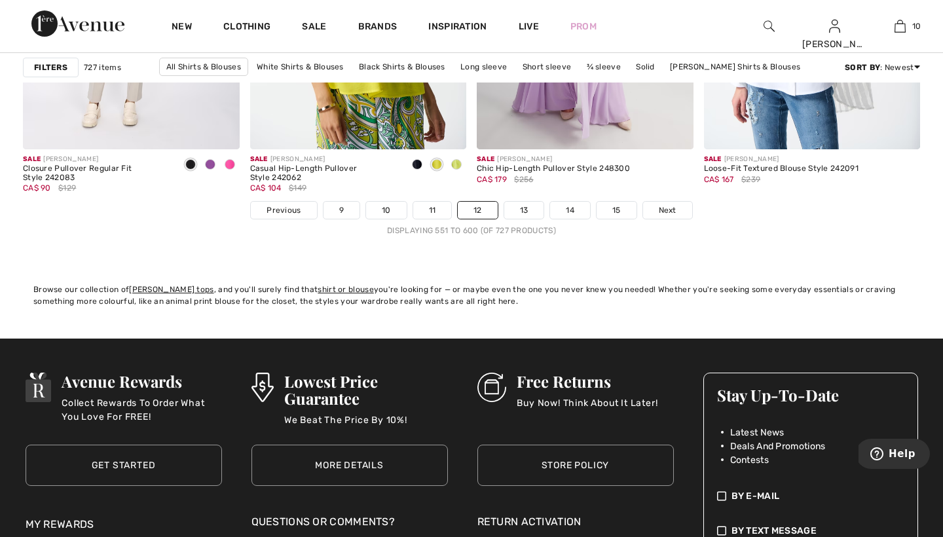
scroll to position [5846, 0]
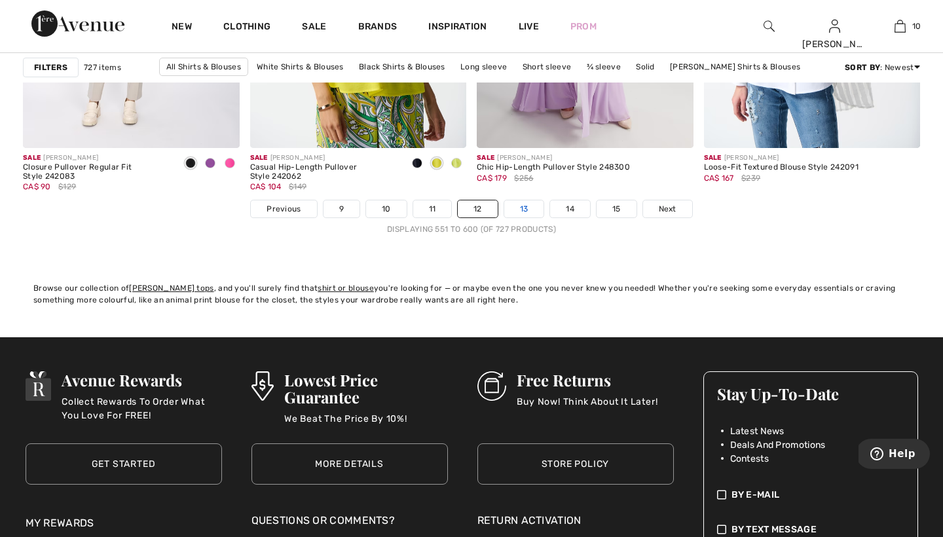
click at [526, 209] on link "13" at bounding box center [524, 208] width 40 height 17
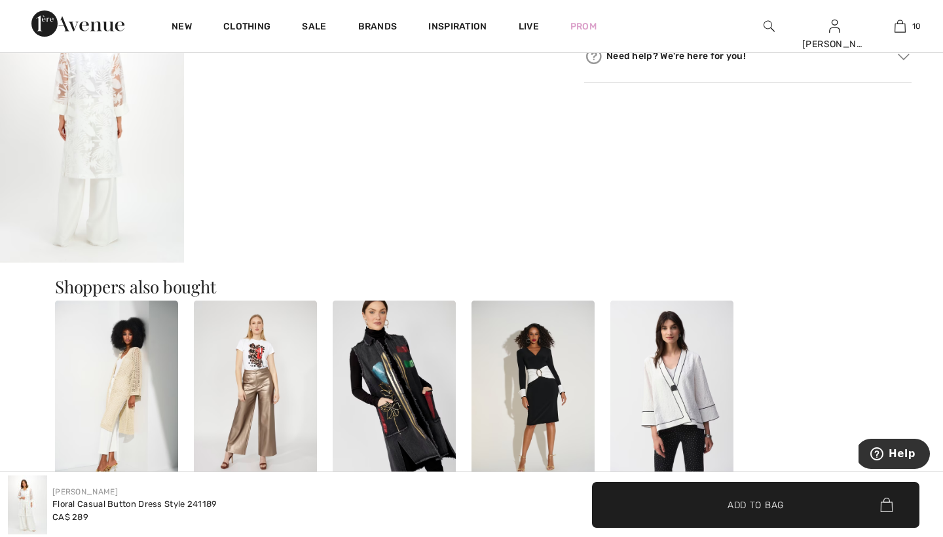
scroll to position [783, 0]
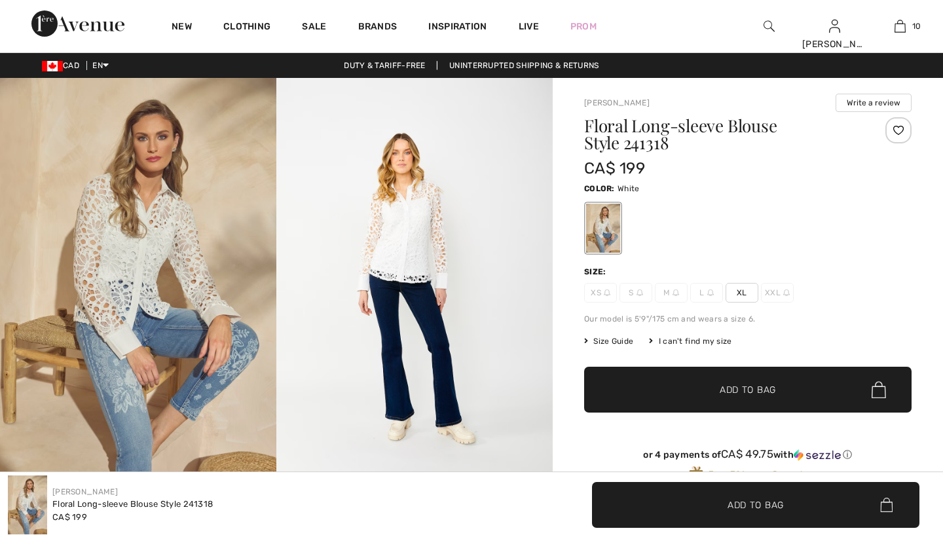
checkbox input "true"
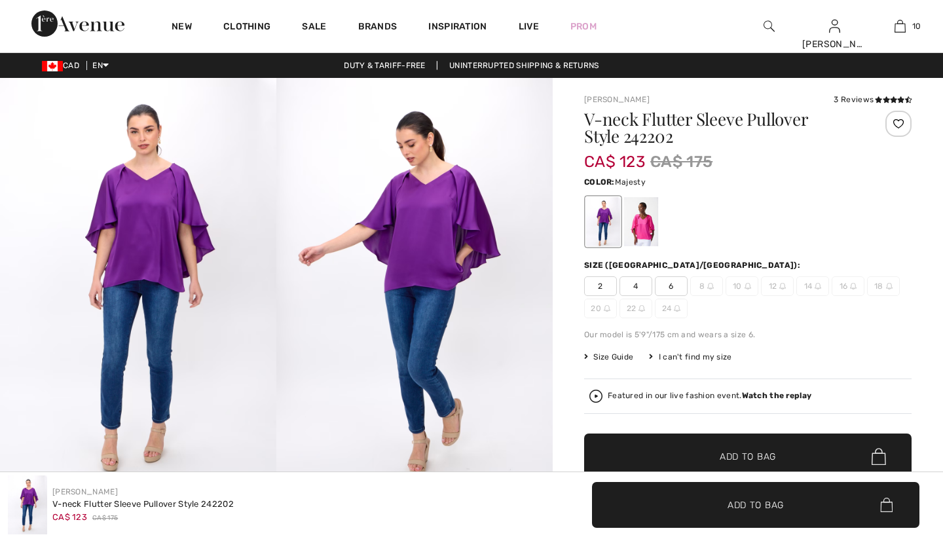
checkbox input "true"
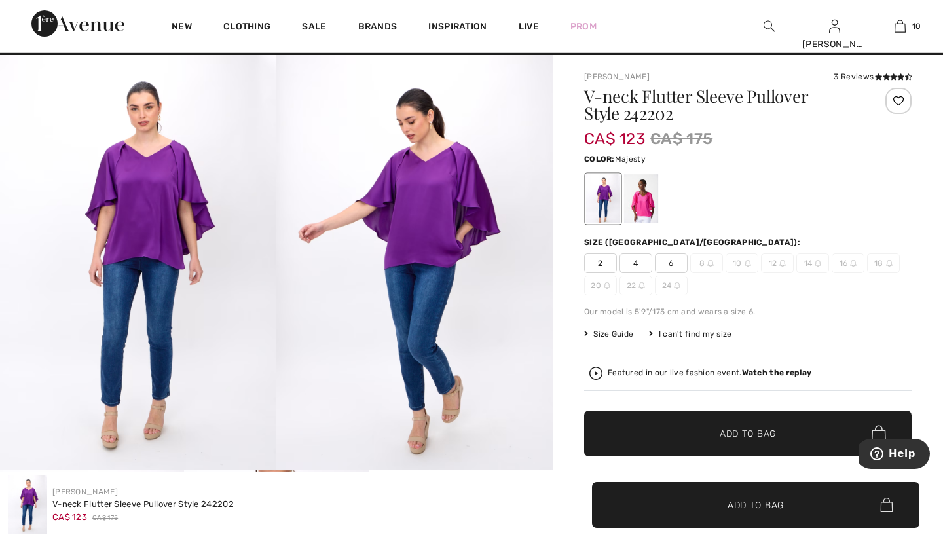
scroll to position [22, 0]
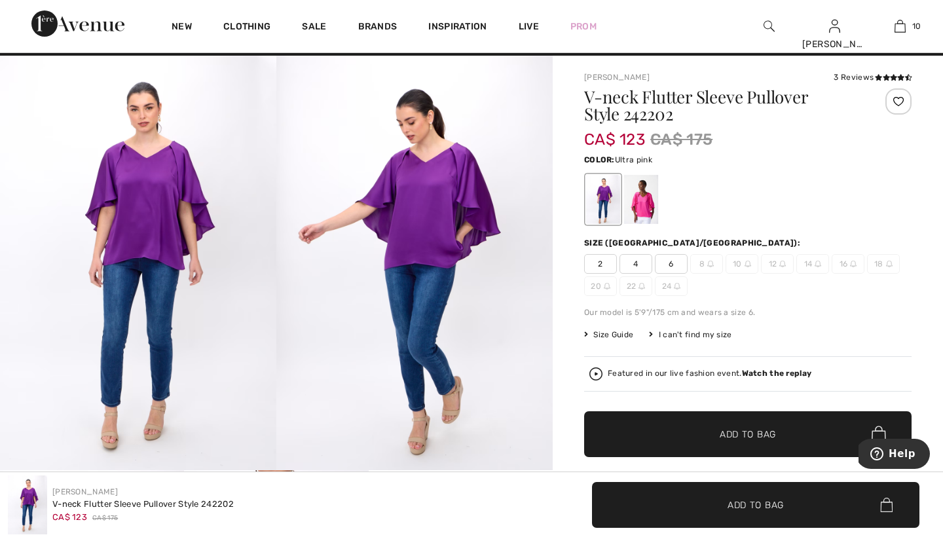
click at [644, 201] on div at bounding box center [641, 199] width 34 height 49
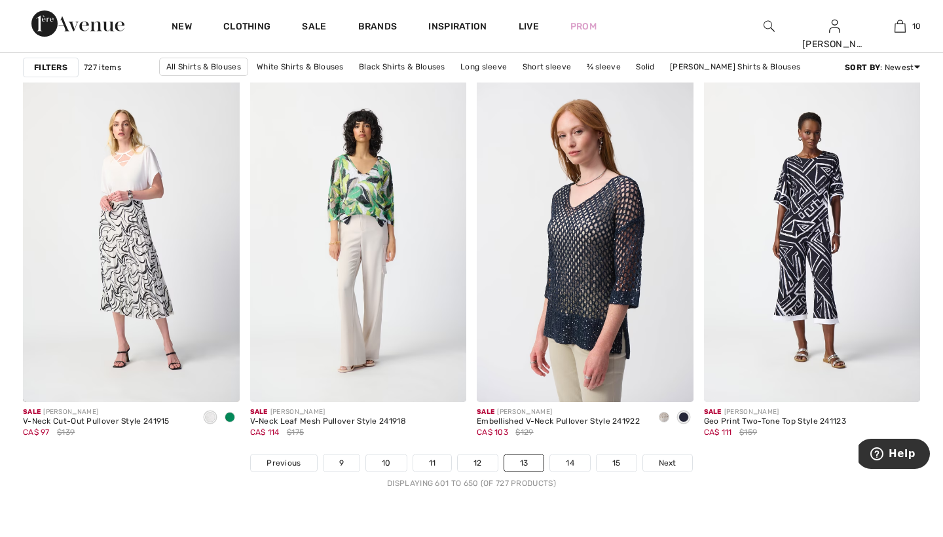
scroll to position [5594, 0]
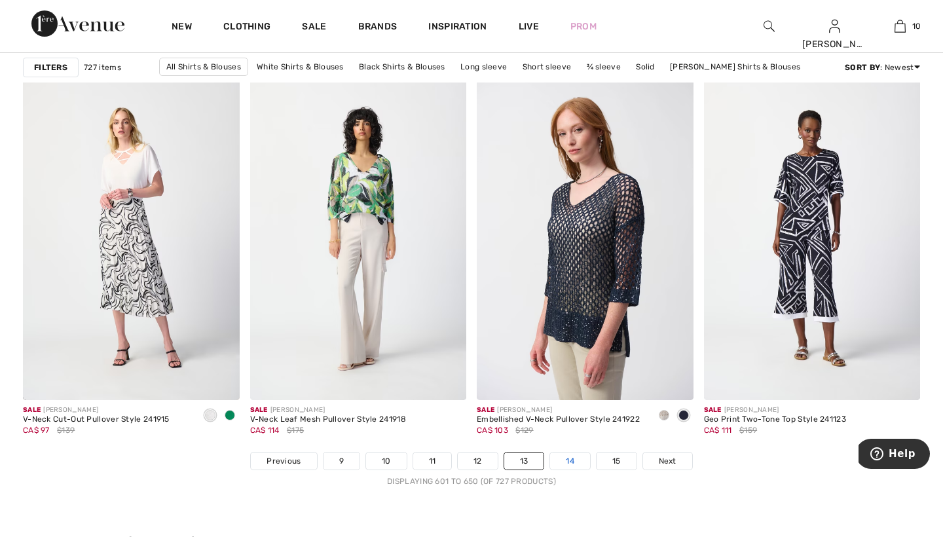
click at [571, 462] on link "14" at bounding box center [570, 460] width 40 height 17
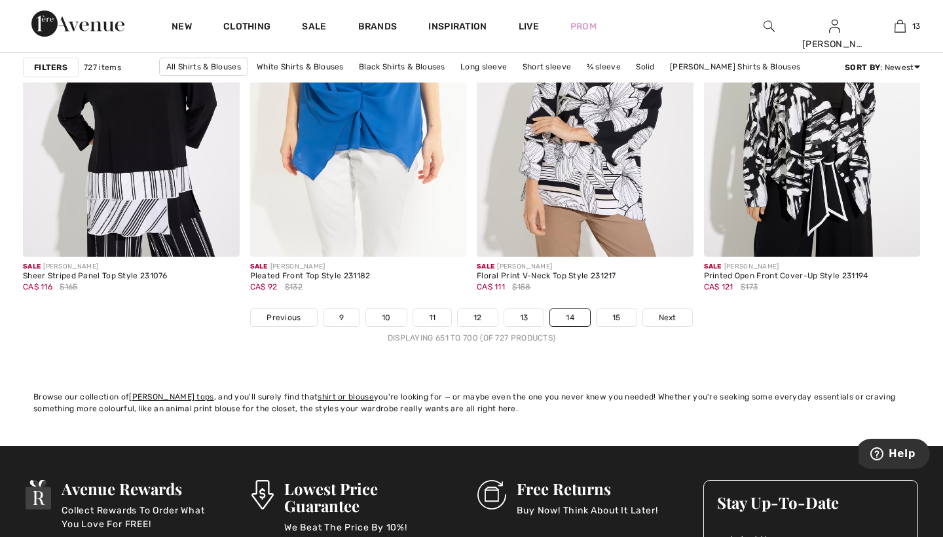
scroll to position [5739, 0]
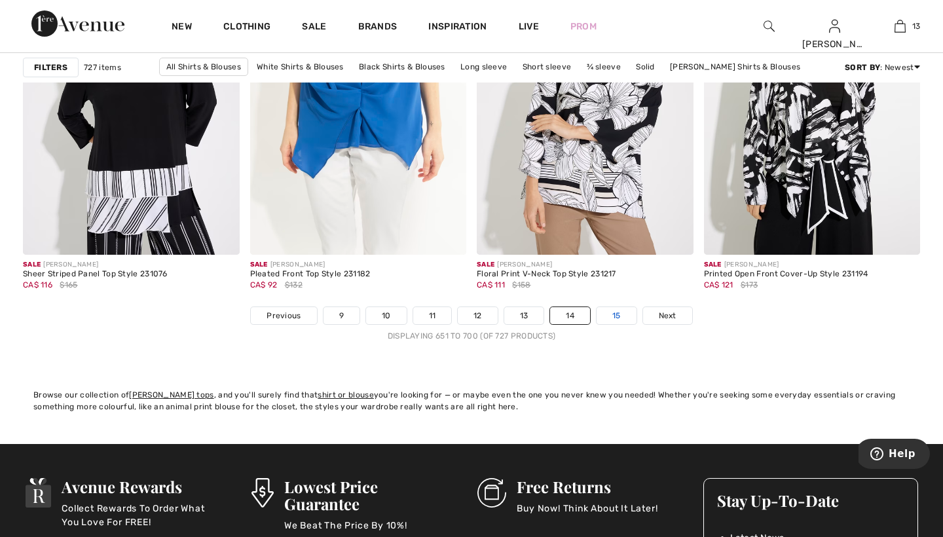
click at [616, 317] on link "15" at bounding box center [616, 315] width 40 height 17
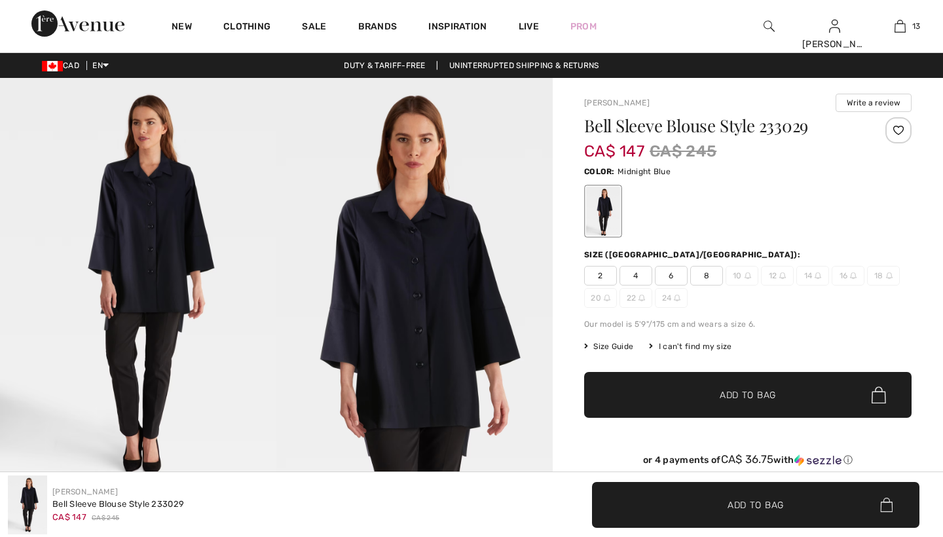
checkbox input "true"
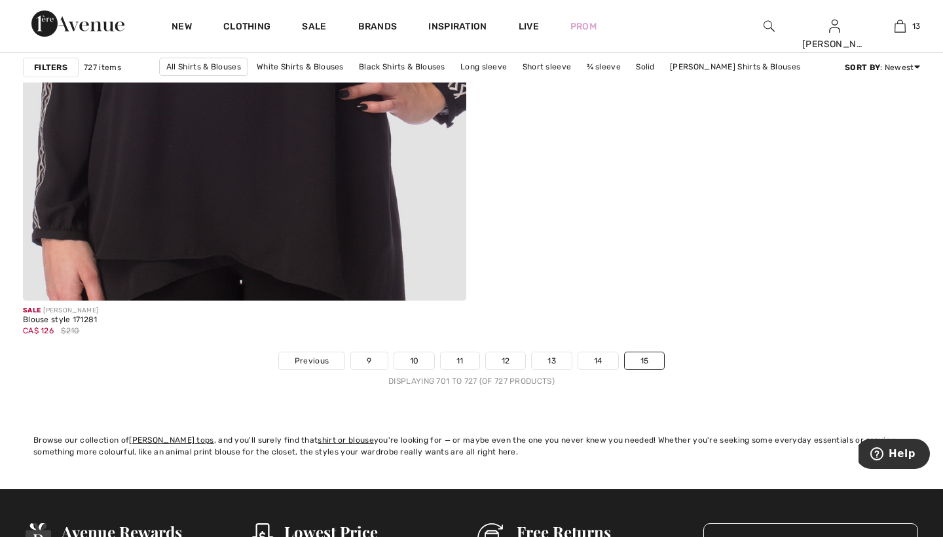
scroll to position [3568, 0]
